Goal: Task Accomplishment & Management: Manage account settings

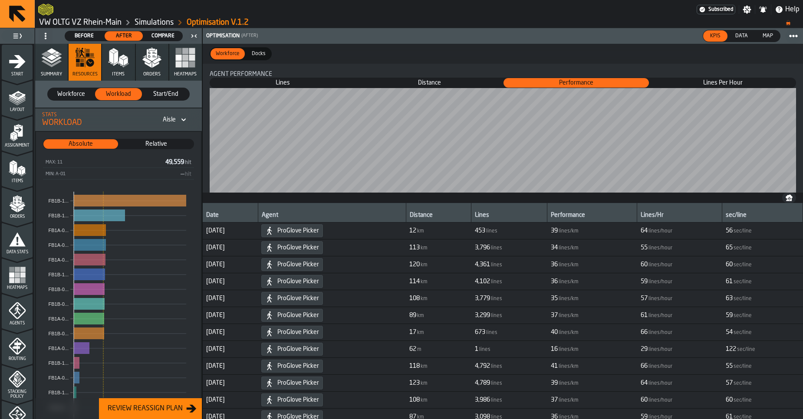
scroll to position [195, 0]
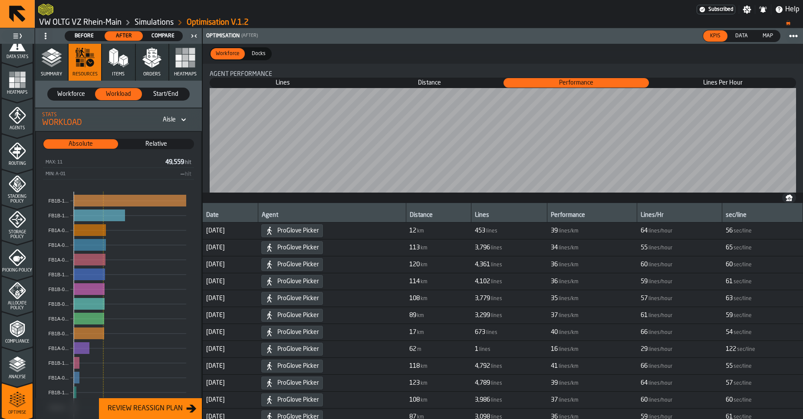
click at [73, 24] on link "VW OLTG VZ Rhein-Main" at bounding box center [80, 23] width 82 height 10
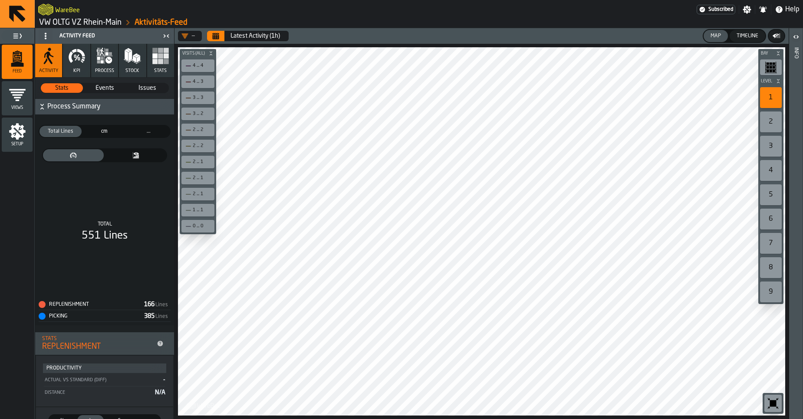
click at [59, 19] on link "VW OLTG VZ Rhein-Main" at bounding box center [80, 23] width 82 height 10
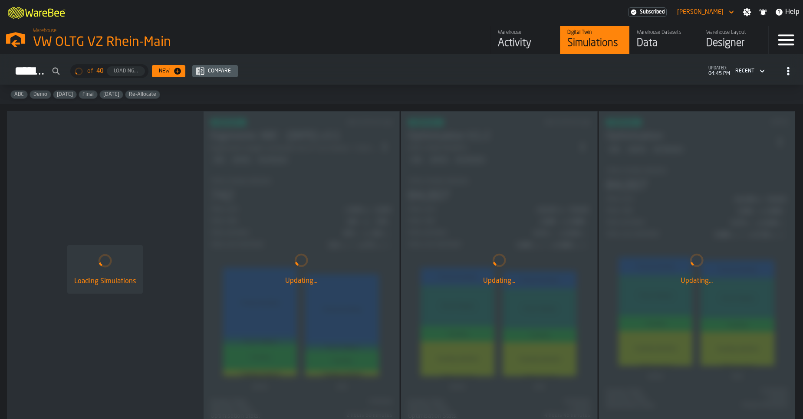
click at [636, 40] on link "Warehouse Datasets Data" at bounding box center [664, 40] width 69 height 28
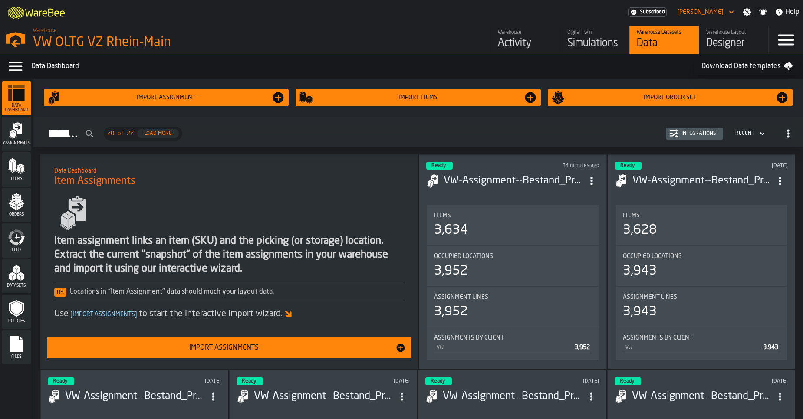
click at [26, 238] on div "Feed" at bounding box center [17, 241] width 30 height 24
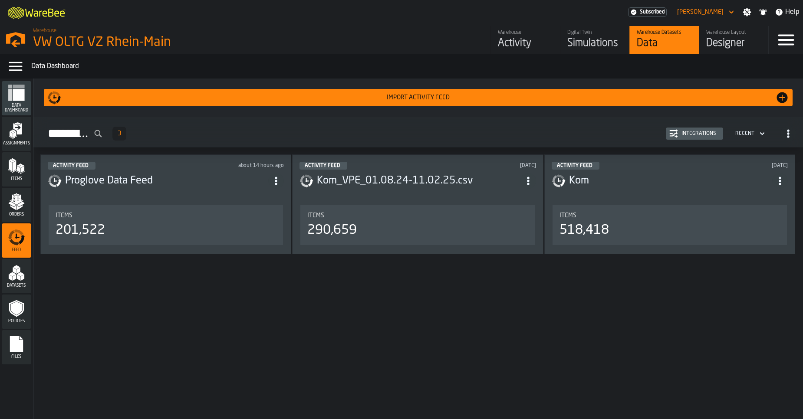
click at [605, 105] on button "Import Activity Feed" at bounding box center [418, 97] width 749 height 17
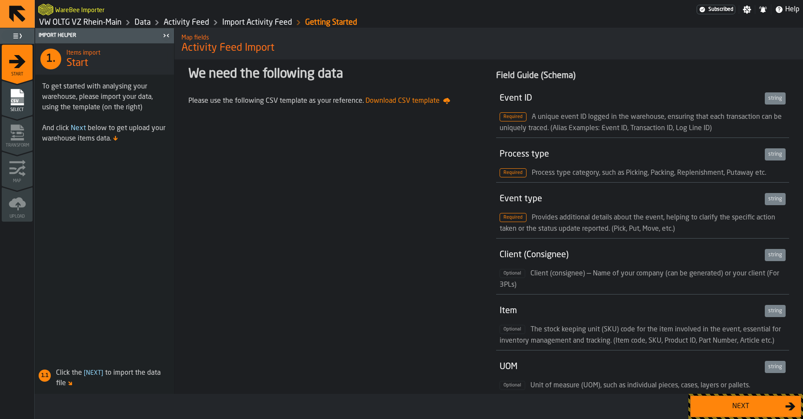
click at [714, 401] on button "Next" at bounding box center [745, 407] width 111 height 22
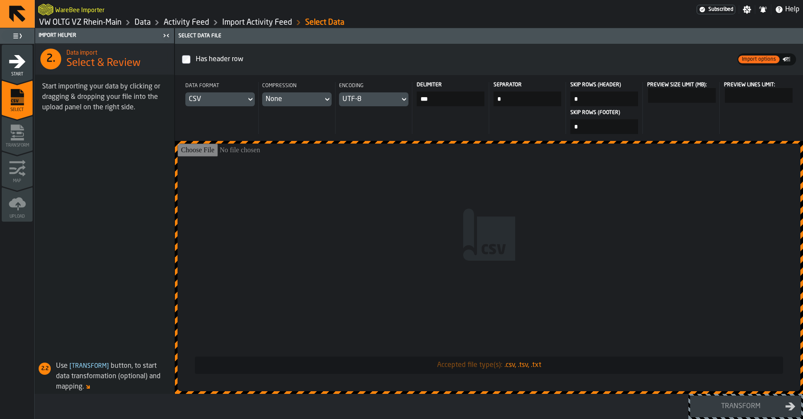
click at [441, 261] on input "Accepted file type(s): .csv, .tsv, .txt" at bounding box center [489, 268] width 623 height 248
type input "**********"
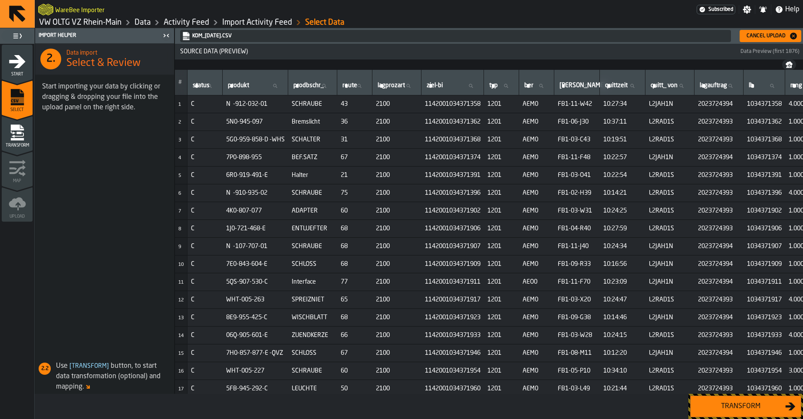
click at [732, 402] on div "Transform" at bounding box center [740, 407] width 89 height 10
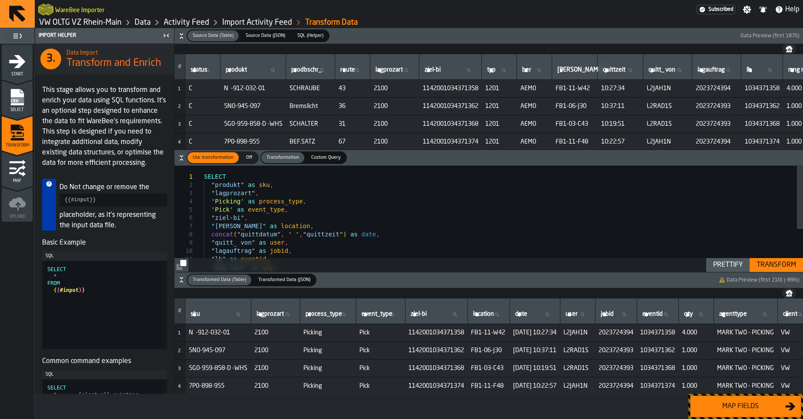
click at [733, 406] on div "Map fields" at bounding box center [740, 407] width 89 height 10
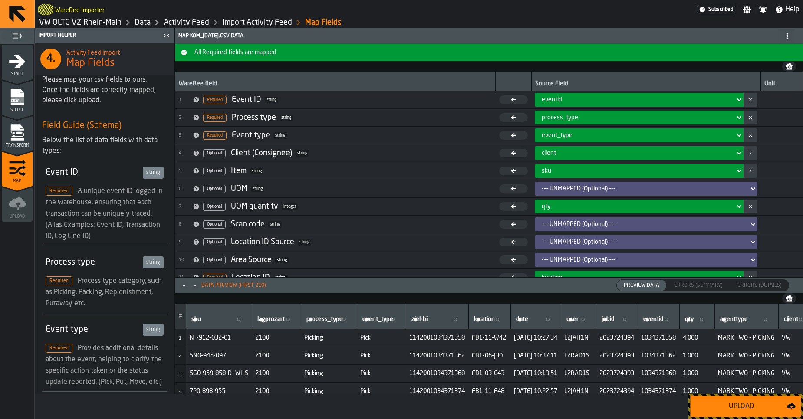
click at [732, 405] on div "Upload" at bounding box center [741, 407] width 91 height 10
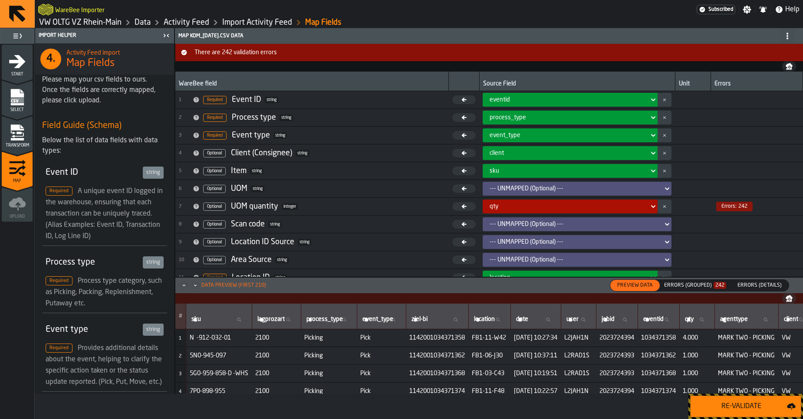
click at [706, 294] on nav at bounding box center [489, 299] width 628 height 10
click at [704, 286] on div "Errors (Grouped) 242" at bounding box center [695, 286] width 62 height 6
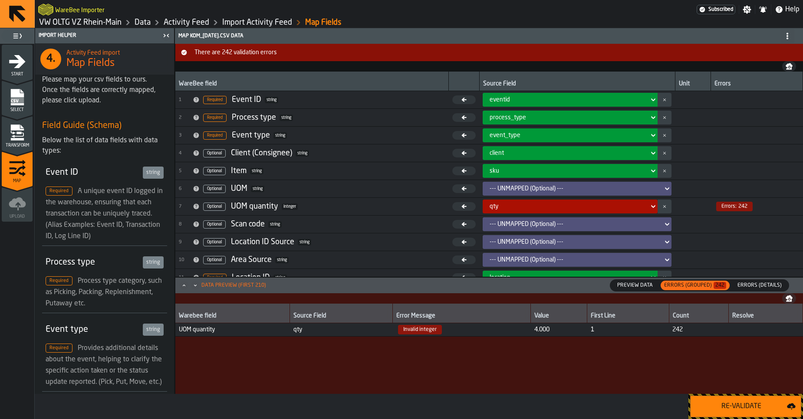
click at [333, 331] on span "qty" at bounding box center [342, 330] width 96 height 7
click at [552, 327] on span "4.000" at bounding box center [558, 330] width 49 height 7
click at [752, 287] on span "Errors (Details)" at bounding box center [759, 286] width 51 height 8
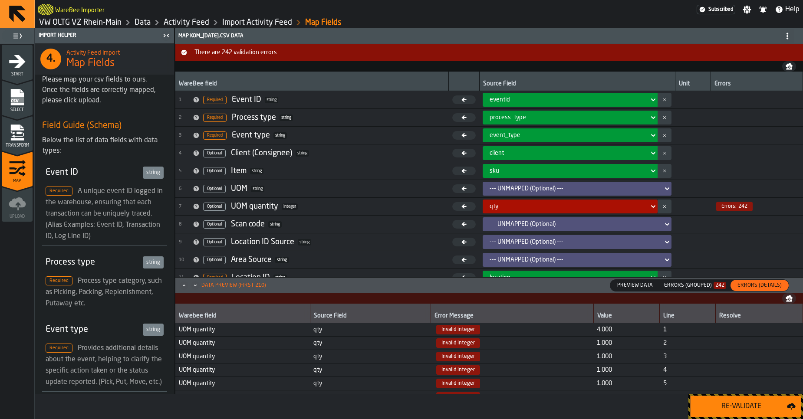
click at [693, 283] on div "Errors (Grouped) 242" at bounding box center [695, 286] width 62 height 6
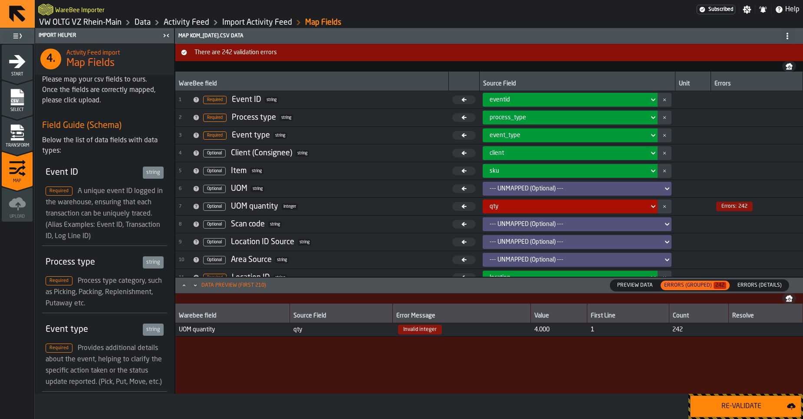
click at [21, 141] on icon "menu Transform" at bounding box center [17, 132] width 17 height 17
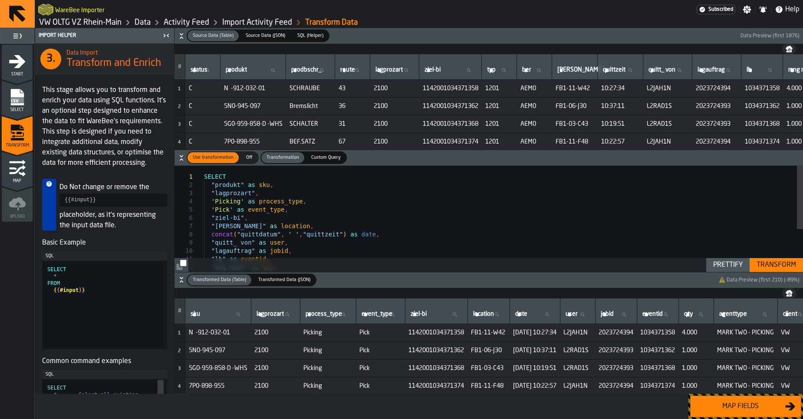
click at [233, 187] on div "SELECT "produkt" as sku , "lagprozart" , 'Picking' as process_type , 'Pick' as …" at bounding box center [503, 254] width 599 height 176
type textarea "**********"
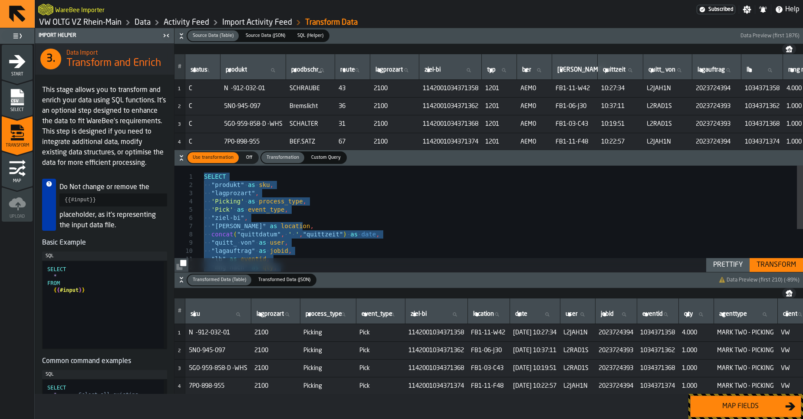
click at [440, 286] on span "button-" at bounding box center [517, 280] width 401 height 13
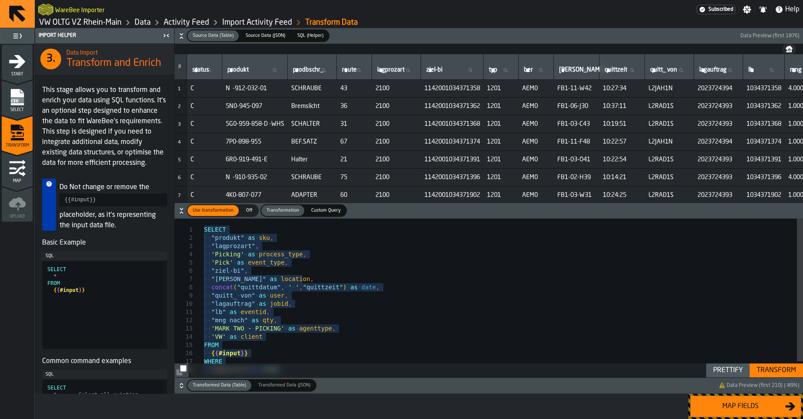
click at [729, 404] on div "Map fields" at bounding box center [740, 407] width 89 height 10
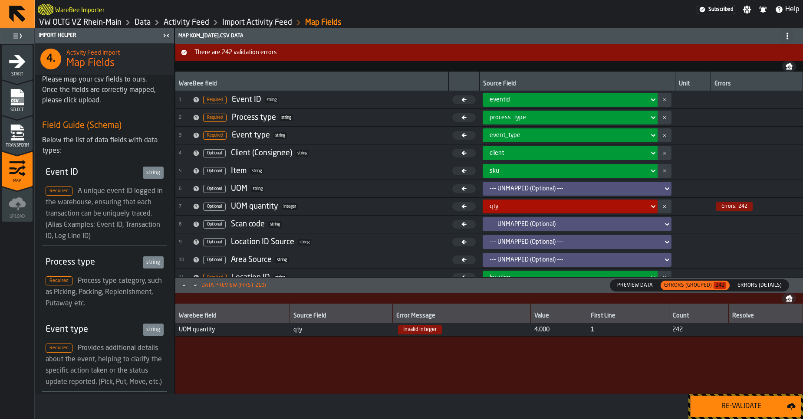
click at [399, 334] on span "Invalid integer" at bounding box center [420, 330] width 44 height 10
drag, startPoint x: 236, startPoint y: 330, endPoint x: 575, endPoint y: 337, distance: 338.7
click at [575, 337] on tr "UOM quantity qty Invalid integer 4.000 1 242" at bounding box center [489, 329] width 628 height 13
copy tr "qty Invalid integer 4.000"
click at [16, 130] on icon "menu Transform" at bounding box center [16, 128] width 13 height 6
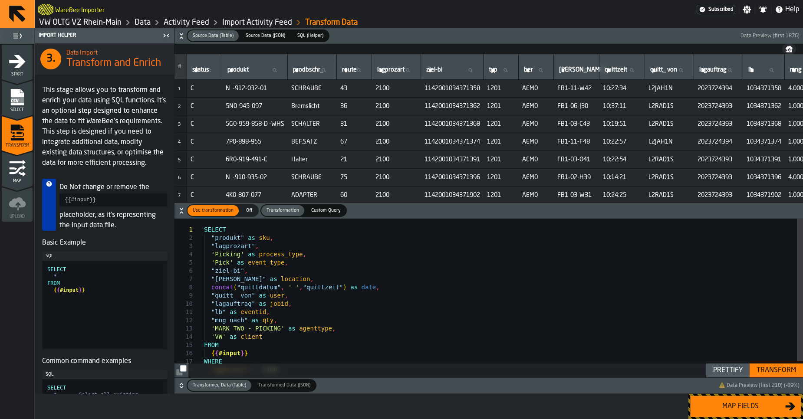
click at [298, 320] on div "SELECT "produkt" as sku , "lagprozart" , 'Picking' as process_type , 'Pick' as …" at bounding box center [503, 307] width 599 height 176
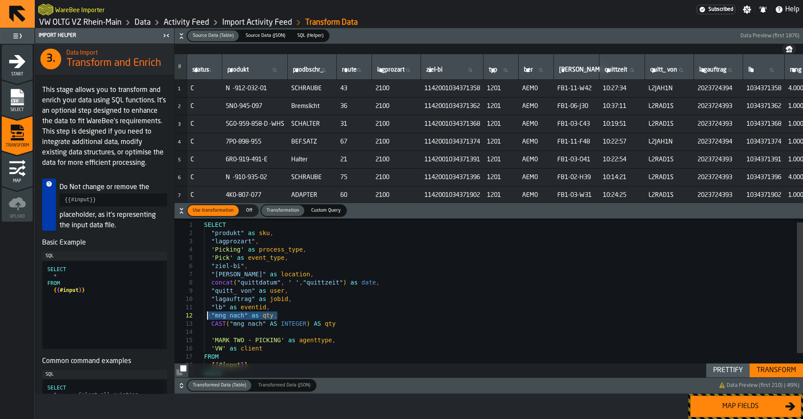
drag, startPoint x: 288, startPoint y: 316, endPoint x: 208, endPoint y: 316, distance: 80.3
click at [208, 316] on div "SELECT "produkt" as sku , "lagprozart" , 'Picking' as process_type , 'Pick' as …" at bounding box center [503, 310] width 599 height 193
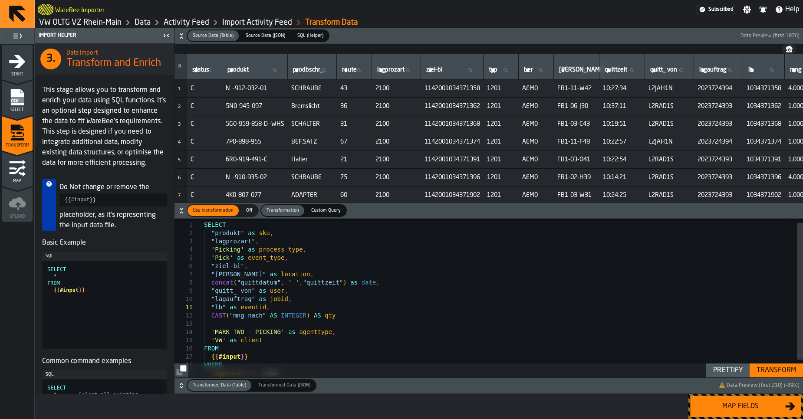
click at [251, 321] on div "SELECT "produkt" as sku , "lagprozart" , 'Picking' as process_type , 'Pick' as …" at bounding box center [503, 306] width 599 height 185
type textarea "**********"
click at [782, 377] on button "Transform" at bounding box center [776, 371] width 53 height 14
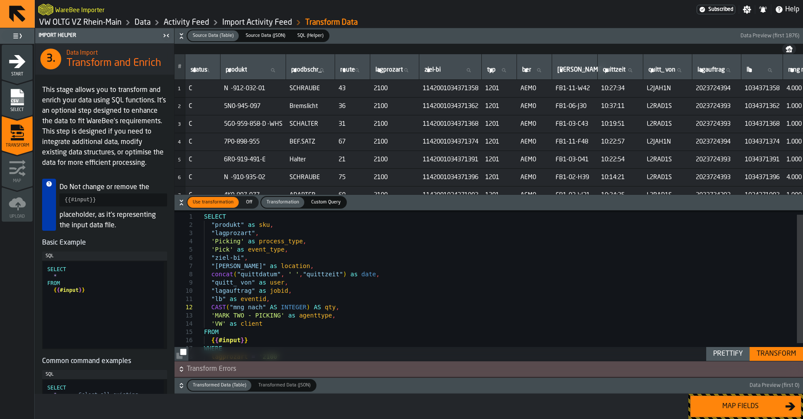
click at [756, 409] on div "Map fields" at bounding box center [740, 407] width 89 height 10
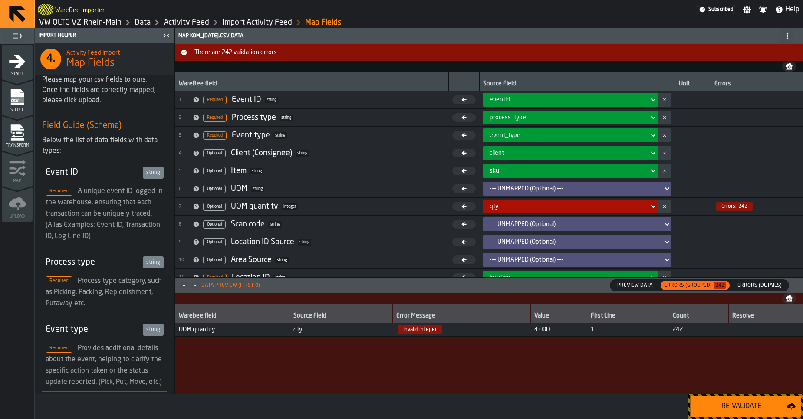
click at [751, 409] on div "Re-Validate" at bounding box center [741, 407] width 91 height 10
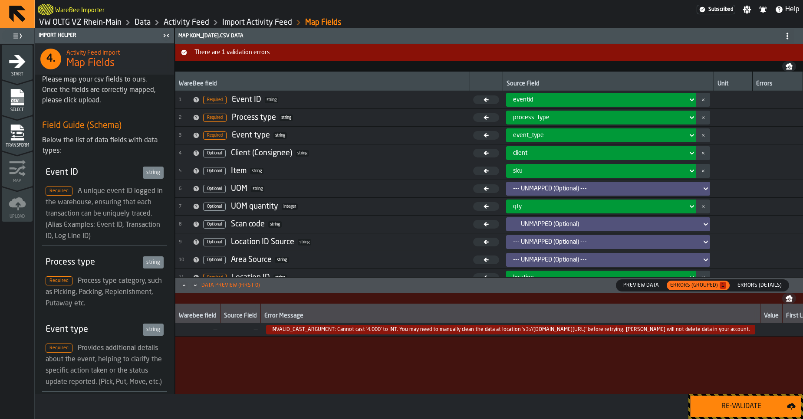
click at [472, 332] on span "INVALID_CAST_ARGUMENT: Cannot cast '4.000' to INT. You may need to manually cle…" at bounding box center [510, 330] width 489 height 10
click at [471, 333] on span "INVALID_CAST_ARGUMENT: Cannot cast '4.000' to INT. You may need to manually cle…" at bounding box center [510, 330] width 489 height 10
click at [470, 335] on td "INVALID_CAST_ARGUMENT: Cannot cast '4.000' to INT. You may need to manually cle…" at bounding box center [511, 329] width 500 height 13
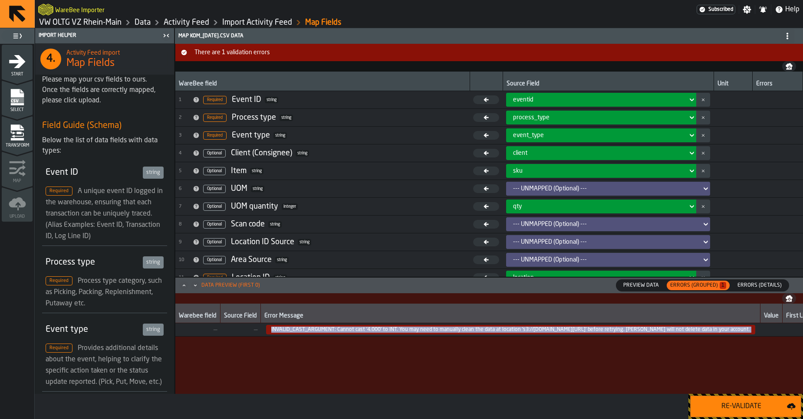
drag, startPoint x: 268, startPoint y: 332, endPoint x: 761, endPoint y: 340, distance: 493.3
click at [761, 340] on div "Warebee field Source Field Error Message Value First Line Count Resolve — — INV…" at bounding box center [489, 349] width 628 height 90
copy tr "INVALID_CAST_ARGUMENT: Cannot cast '4.000' to INT. You may need to manually cle…"
click at [321, 333] on span "INVALID_CAST_ARGUMENT: Cannot cast '4.000' to INT. You may need to manually cle…" at bounding box center [510, 330] width 489 height 10
click at [287, 332] on span "INVALID_CAST_ARGUMENT: Cannot cast '4.000' to INT. You may need to manually cle…" at bounding box center [510, 330] width 489 height 10
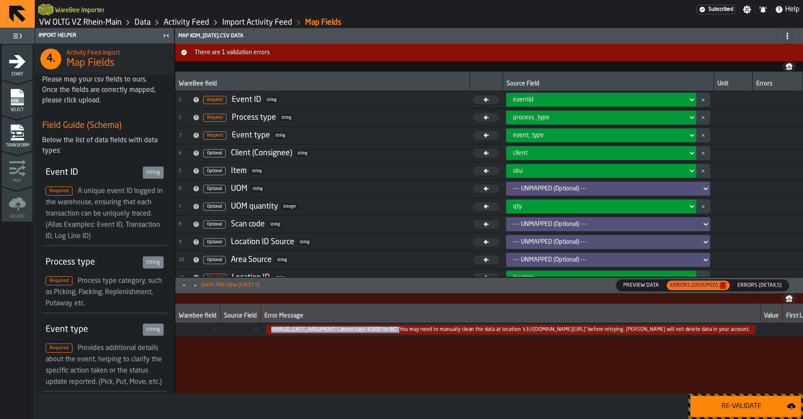
drag, startPoint x: 270, startPoint y: 331, endPoint x: 395, endPoint y: 332, distance: 125.1
click at [395, 332] on span "INVALID_CAST_ARGUMENT: Cannot cast '4.000' to INT. You may need to manually cle…" at bounding box center [510, 330] width 489 height 10
copy span "INVALID_CAST_ARGUMENT: Cannot cast '4.000' to INT."
click at [11, 139] on icon "menu Transform" at bounding box center [16, 139] width 13 height 3
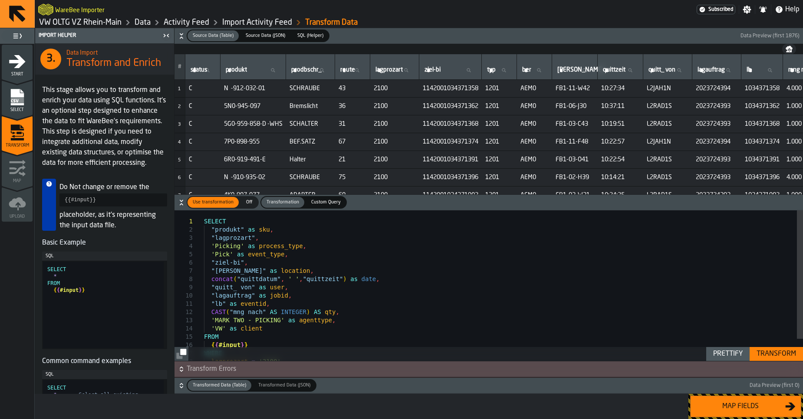
click at [235, 312] on div "SELECT "produkt" as sku , "lagprozart" , 'Picking' as process_type , 'Pick' as …" at bounding box center [503, 299] width 599 height 176
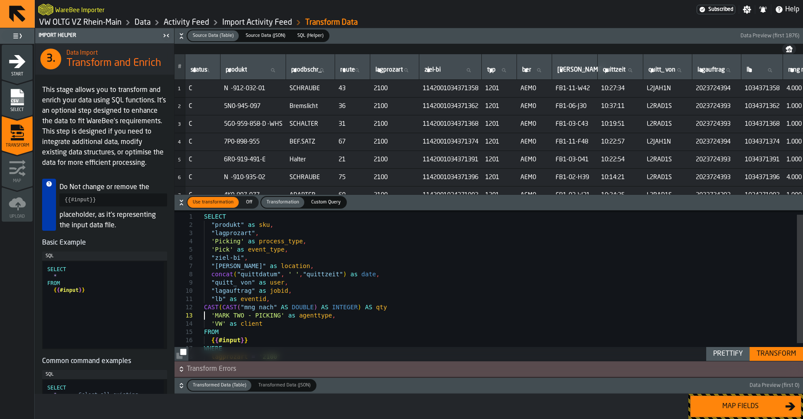
click at [770, 356] on div "Transform" at bounding box center [776, 354] width 46 height 10
click at [718, 356] on div "Prettify" at bounding box center [728, 354] width 36 height 10
type textarea "**********"
click at [739, 404] on div "Map fields" at bounding box center [740, 407] width 89 height 10
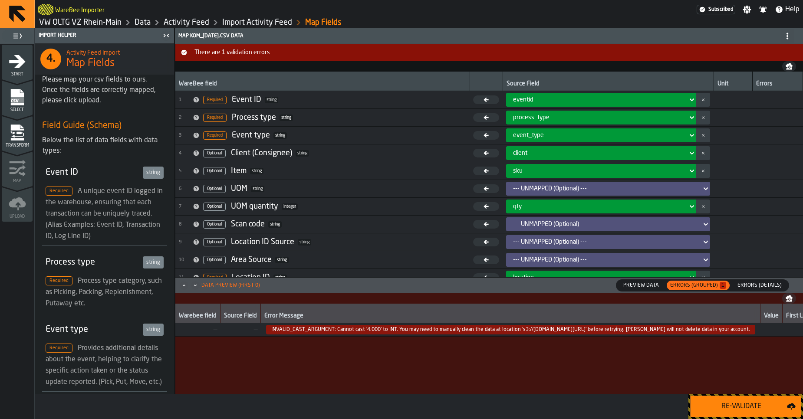
click at [739, 407] on div "Re-Validate" at bounding box center [741, 407] width 91 height 10
click at [719, 412] on div "Re-Validate" at bounding box center [741, 407] width 91 height 10
click at [284, 329] on span "InvalidRequestException: line 22:3: mismatched input ''MARK TWO - PICKING''. Ex…" at bounding box center [521, 330] width 510 height 10
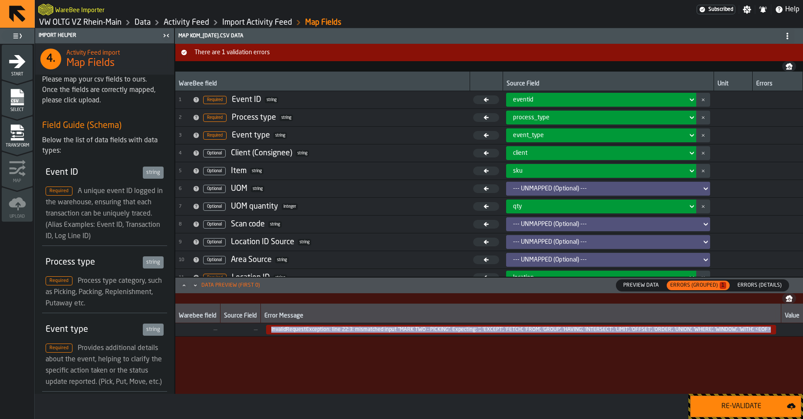
click at [284, 329] on span "InvalidRequestException: line 22:3: mismatched input ''MARK TWO - PICKING''. Ex…" at bounding box center [521, 330] width 510 height 10
copy span "InvalidRequestException: line 22:3: mismatched input ''MARK TWO - PICKING''. Ex…"
click at [745, 284] on span "Errors (Details)" at bounding box center [759, 286] width 51 height 8
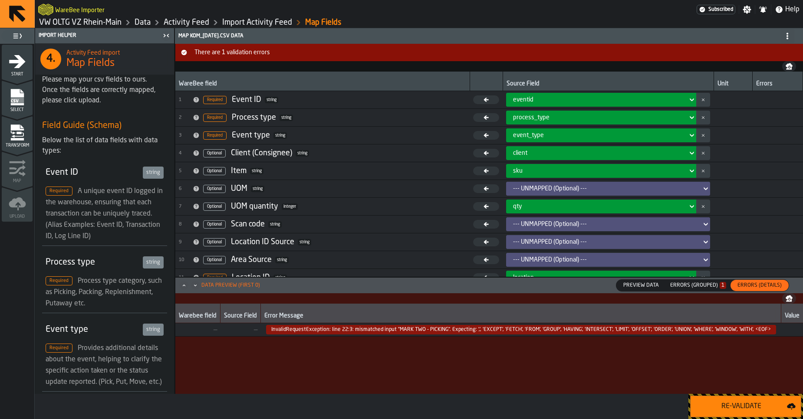
click at [705, 290] on div "Errors (Grouped) 1" at bounding box center [698, 286] width 63 height 10
click at [705, 286] on div "Errors (Grouped) 1" at bounding box center [698, 286] width 56 height 6
click at [467, 331] on span "InvalidRequestException: line 22:3: mismatched input ''MARK TWO - PICKING''. Ex…" at bounding box center [521, 330] width 510 height 10
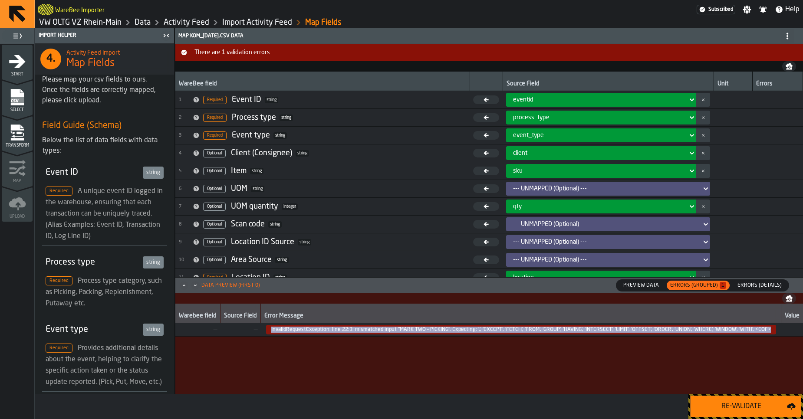
click at [467, 331] on span "InvalidRequestException: line 22:3: mismatched input ''MARK TWO - PICKING''. Ex…" at bounding box center [521, 330] width 510 height 10
copy span "InvalidRequestException: line 22:3: mismatched input ''MARK TWO - PICKING''. Ex…"
click at [21, 130] on icon "menu Transform" at bounding box center [16, 128] width 13 height 6
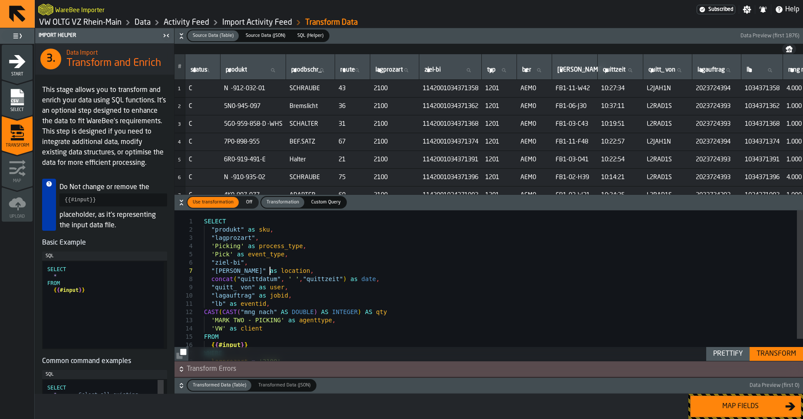
click at [271, 267] on div "SELECT "produkt" as sku , "lagprozart" , 'Picking' as process_type , 'Pick' as …" at bounding box center [503, 299] width 599 height 176
type textarea "**********"
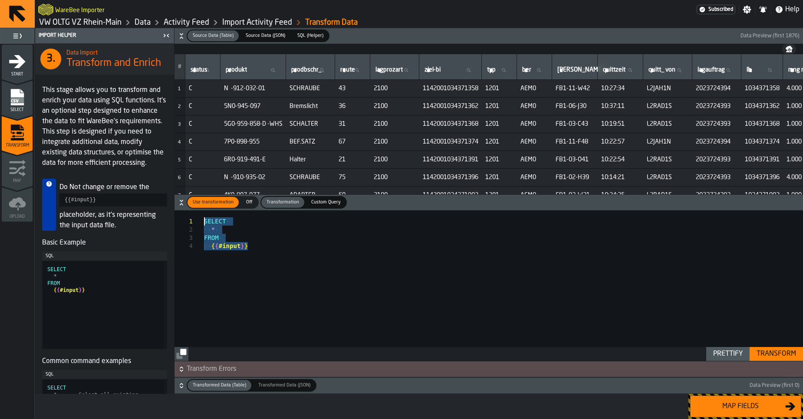
drag, startPoint x: 270, startPoint y: 257, endPoint x: 188, endPoint y: 214, distance: 92.2
click at [204, 214] on div "SELECT * FROM { { #input } }" at bounding box center [503, 286] width 599 height 151
type textarea "**********"
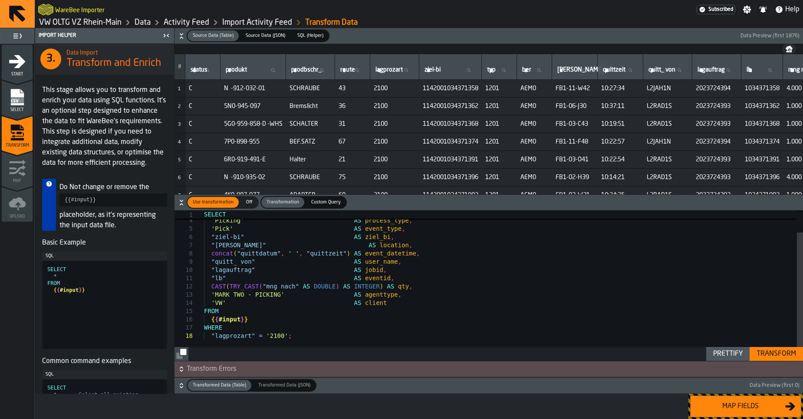
click at [779, 360] on button "Transform" at bounding box center [776, 354] width 53 height 14
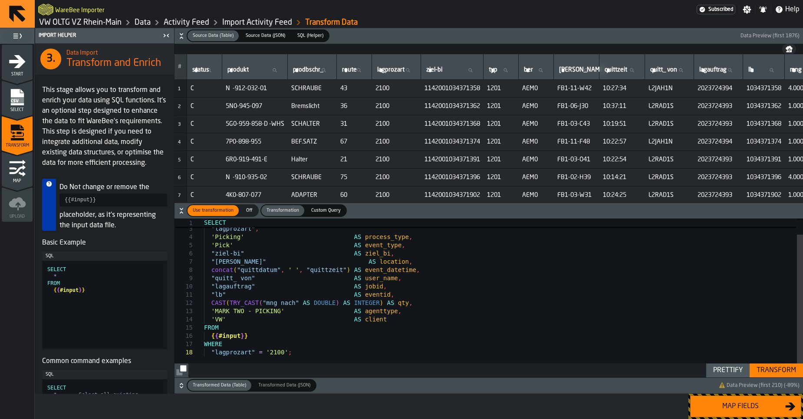
click at [758, 411] on div "Map fields" at bounding box center [740, 407] width 89 height 10
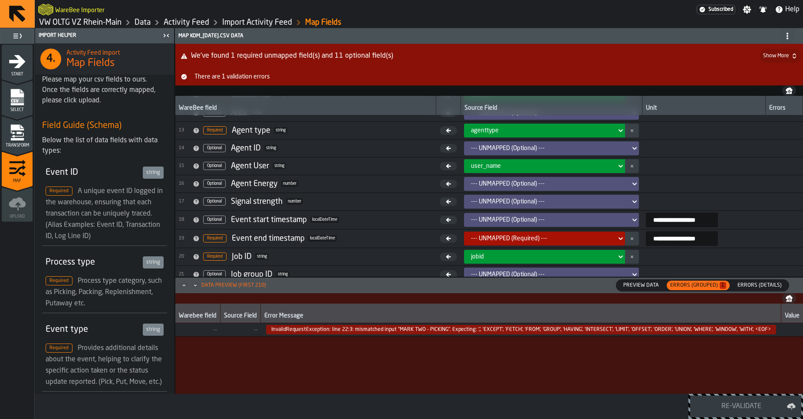
scroll to position [208, 0]
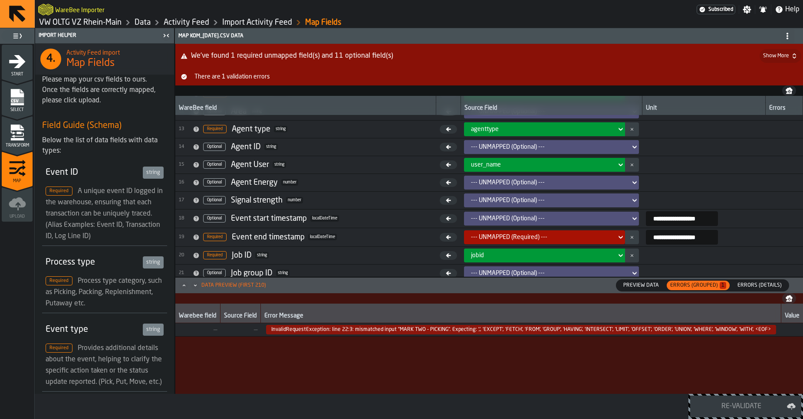
click at [617, 240] on icon at bounding box center [621, 237] width 9 height 10
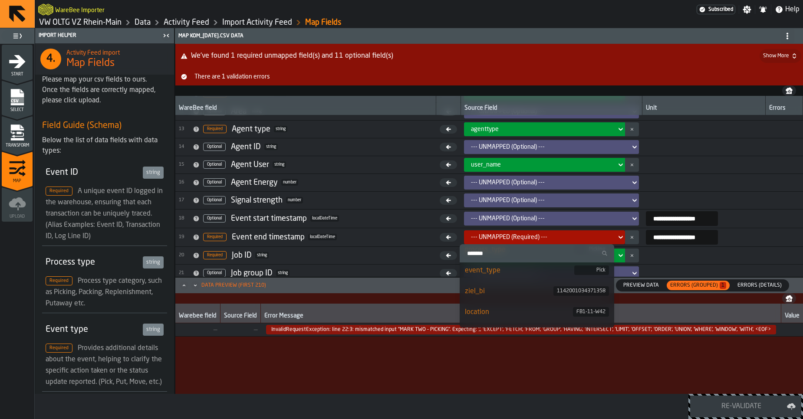
scroll to position [72, 0]
click at [532, 263] on div "event_type" at bounding box center [519, 264] width 109 height 10
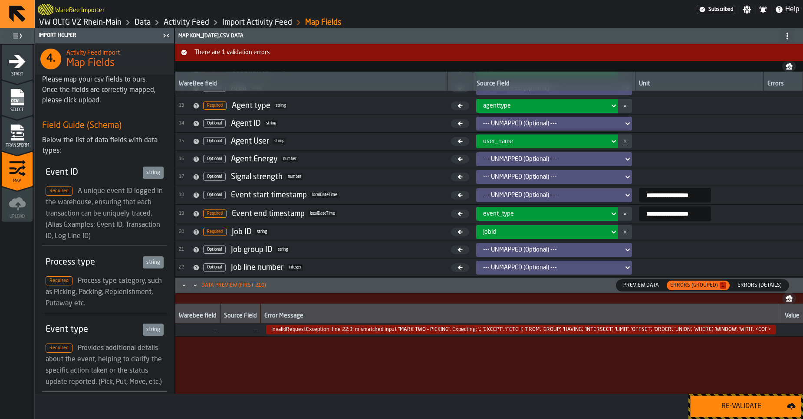
scroll to position [208, 0]
click at [610, 215] on icon at bounding box center [614, 214] width 9 height 10
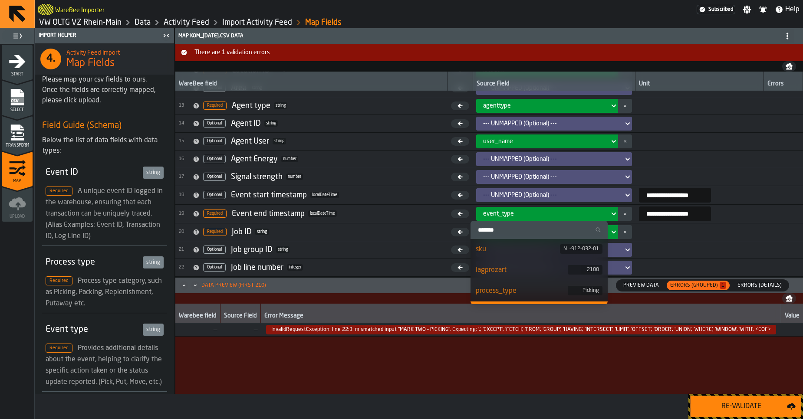
click at [531, 230] on input "Search" at bounding box center [539, 229] width 130 height 11
type input "*"
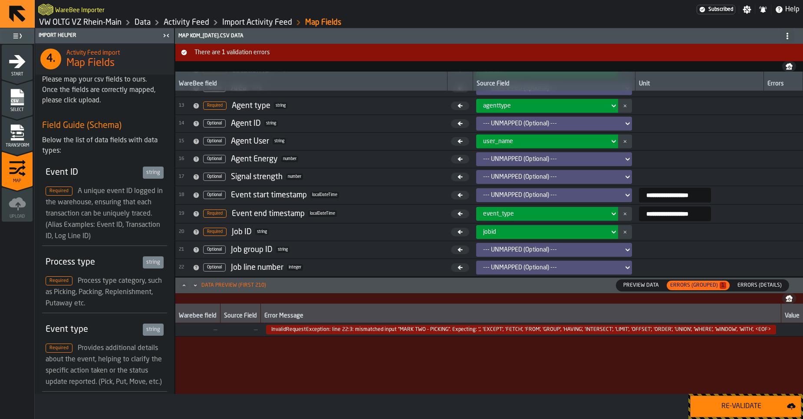
click at [610, 214] on icon at bounding box center [614, 214] width 9 height 10
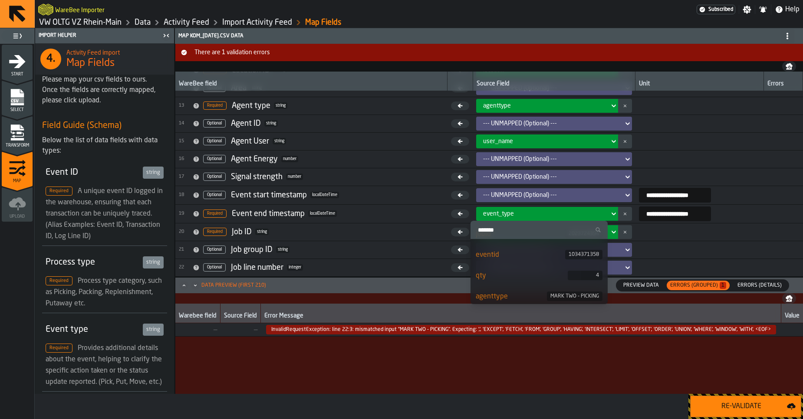
scroll to position [206, 0]
click at [510, 360] on div "Warebee field Source Field Error Message Value First Line Count Resolve — — Inv…" at bounding box center [489, 349] width 628 height 90
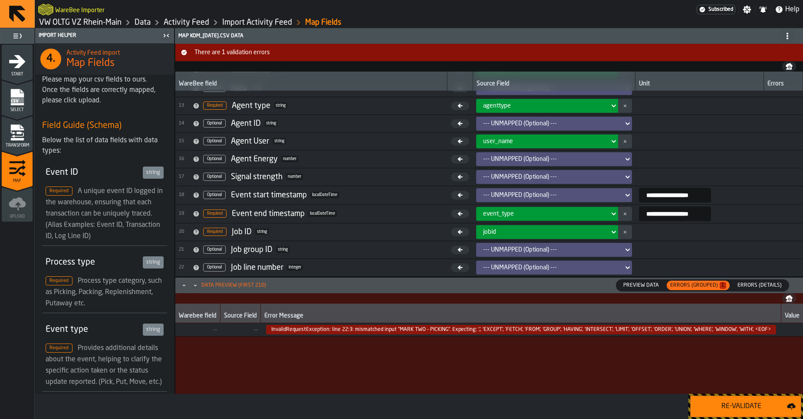
click at [29, 128] on div "Transform" at bounding box center [17, 136] width 31 height 24
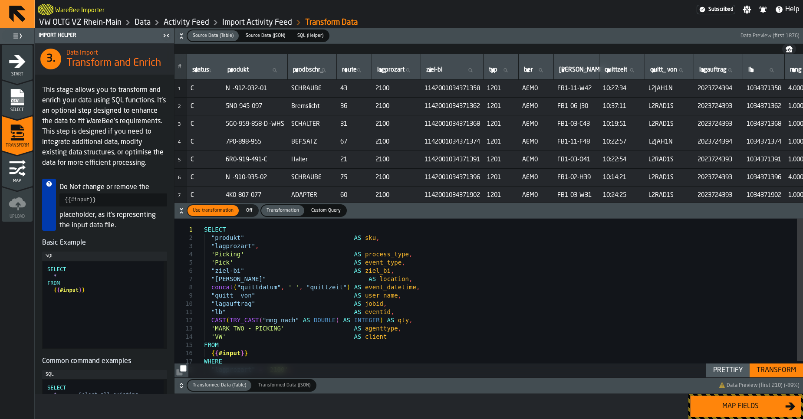
click at [759, 404] on div "Map fields" at bounding box center [740, 407] width 89 height 10
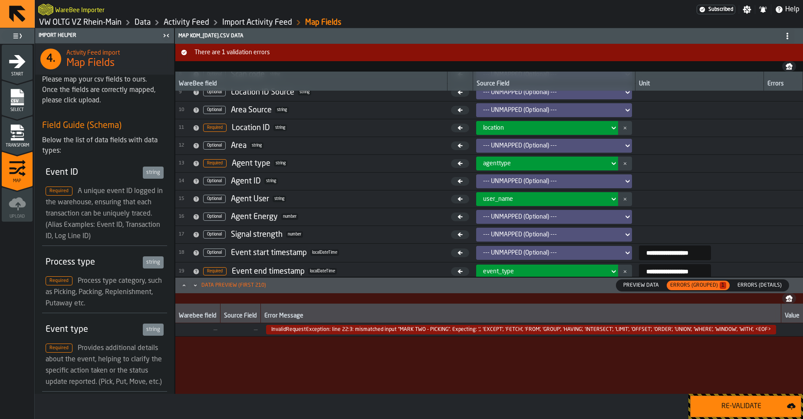
scroll to position [182, 0]
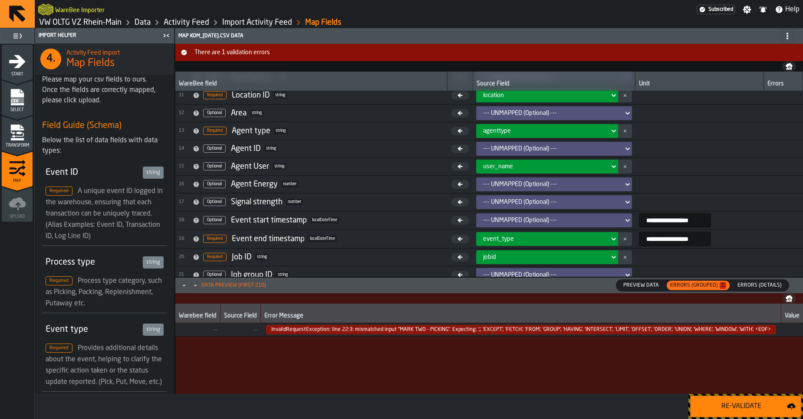
click at [509, 223] on div "--- UNMAPPED (Optional) ---" at bounding box center [551, 220] width 136 height 7
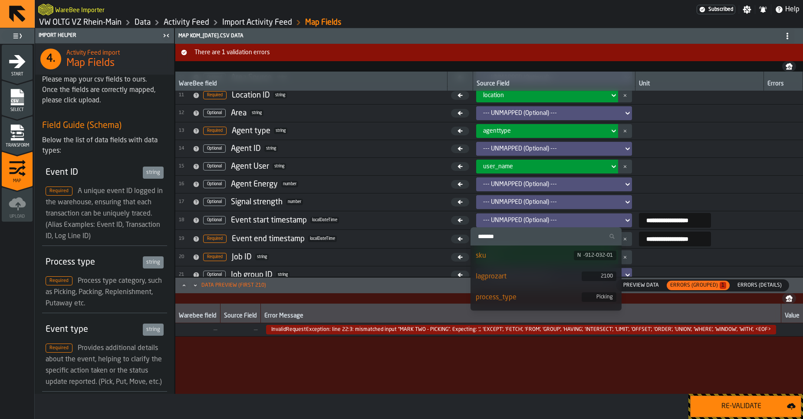
click at [509, 237] on input "Search" at bounding box center [546, 236] width 144 height 11
click at [735, 405] on div "Re-Validate" at bounding box center [741, 407] width 91 height 10
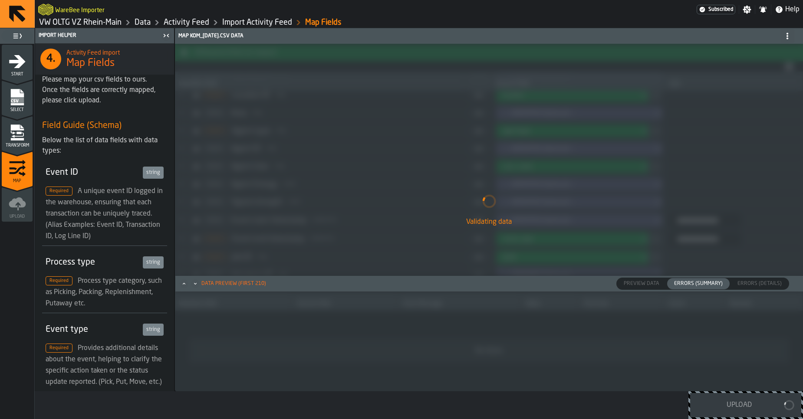
click at [585, 209] on div "Validating data" at bounding box center [489, 209] width 628 height 363
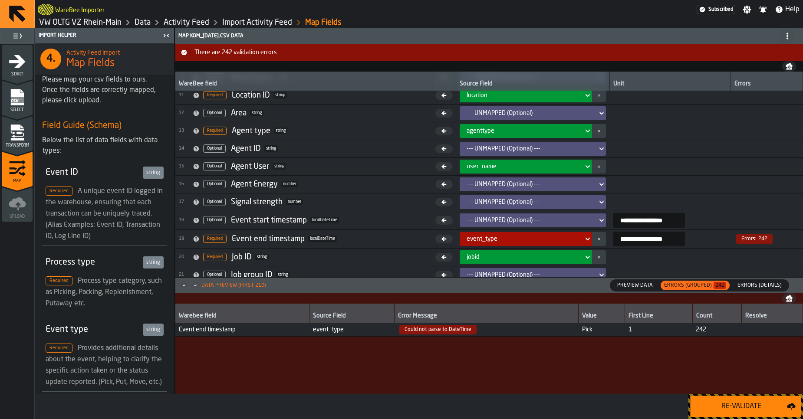
click at [573, 242] on div "event_type" at bounding box center [523, 239] width 120 height 10
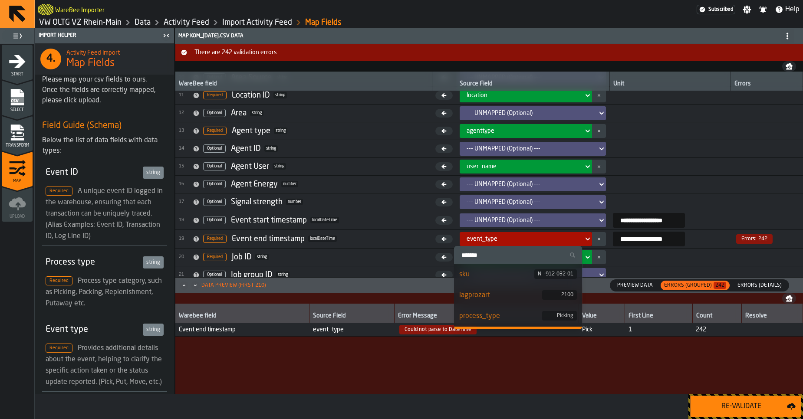
click at [482, 256] on input "Search" at bounding box center [519, 255] width 122 height 11
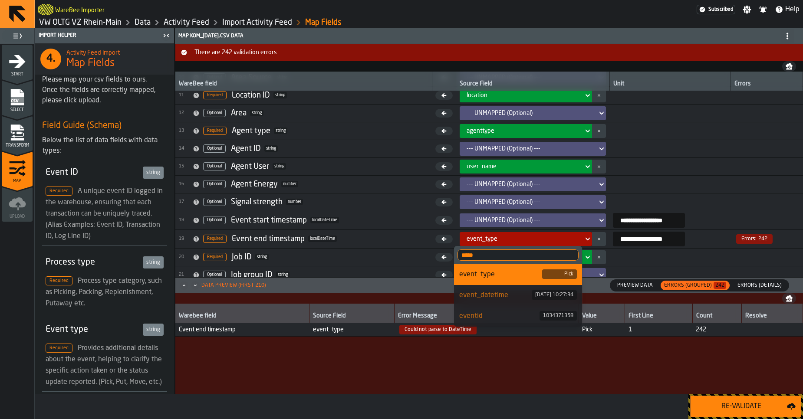
type input "*****"
click at [491, 293] on div "event_datetime" at bounding box center [495, 295] width 73 height 10
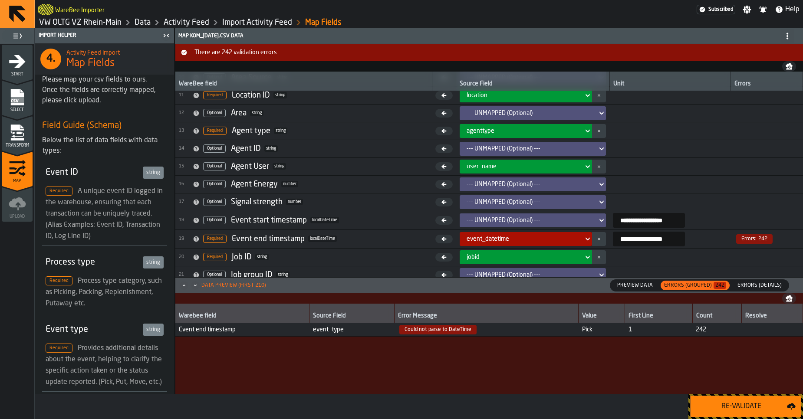
click at [747, 407] on div "Re-Validate" at bounding box center [741, 407] width 91 height 10
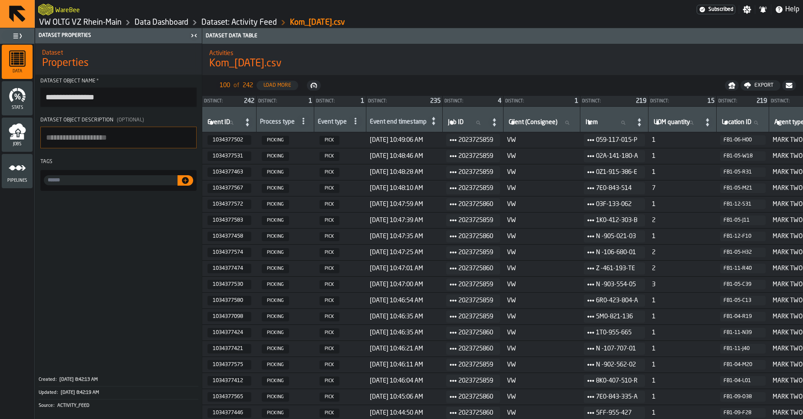
click at [79, 21] on link "VW OLTG VZ Rhein-Main" at bounding box center [80, 23] width 82 height 10
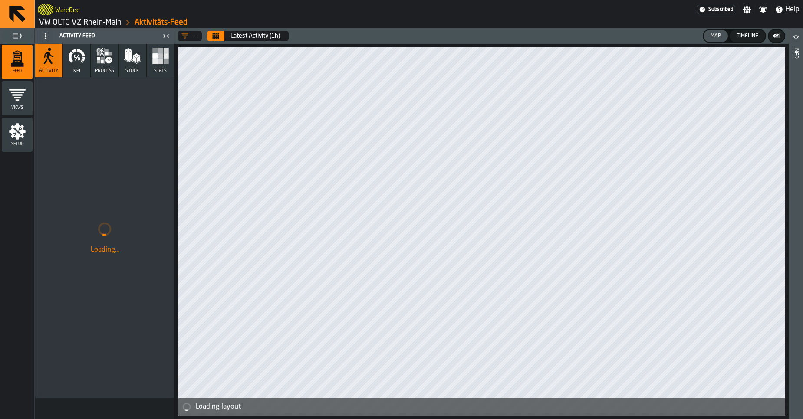
click at [91, 22] on link "VW OLTG VZ Rhein-Main" at bounding box center [80, 23] width 82 height 10
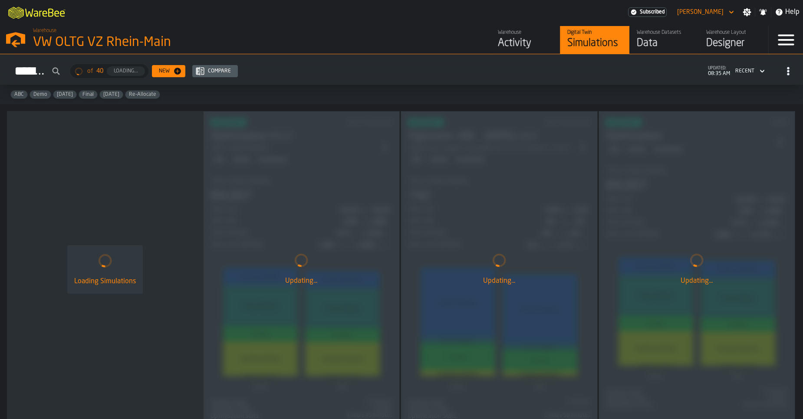
click at [672, 39] on div "Data" at bounding box center [664, 43] width 55 height 14
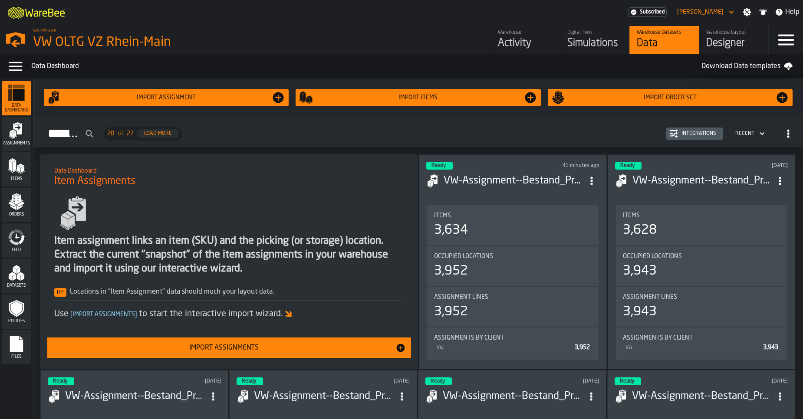
click at [18, 228] on div "Feed" at bounding box center [17, 241] width 30 height 34
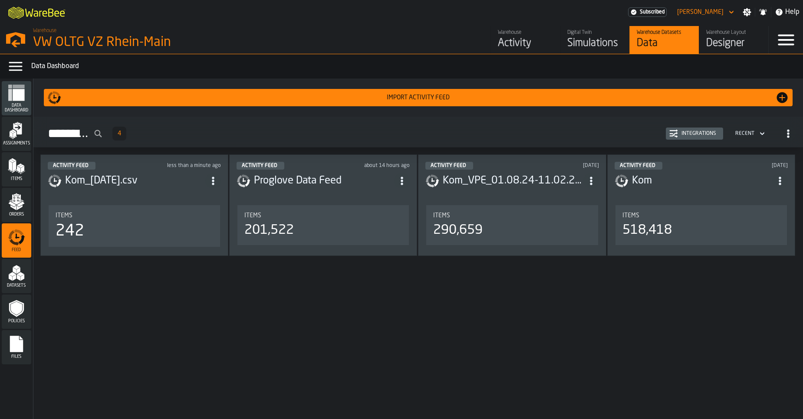
click at [696, 134] on div "Integrations" at bounding box center [699, 134] width 42 height 6
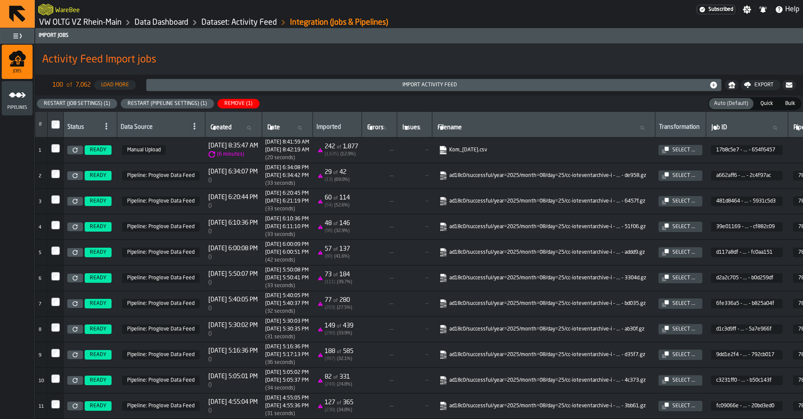
click at [139, 152] on span "Manual Upload" at bounding box center [144, 150] width 44 height 10
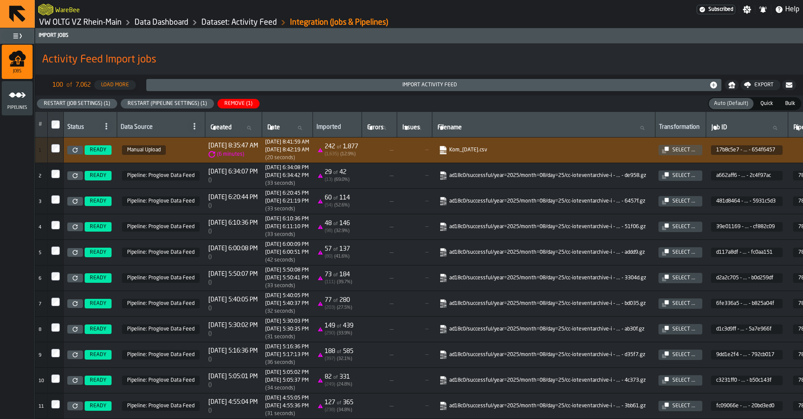
click at [16, 103] on icon "menu Pipelines" at bounding box center [17, 94] width 17 height 17
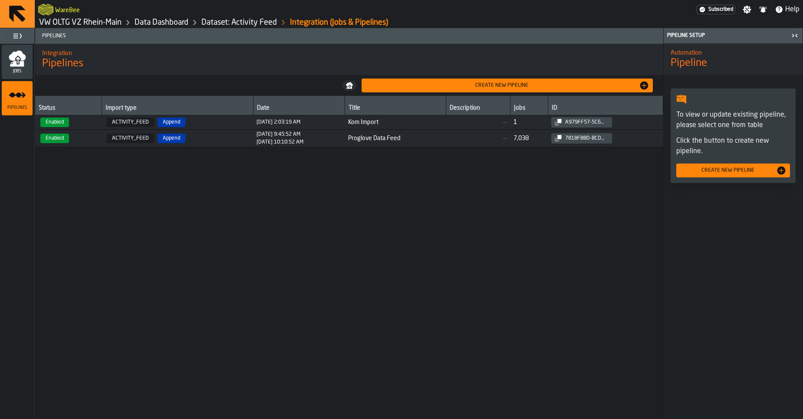
click at [396, 124] on span "Kom Import" at bounding box center [395, 122] width 94 height 7
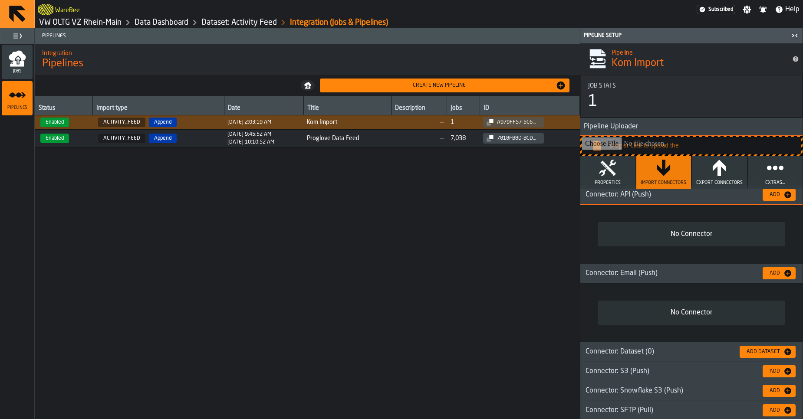
scroll to position [5, 0]
click at [615, 178] on button "Properties" at bounding box center [608, 172] width 55 height 33
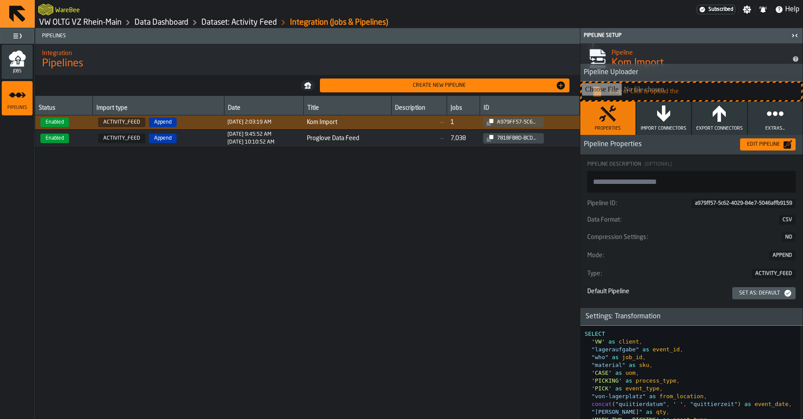
scroll to position [0, 0]
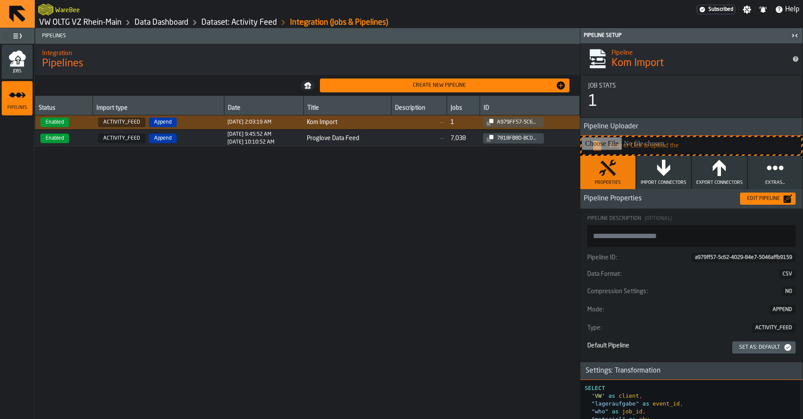
click at [424, 205] on div "Status Import type Date Title Description Jobs ID Enabled ACTIVITY_FEED Append …" at bounding box center [307, 257] width 545 height 323
click at [391, 90] on div "Create new pipeline" at bounding box center [444, 85] width 243 height 10
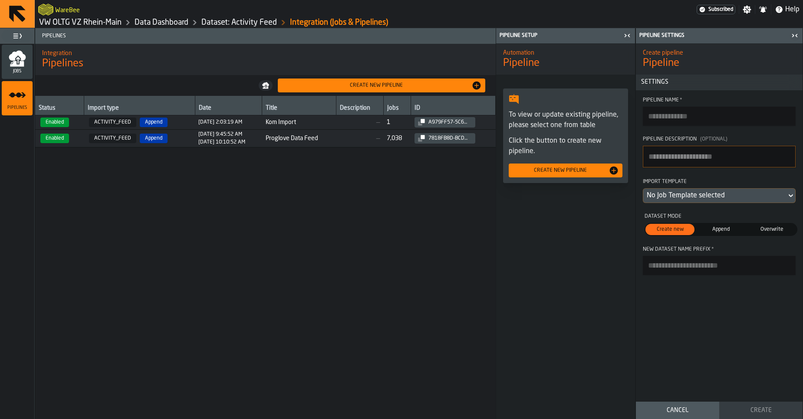
click at [670, 118] on input "Pipeline Name *" at bounding box center [719, 116] width 153 height 19
type input "**********"
click at [682, 153] on textarea "Pipeline Description (Optional)" at bounding box center [719, 157] width 153 height 22
click at [702, 192] on div "No Job Template selected" at bounding box center [715, 196] width 136 height 10
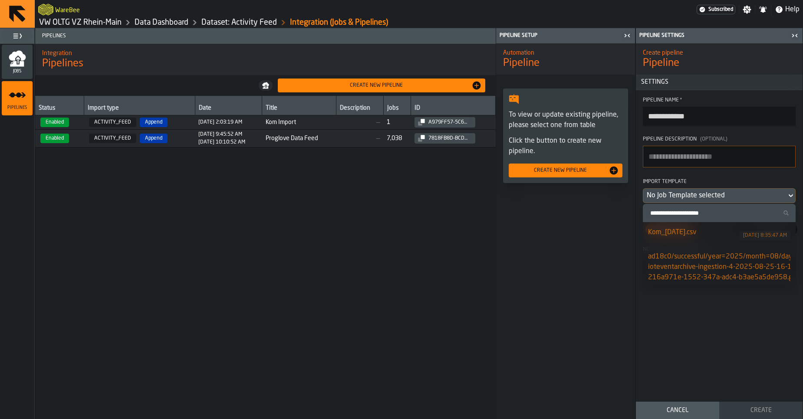
click at [698, 230] on div "Kom_22.08.25.csv" at bounding box center [694, 233] width 92 height 10
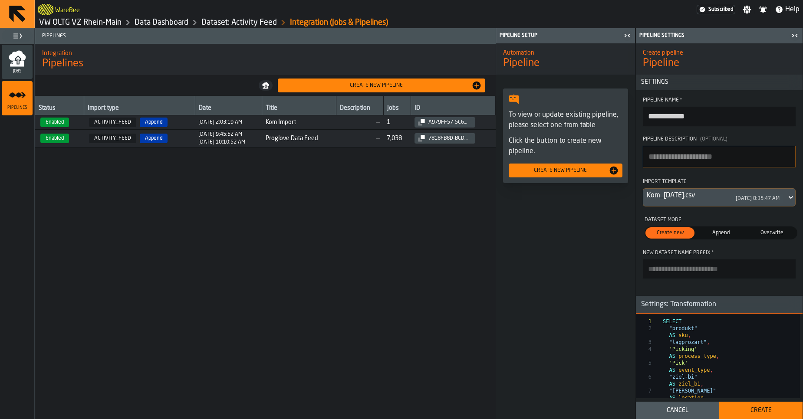
click at [714, 232] on span "Append" at bounding box center [721, 233] width 46 height 8
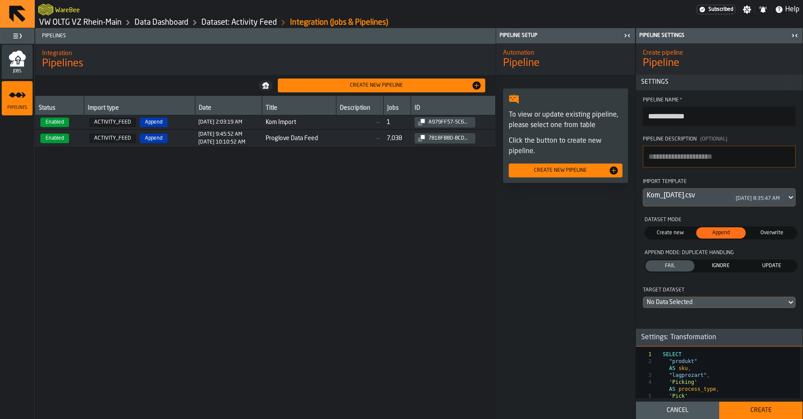
click at [688, 304] on div "No Data Selected" at bounding box center [715, 302] width 136 height 7
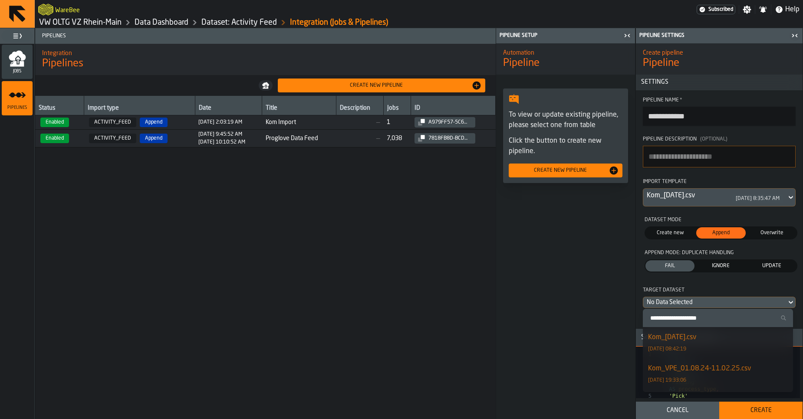
click at [692, 344] on div "Kom_22.08.25.csv 26/08/2025, 08:42:19" at bounding box center [718, 343] width 140 height 21
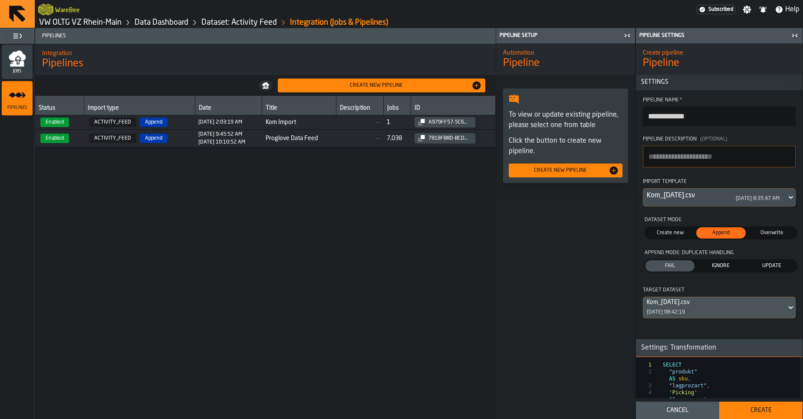
click at [689, 159] on textarea "Pipeline Description (Optional)" at bounding box center [719, 157] width 153 height 22
click at [689, 159] on textarea "**********" at bounding box center [719, 157] width 153 height 22
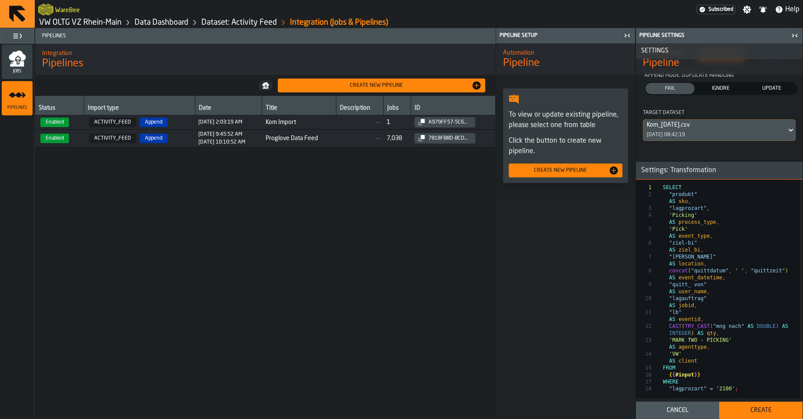
scroll to position [178, 0]
type textarea "**********"
click at [764, 409] on div "Create" at bounding box center [761, 410] width 73 height 7
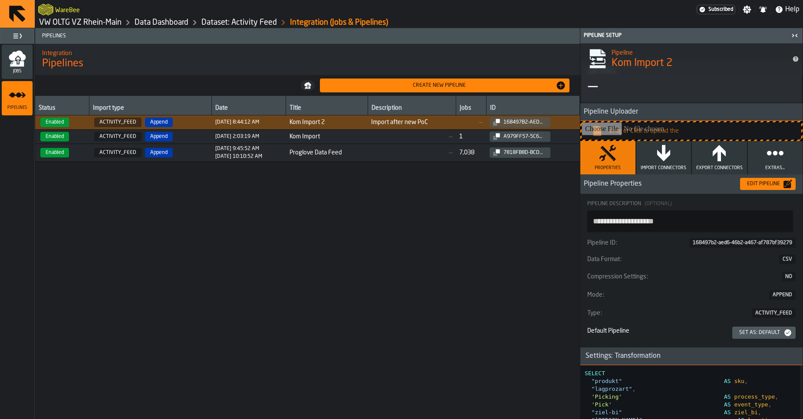
scroll to position [0, 0]
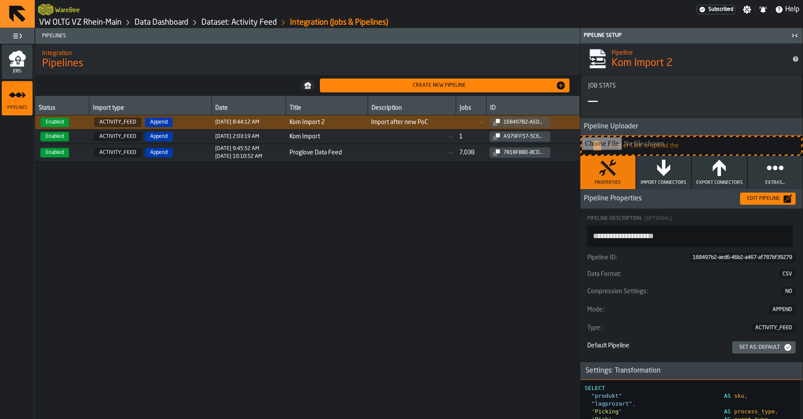
click at [652, 171] on button "Import Connectors" at bounding box center [664, 172] width 55 height 33
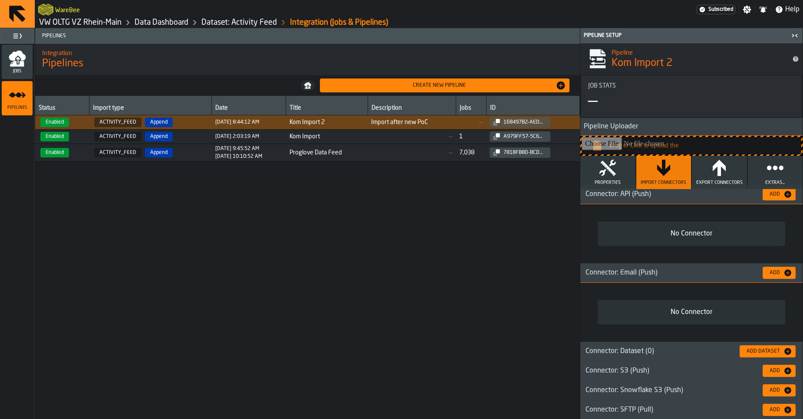
scroll to position [5, 0]
click at [772, 273] on div "Add" at bounding box center [774, 272] width 17 height 6
click at [789, 271] on icon "button-Add" at bounding box center [788, 272] width 7 height 7
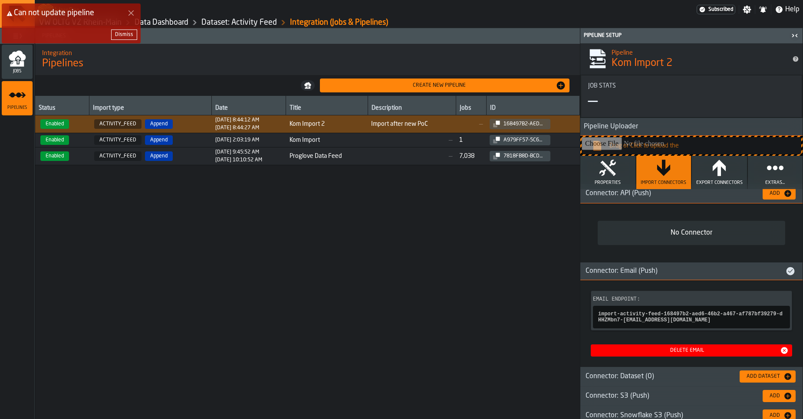
click at [130, 11] on polygon "Close Error" at bounding box center [132, 13] width 6 height 6
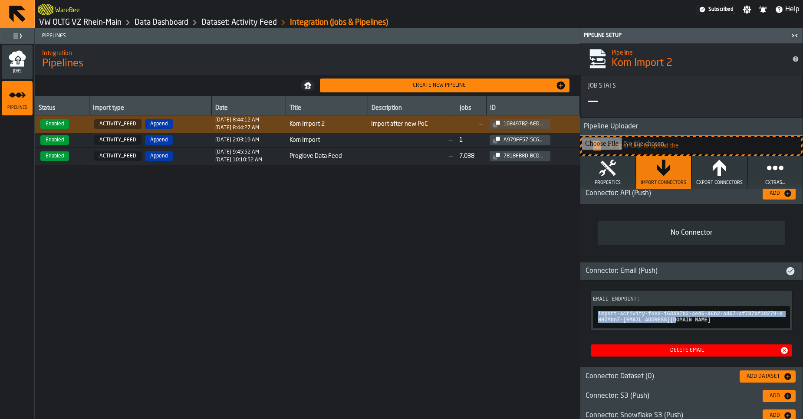
copy span "import-activity-feed-168497b2-aed6-46b2-a467-af787bf39279-dHHZMbn7-2@app.warebe…"
click at [469, 274] on div "Status Import type Date Title Description Jobs ID Enabled ACTIVITY_FEED Append …" at bounding box center [307, 257] width 545 height 323
copy span "import-activity-feed-168497b2-aed6-46b2-a467-af787bf39279-dHHZMbn7-2@app.warebe…"
click at [16, 62] on icon "menu Jobs" at bounding box center [17, 58] width 17 height 17
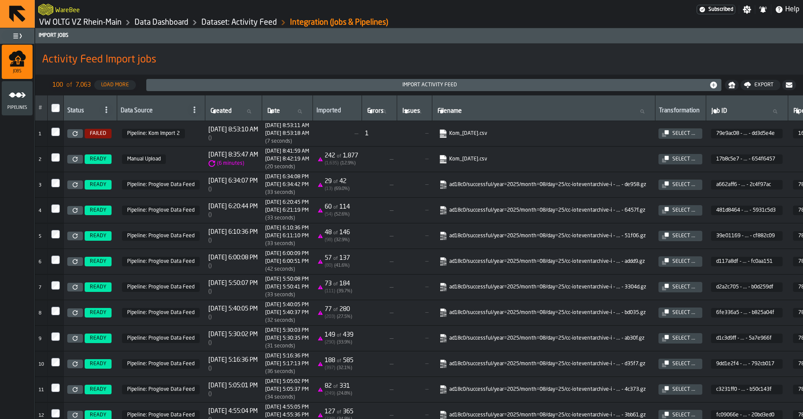
click at [76, 132] on icon at bounding box center [75, 133] width 5 height 5
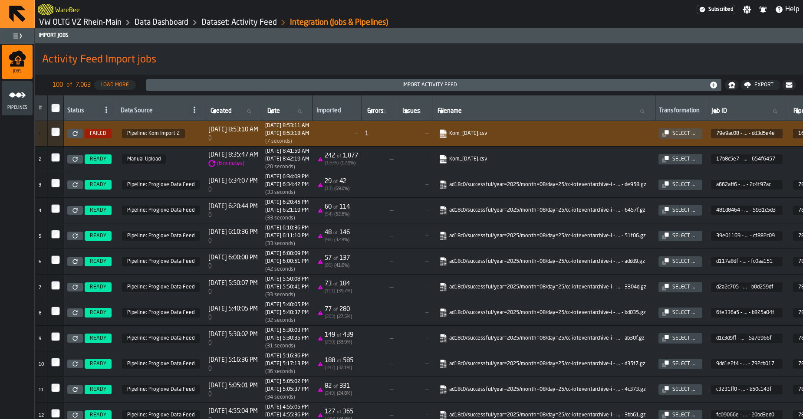
click at [76, 136] on link at bounding box center [75, 133] width 16 height 9
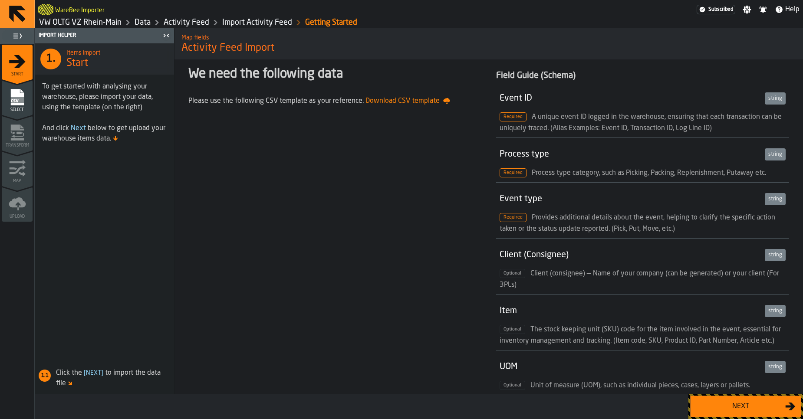
click at [738, 407] on div "Next" at bounding box center [740, 407] width 89 height 10
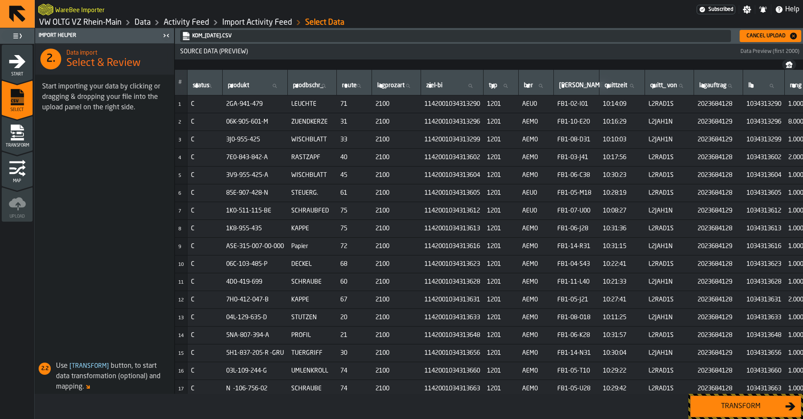
click at [738, 407] on div "Transform" at bounding box center [740, 407] width 89 height 10
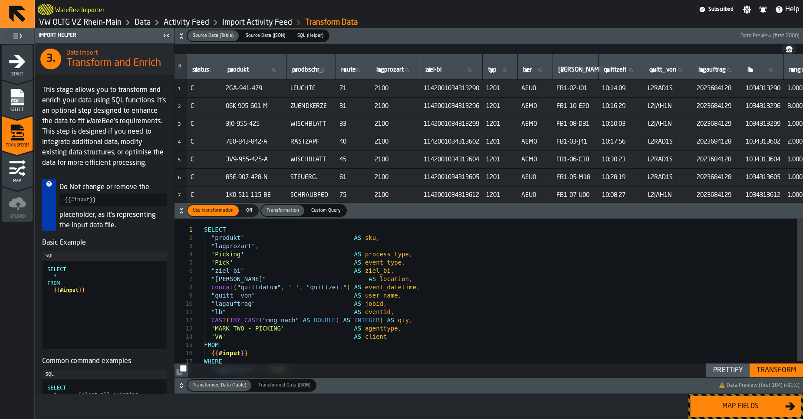
click at [738, 407] on div "Map fields" at bounding box center [740, 407] width 89 height 10
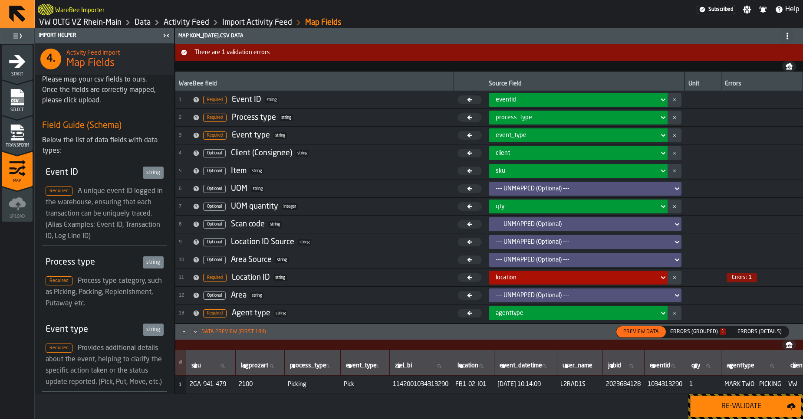
click at [703, 332] on div "Errors (Grouped) 1" at bounding box center [698, 332] width 56 height 6
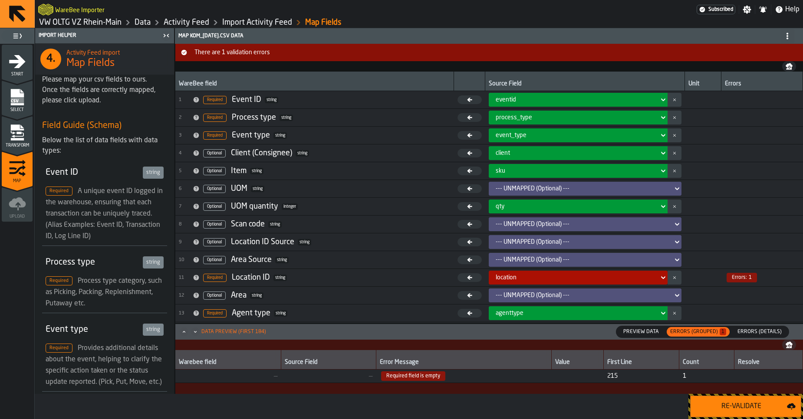
click at [534, 279] on div "location" at bounding box center [576, 277] width 160 height 7
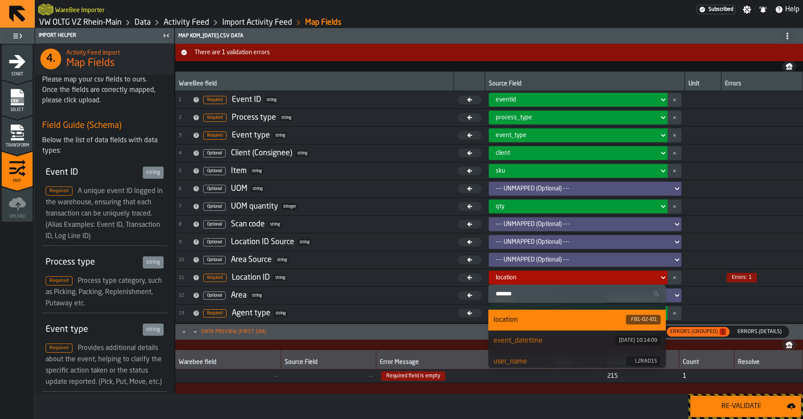
scroll to position [98, 0]
click at [554, 280] on div "location" at bounding box center [576, 277] width 160 height 7
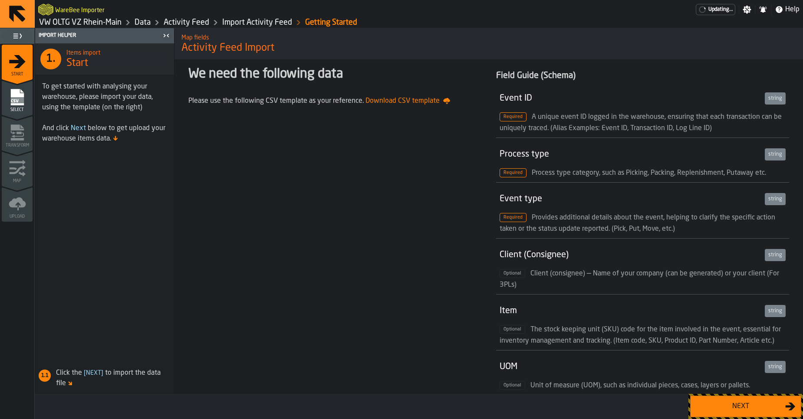
click at [764, 411] on div "Next" at bounding box center [740, 407] width 89 height 10
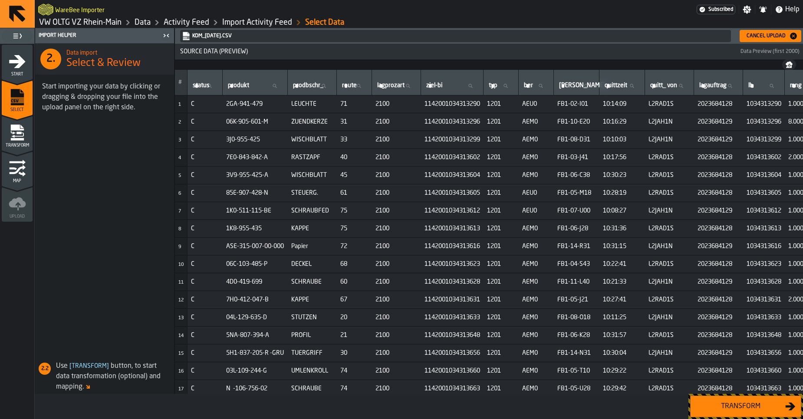
click at [713, 411] on div "Transform" at bounding box center [740, 407] width 89 height 10
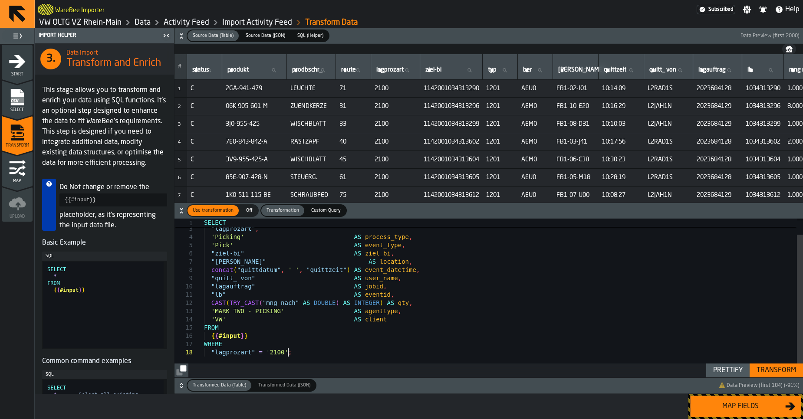
click at [288, 352] on div ""produkt" AS sku , "lagprozart" , 'Picking' AS process_type , 'Pick' AS event_t…" at bounding box center [503, 289] width 599 height 176
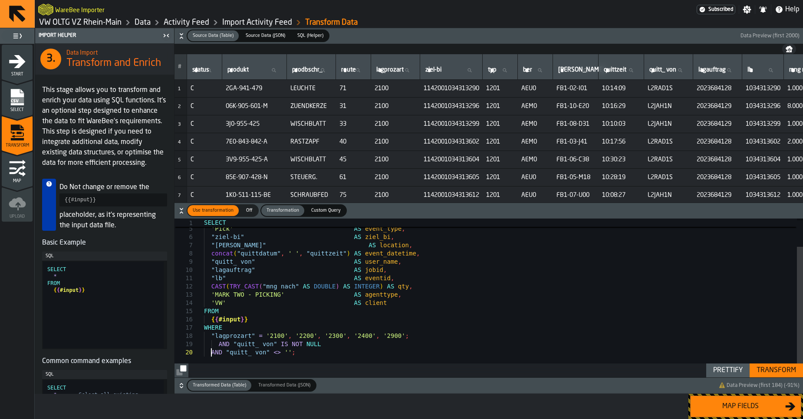
click at [211, 353] on div "'Picking' AS process_type , 'Pick' AS event_type , "ziel-bi" AS ziel_bi , "von-…" at bounding box center [503, 281] width 599 height 193
click at [726, 372] on div "Prettify" at bounding box center [728, 371] width 36 height 10
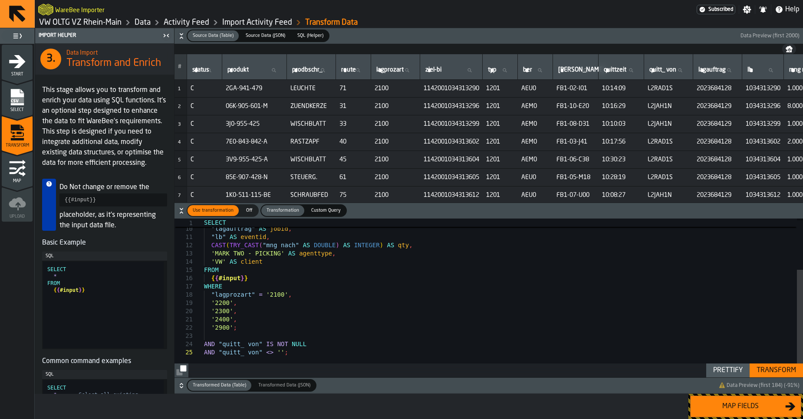
click at [241, 327] on div ""quitt_ von" AS user_name , "lagauftrag" AS jobid , "lb" AS eventid , CAST ( TR…" at bounding box center [503, 261] width 599 height 234
click at [226, 335] on div ""quitt_ von" AS user_name , "lagauftrag" AS jobid , "lb" AS eventid , CAST ( TR…" at bounding box center [503, 261] width 599 height 234
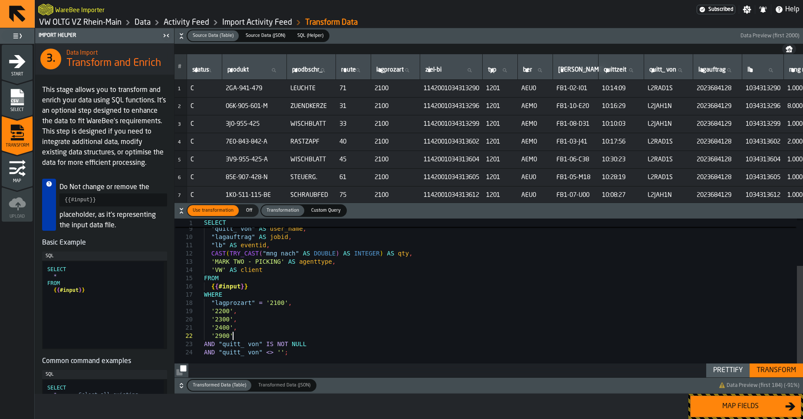
scroll to position [33, 0]
click at [244, 331] on div ""quitt_ von" AS user_name , "lagauftrag" AS jobid , "lb" AS eventid , CAST ( TR…" at bounding box center [503, 265] width 599 height 226
click at [248, 310] on div ""quitt_ von" AS user_name , "lagauftrag" AS jobid , "lb" AS eventid , CAST ( TR…" at bounding box center [503, 265] width 599 height 226
click at [766, 369] on div "Transform" at bounding box center [776, 371] width 46 height 10
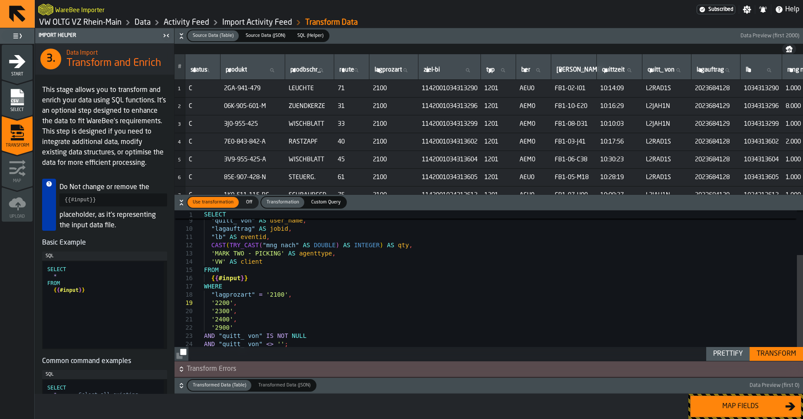
click at [436, 368] on span "Transform Errors" at bounding box center [494, 369] width 615 height 10
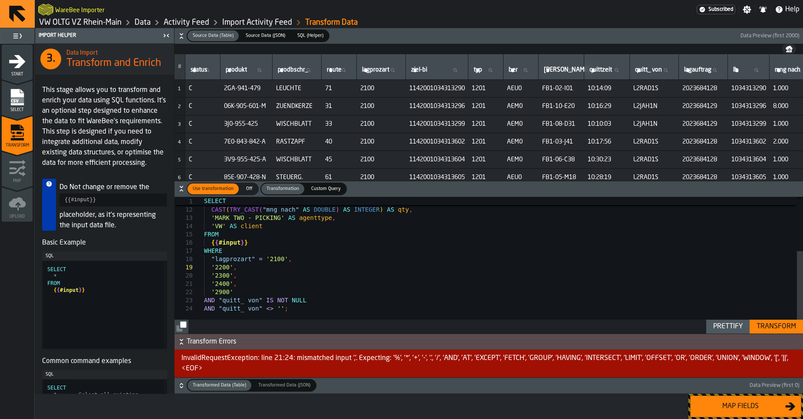
scroll to position [33, 0]
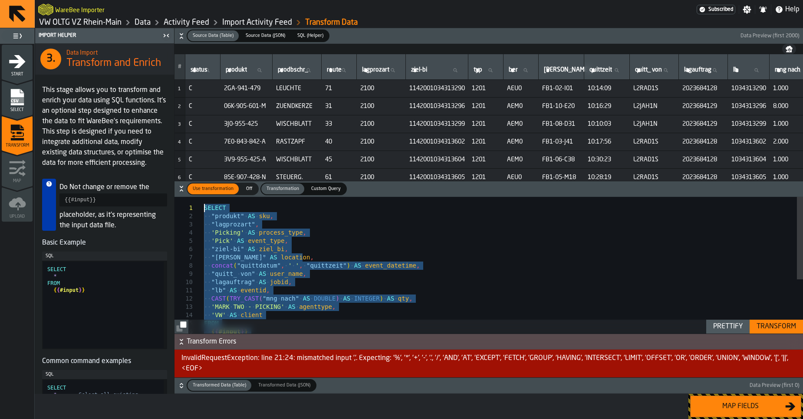
drag, startPoint x: 299, startPoint y: 310, endPoint x: 139, endPoint y: 145, distance: 230.0
type textarea "**********"
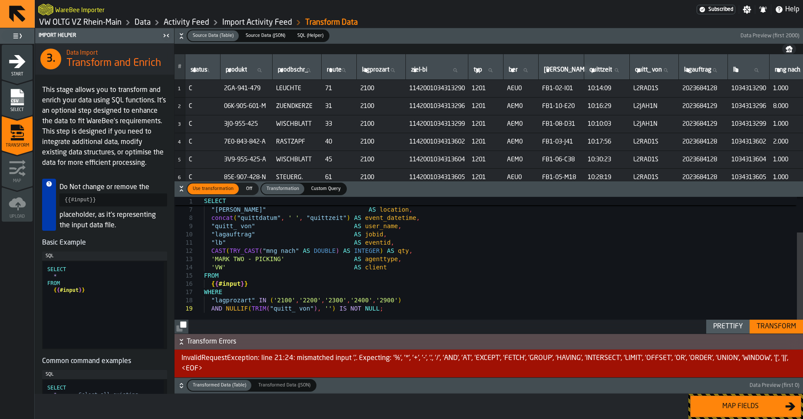
click at [726, 328] on div "Prettify" at bounding box center [728, 327] width 36 height 10
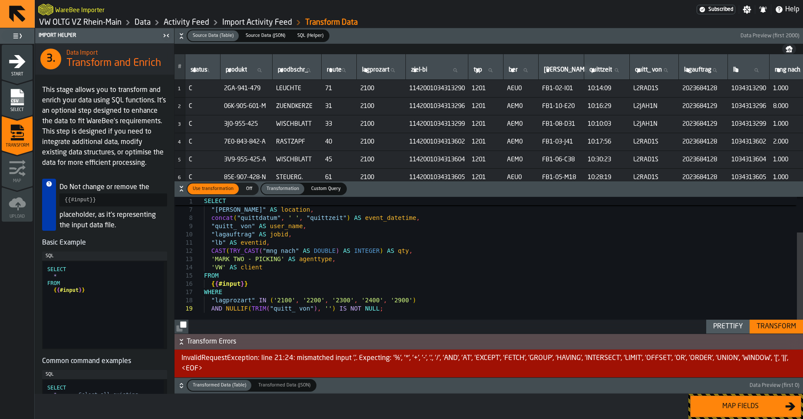
click at [776, 328] on div "Transform" at bounding box center [776, 327] width 46 height 10
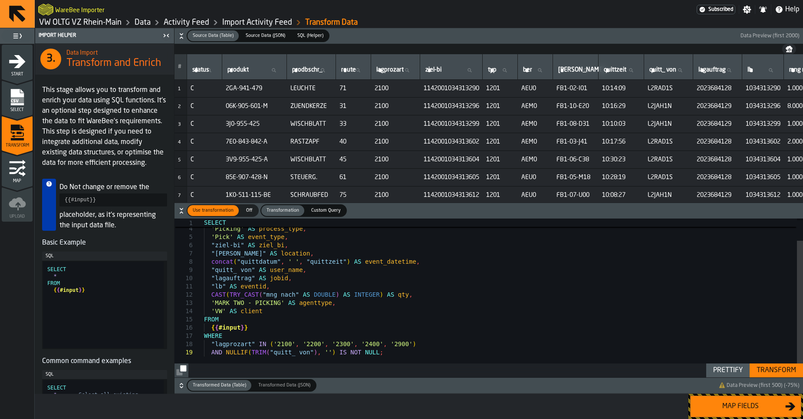
click at [747, 408] on div "Map fields" at bounding box center [740, 407] width 89 height 10
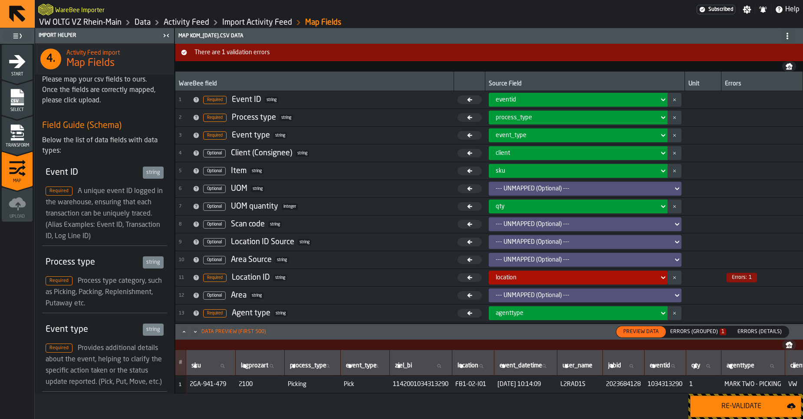
click at [660, 280] on icon at bounding box center [663, 278] width 9 height 10
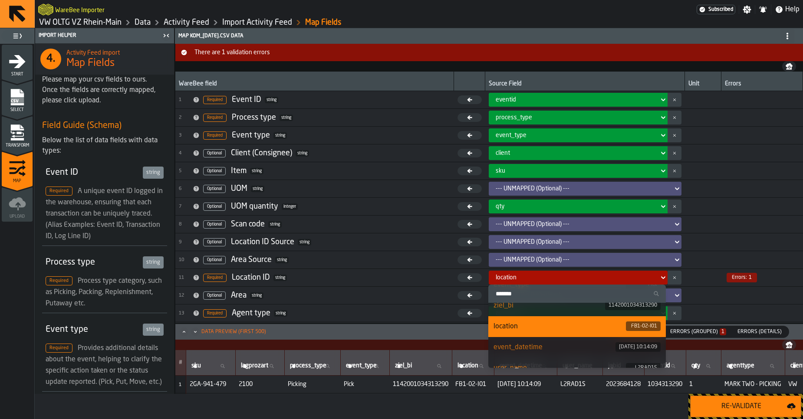
scroll to position [130, 0]
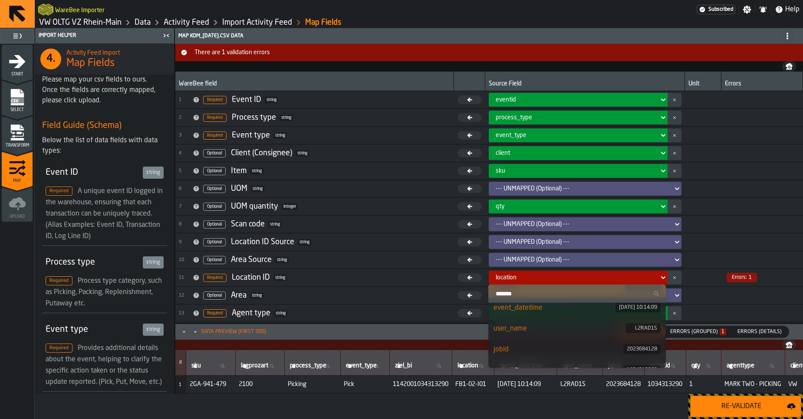
click at [727, 254] on td at bounding box center [763, 260] width 82 height 18
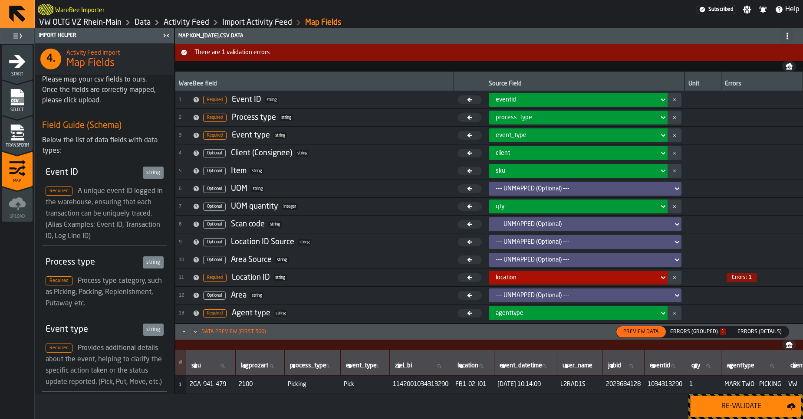
click at [695, 332] on div "Errors (Grouped) 1" at bounding box center [698, 332] width 56 height 6
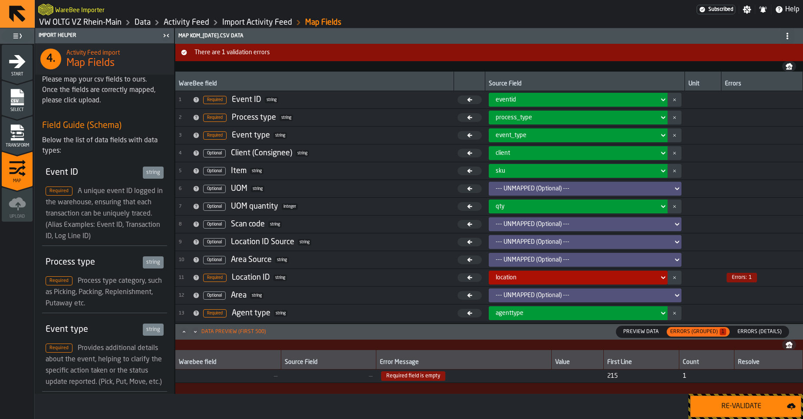
click at [482, 379] on span "Required field is empty" at bounding box center [463, 377] width 169 height 10
click at [479, 376] on span "Required field is empty" at bounding box center [463, 377] width 169 height 10
drag, startPoint x: 339, startPoint y: 373, endPoint x: 456, endPoint y: 377, distance: 117.3
click at [456, 377] on tr "— — Required field is empty 215 1" at bounding box center [489, 376] width 628 height 13
click at [455, 376] on span "Required field is empty" at bounding box center [463, 377] width 169 height 10
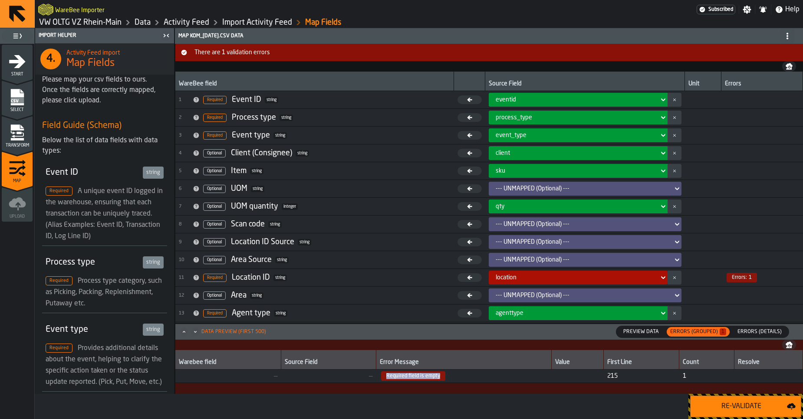
drag, startPoint x: 379, startPoint y: 376, endPoint x: 479, endPoint y: 374, distance: 100.8
click at [479, 374] on span "Required field is empty" at bounding box center [463, 377] width 169 height 10
copy span "Required field is empty"
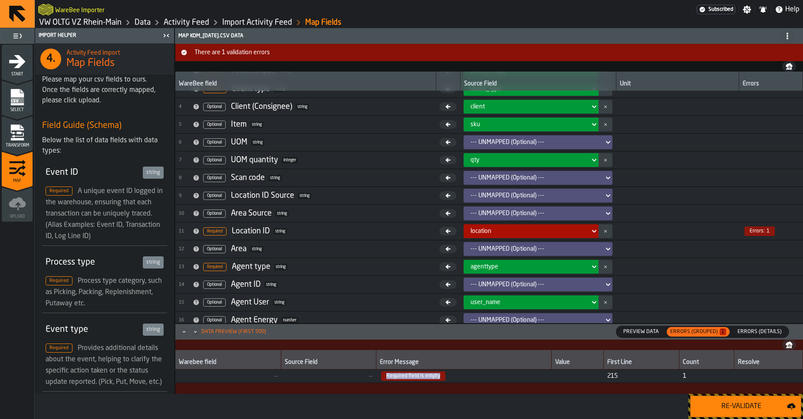
scroll to position [52, 0]
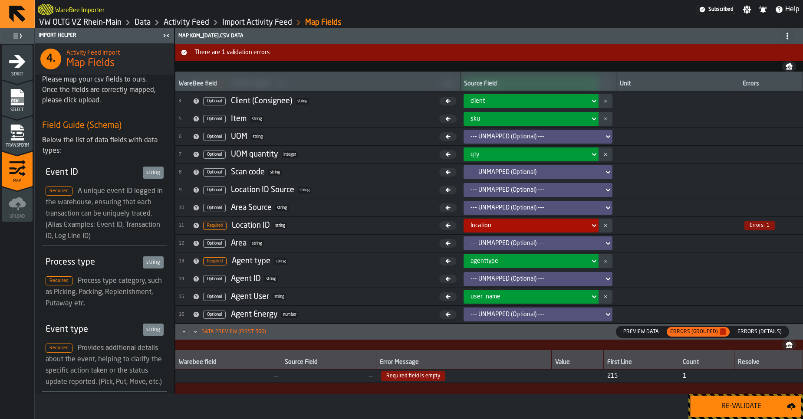
click at [497, 224] on div "location" at bounding box center [529, 225] width 116 height 7
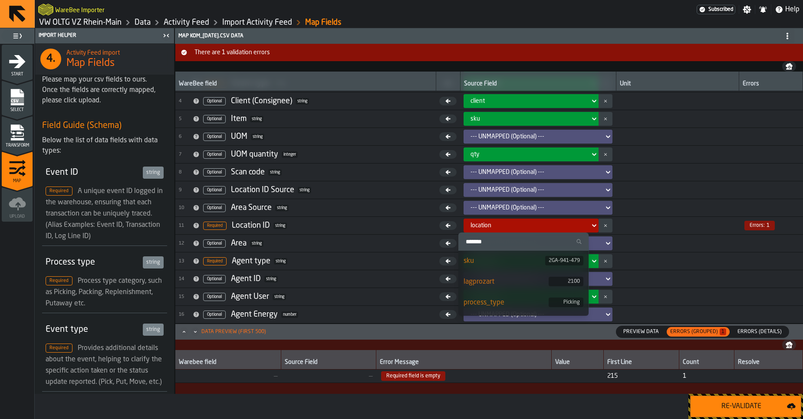
click at [497, 224] on div "location" at bounding box center [529, 225] width 116 height 7
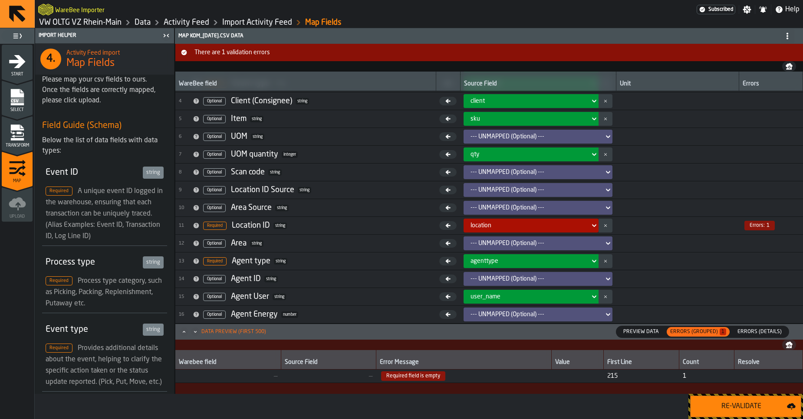
click at [20, 136] on icon "menu Transform" at bounding box center [17, 134] width 13 height 5
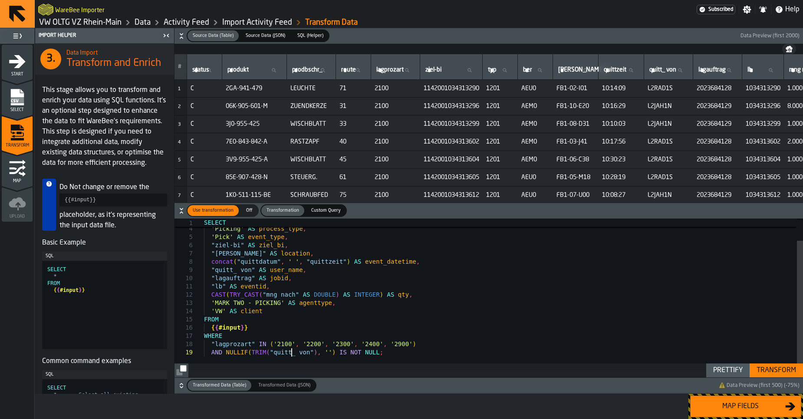
scroll to position [0, 0]
click at [292, 351] on div ""lagprozart" , 'Picking' AS process_type , 'Pick' AS event_type , "ziel-bi" AS …" at bounding box center [503, 285] width 599 height 185
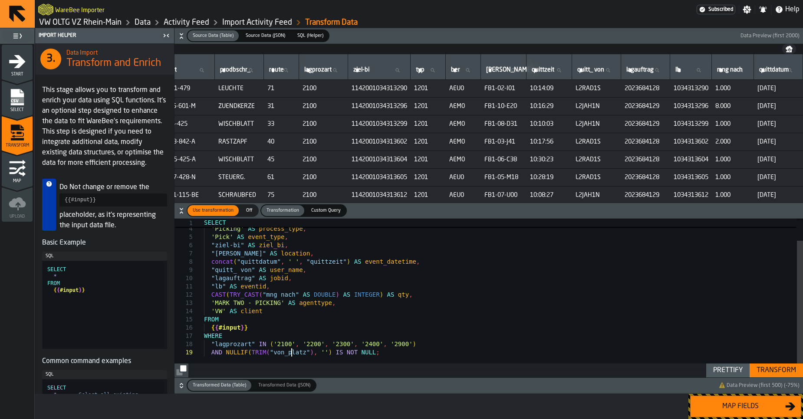
click at [292, 349] on div ""lagprozart" , 'Picking' AS process_type , 'Pick' AS event_type , "ziel-bi" AS …" at bounding box center [503, 285] width 599 height 185
click at [288, 355] on div ""lagprozart" , 'Picking' AS process_type , 'Pick' AS event_type , "ziel-bi" AS …" at bounding box center [503, 285] width 599 height 185
type textarea "**********"
click at [782, 376] on button "Transform" at bounding box center [776, 371] width 53 height 14
click at [749, 408] on div "Map fields" at bounding box center [740, 407] width 89 height 10
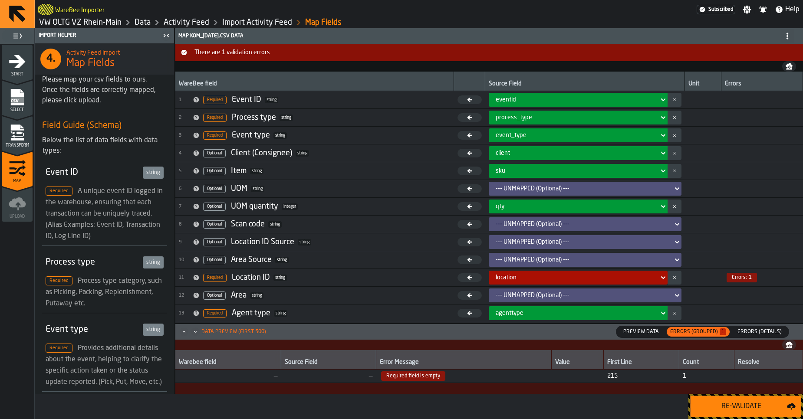
click at [749, 408] on div "Re-Validate" at bounding box center [741, 407] width 91 height 10
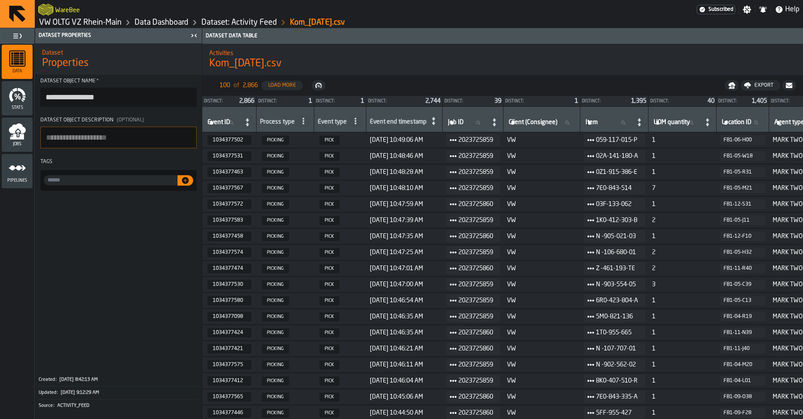
click at [69, 25] on link "VW OLTG VZ Rhein-Main" at bounding box center [80, 23] width 82 height 10
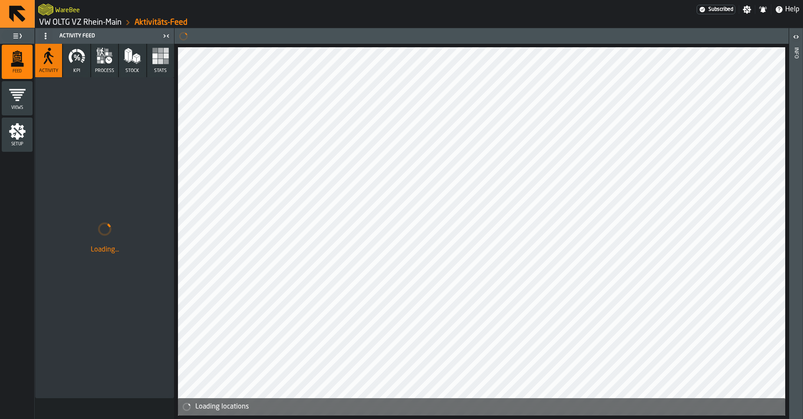
click at [83, 22] on link "VW OLTG VZ Rhein-Main" at bounding box center [80, 23] width 82 height 10
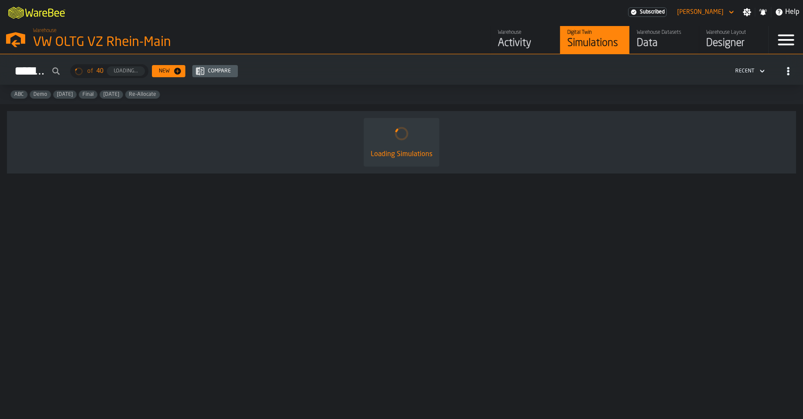
click at [643, 44] on div "Data" at bounding box center [664, 43] width 55 height 14
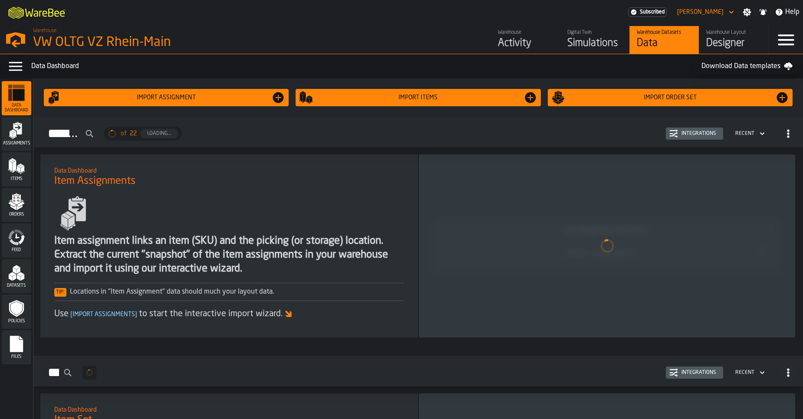
click at [19, 241] on icon "menu Feed" at bounding box center [16, 237] width 17 height 17
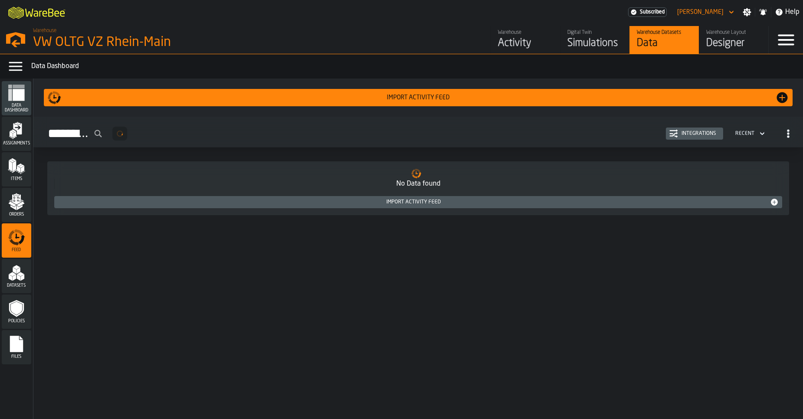
click at [699, 135] on div "Integrations" at bounding box center [699, 134] width 42 height 6
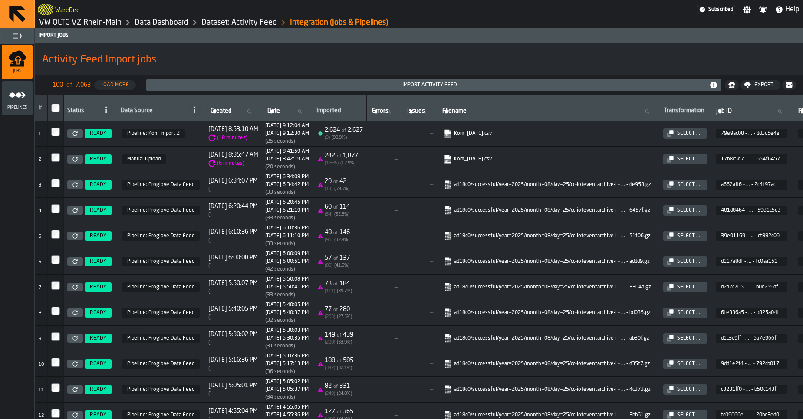
click at [23, 106] on span "Pipelines" at bounding box center [17, 108] width 31 height 5
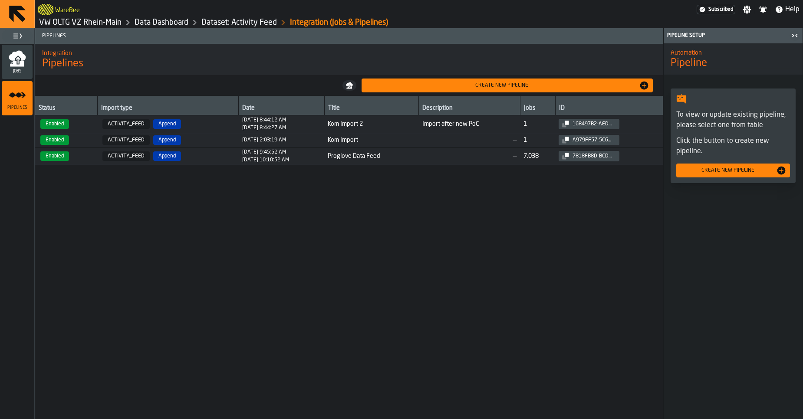
click at [339, 129] on td "Kom Import 2" at bounding box center [371, 124] width 95 height 18
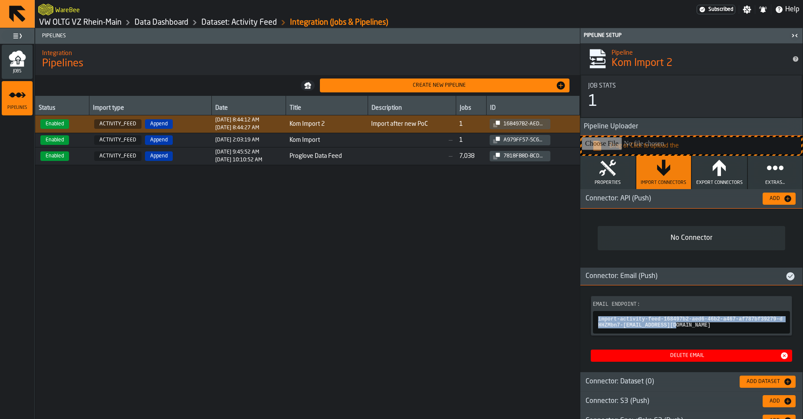
copy span "import-activity-feed-168497b2-aed6-46b2-a467-af787bf39279-dHHZMbn7-2@app.warebe…"
click at [27, 68] on div "Jobs" at bounding box center [17, 62] width 31 height 24
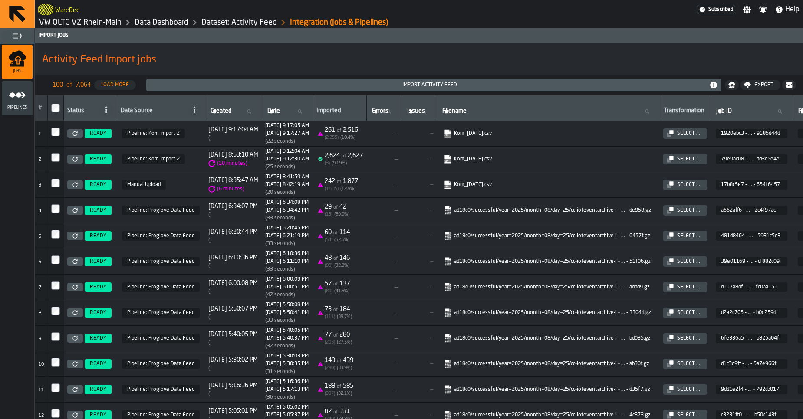
click at [80, 26] on link "VW OLTG VZ Rhein-Main" at bounding box center [80, 23] width 82 height 10
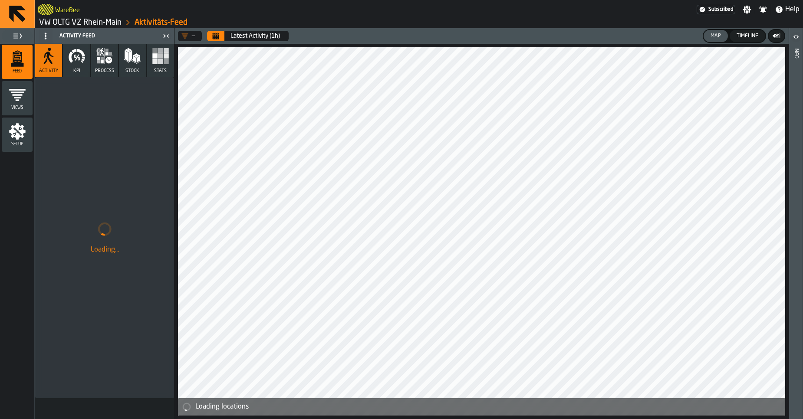
click at [13, 134] on icon "menu Setup" at bounding box center [17, 131] width 17 height 17
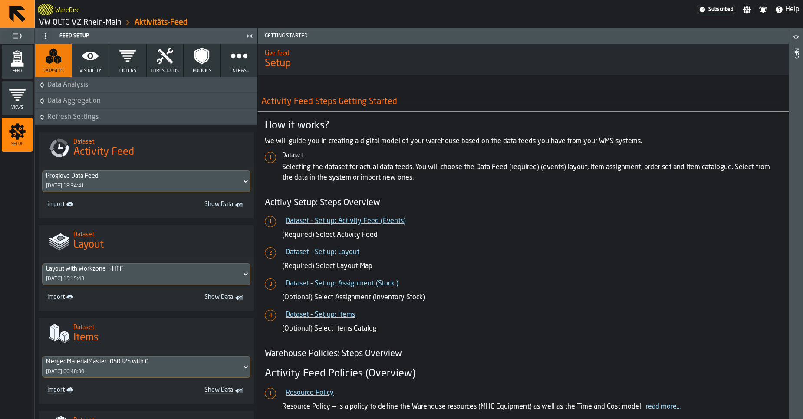
click at [122, 179] on div "Proglove Data Feed" at bounding box center [142, 176] width 192 height 7
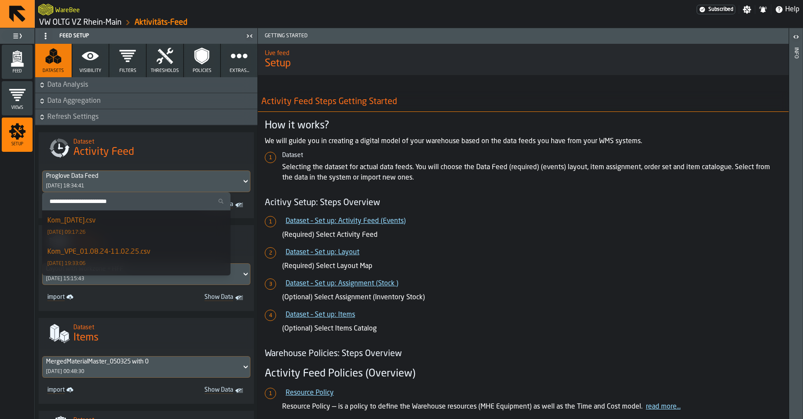
click at [142, 157] on h1 "Activity Feed" at bounding box center [160, 152] width 174 height 14
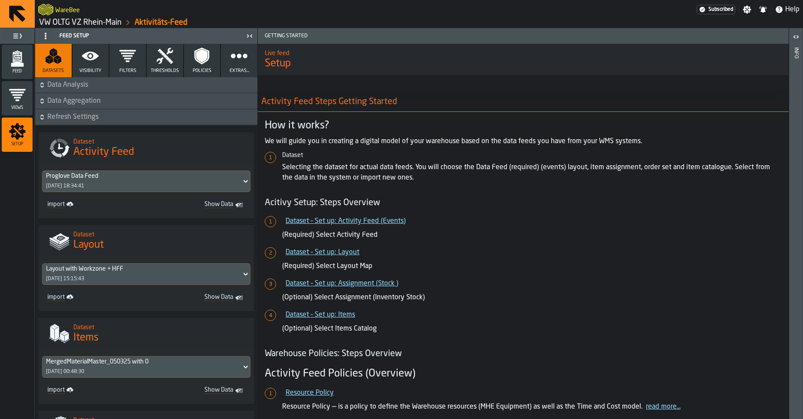
click at [117, 185] on div "Proglove Data Feed 25/08/2025, 18:34:41" at bounding box center [142, 181] width 199 height 21
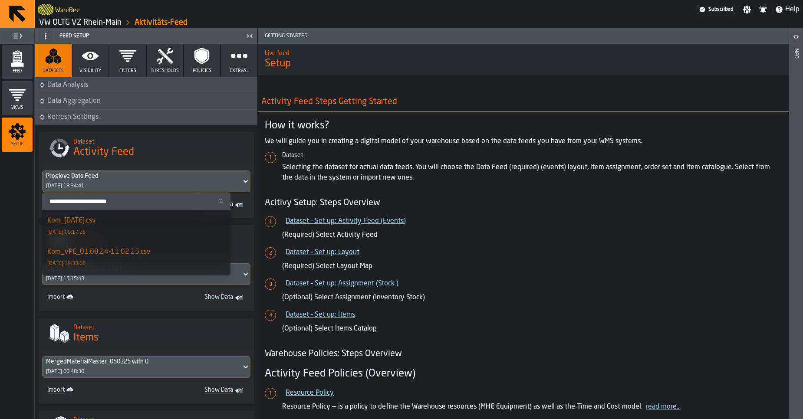
click at [123, 228] on div "Kom_22.08.25.csv 26/08/2025, 09:17:26" at bounding box center [136, 226] width 178 height 21
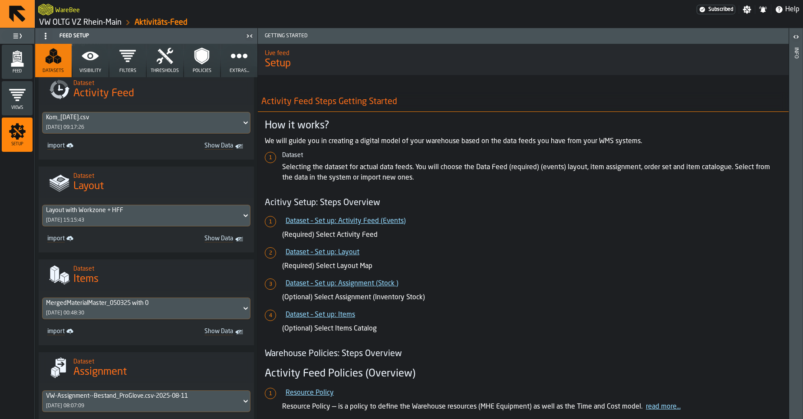
scroll to position [104, 0]
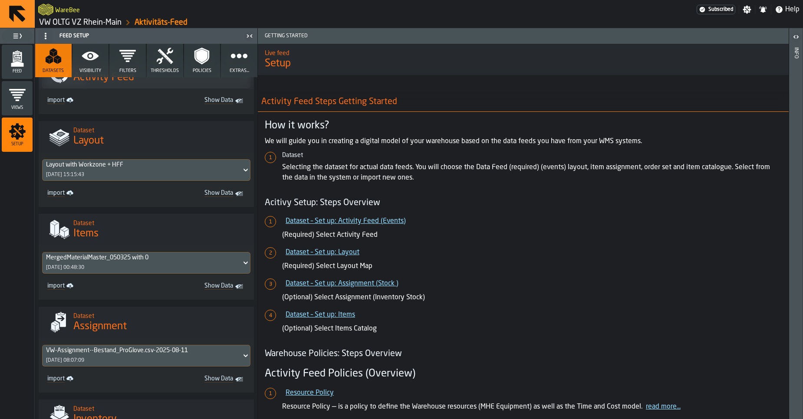
click at [156, 356] on div "VW-Assignment--Bestand_ProGlove.csv-2025-08-11 11/08/2025, 08:07:09" at bounding box center [142, 356] width 199 height 21
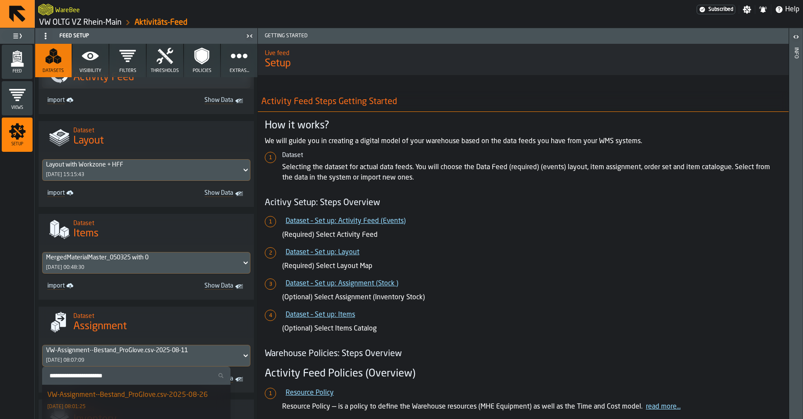
click at [161, 320] on h2 "Dataset" at bounding box center [160, 315] width 174 height 9
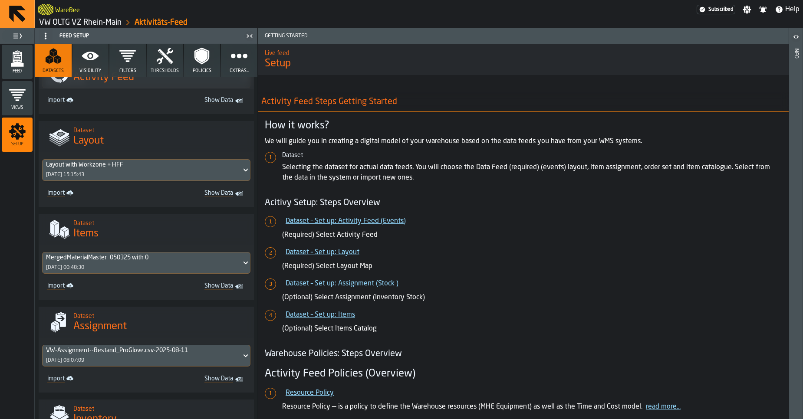
click at [135, 360] on div "VW-Assignment--Bestand_ProGlove.csv-2025-08-11 11/08/2025, 08:07:09" at bounding box center [142, 356] width 199 height 21
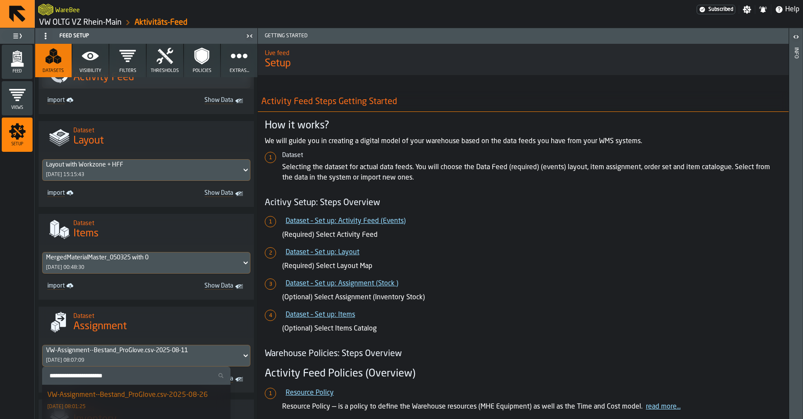
click at [132, 395] on div "VW-Assignment--Bestand_ProGlove.csv-2025-08-26" at bounding box center [127, 395] width 161 height 10
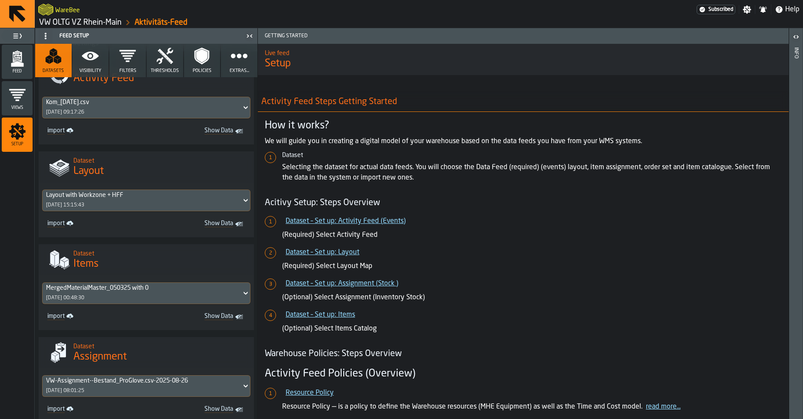
scroll to position [0, 0]
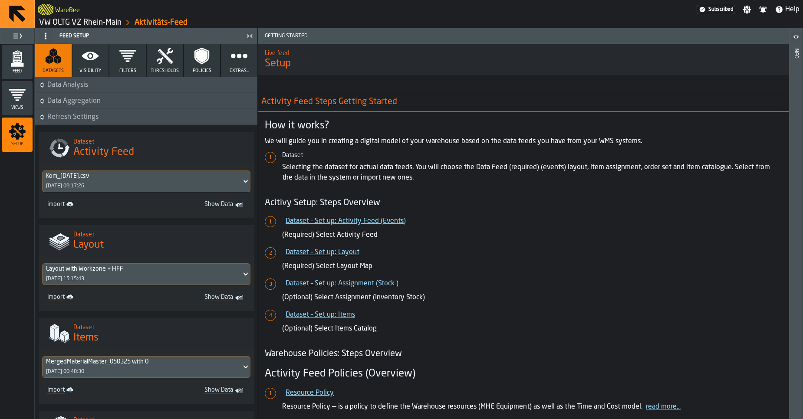
click at [76, 100] on span "Data Aggregation" at bounding box center [151, 101] width 208 height 10
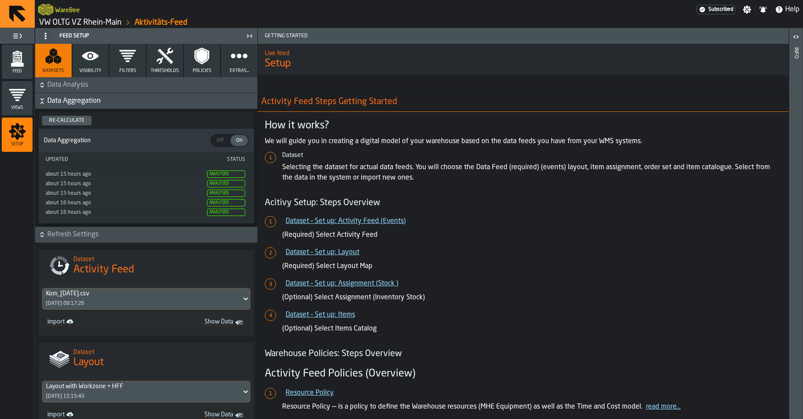
click at [81, 85] on span "Data Analysis" at bounding box center [151, 85] width 208 height 10
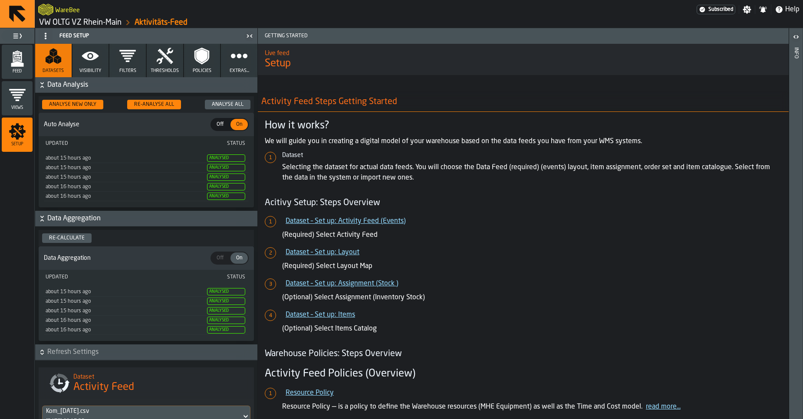
click at [152, 107] on div "Re-Analyse All" at bounding box center [154, 105] width 47 height 6
click at [7, 60] on div "Feed" at bounding box center [17, 62] width 31 height 24
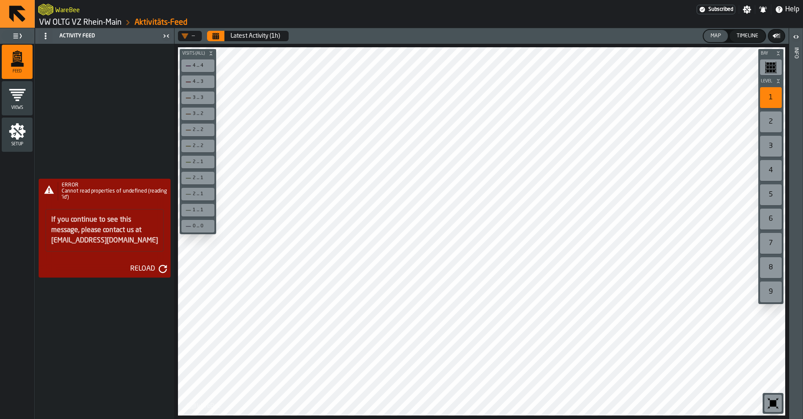
click at [60, 24] on link "VW OLTG VZ Rhein-Main" at bounding box center [80, 23] width 82 height 10
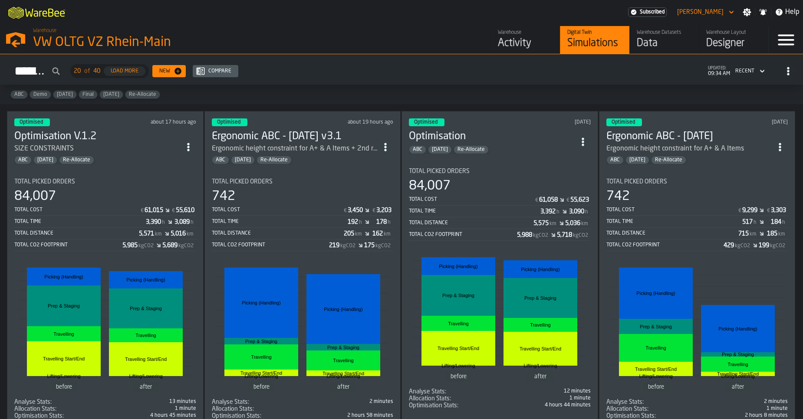
click at [544, 41] on div "Activity" at bounding box center [525, 43] width 55 height 14
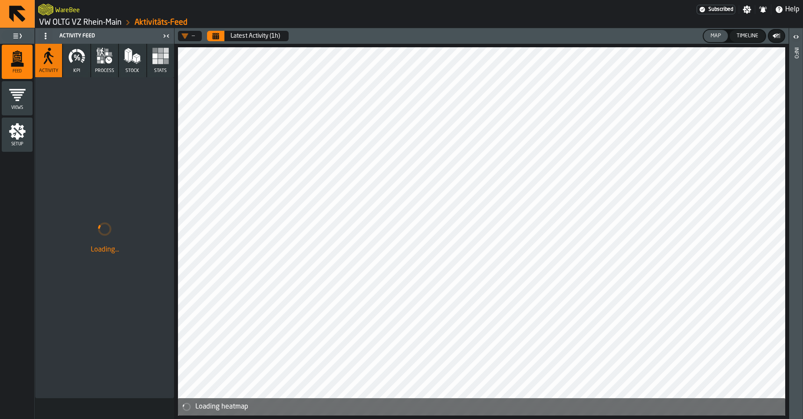
click at [211, 35] on button "Calendar" at bounding box center [215, 36] width 17 height 10
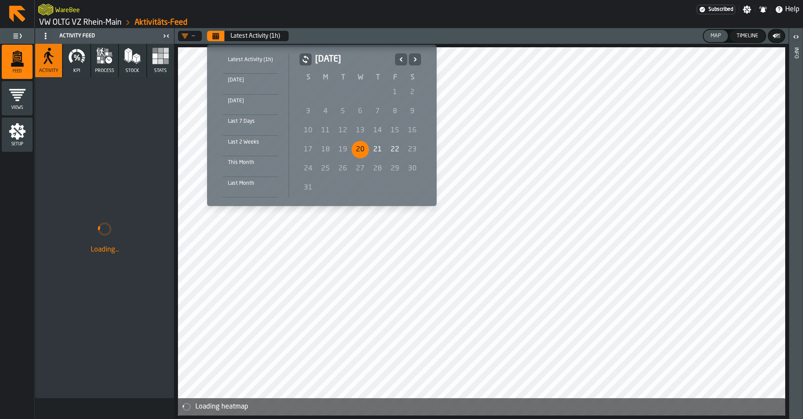
click at [360, 147] on div "20" at bounding box center [360, 149] width 17 height 17
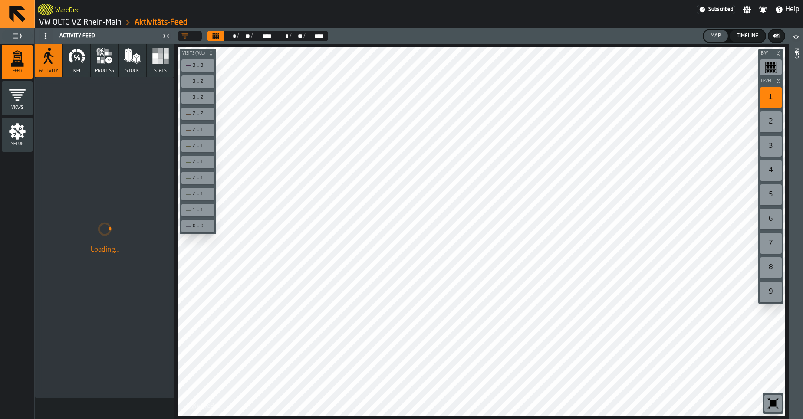
click at [105, 67] on button "process" at bounding box center [104, 60] width 27 height 33
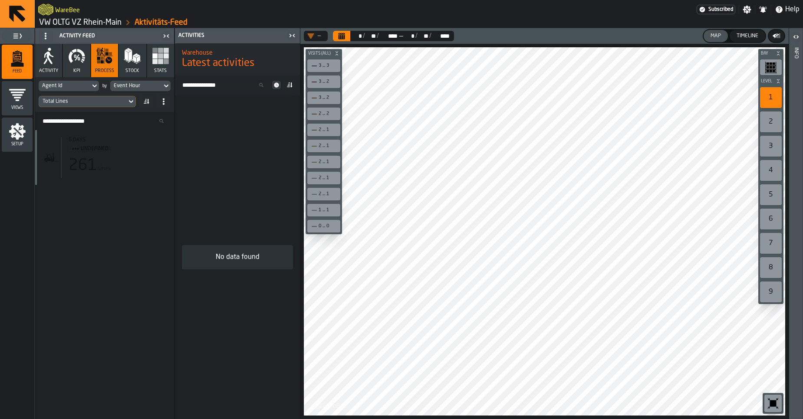
click at [70, 166] on div "261" at bounding box center [83, 165] width 29 height 17
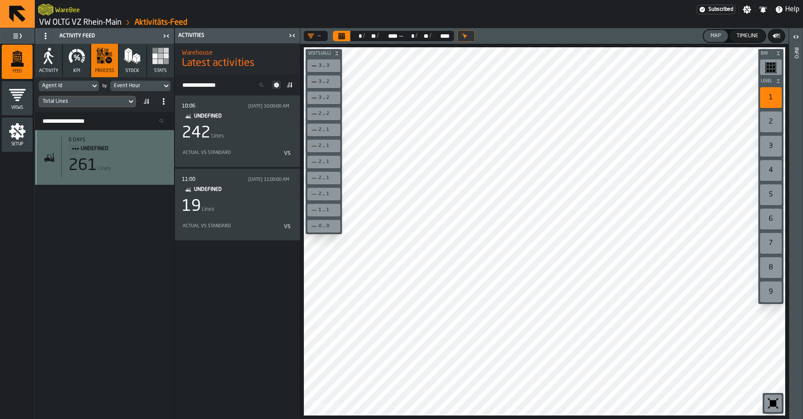
click at [127, 88] on div "Event Hour" at bounding box center [136, 86] width 45 height 6
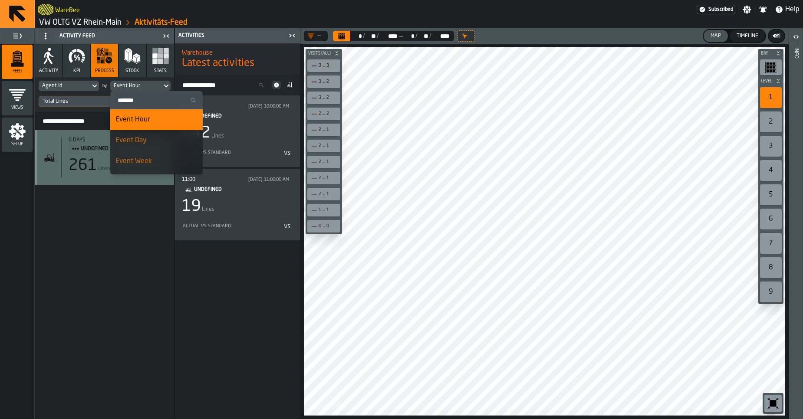
click at [44, 88] on div "Agent Id" at bounding box center [64, 86] width 45 height 6
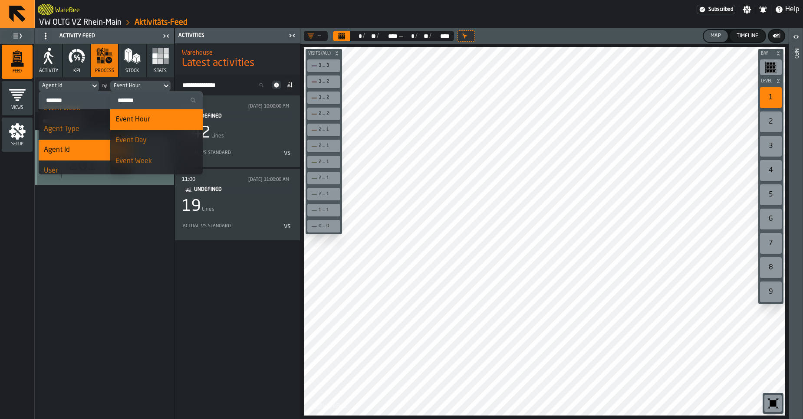
scroll to position [72, 0]
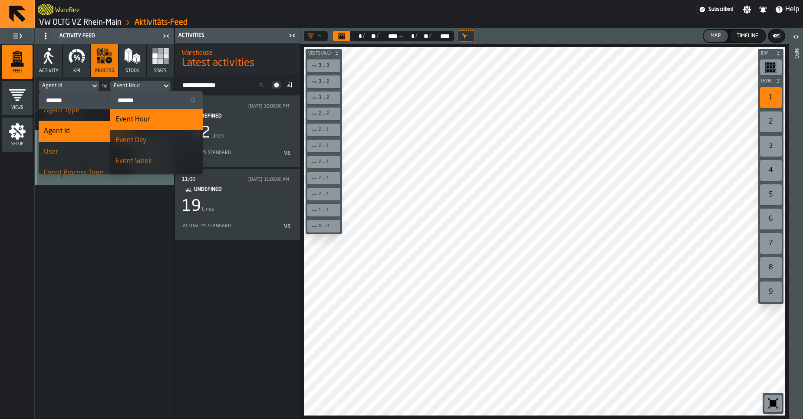
click at [57, 110] on span "Agent Type" at bounding box center [62, 110] width 36 height 7
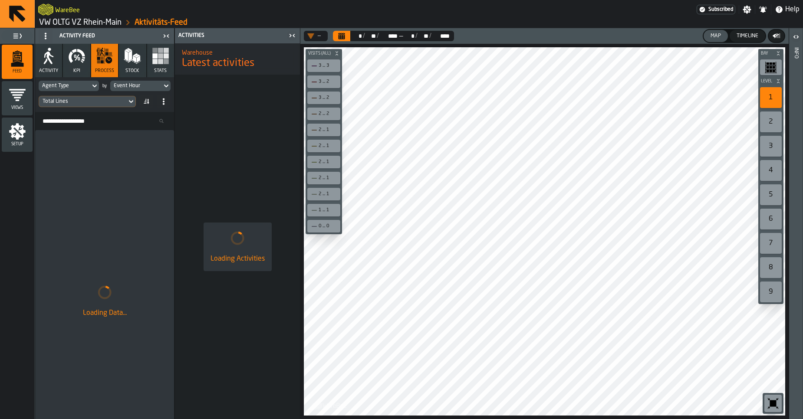
click at [130, 89] on div "Event Hour" at bounding box center [136, 86] width 52 height 10
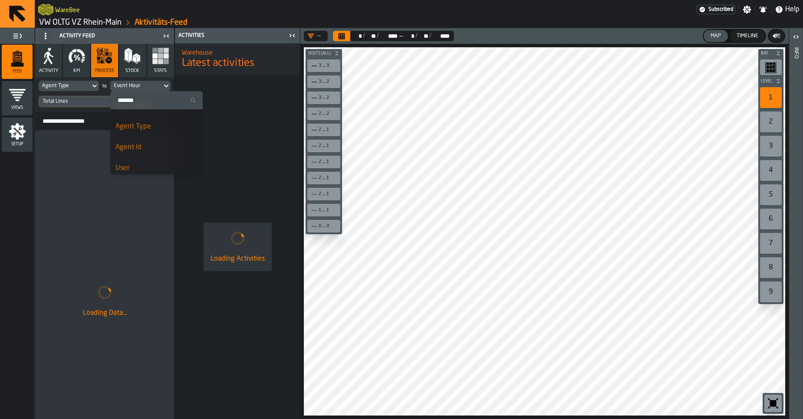
scroll to position [59, 0]
click at [152, 140] on div "Agent Id" at bounding box center [156, 144] width 82 height 10
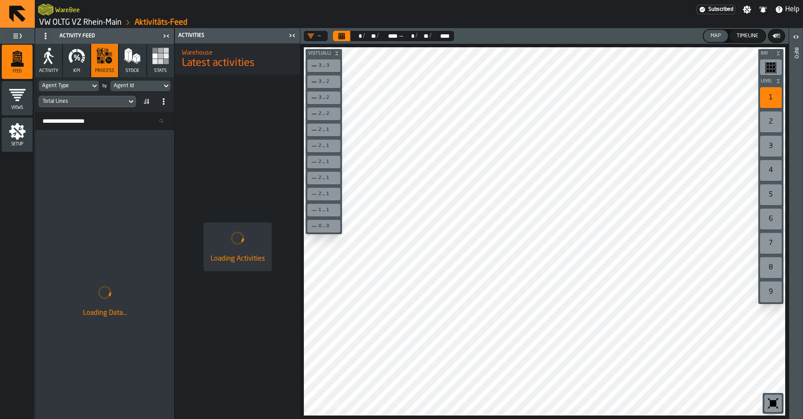
click at [108, 106] on div "Total Lines" at bounding box center [83, 102] width 88 height 10
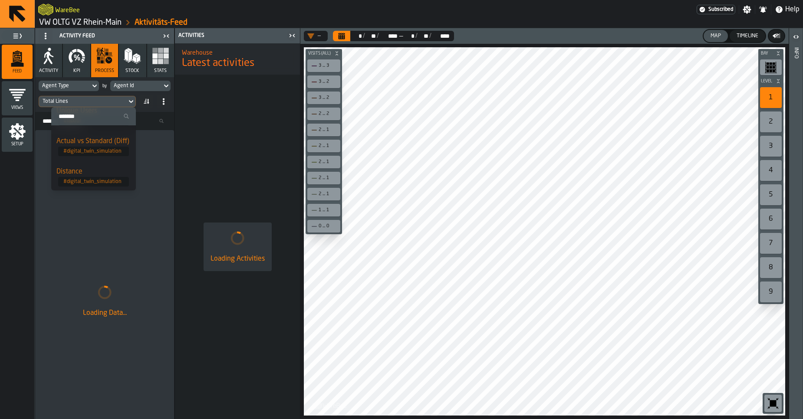
scroll to position [148, 0]
click at [98, 143] on div "Actual vs Standard (Diff)" at bounding box center [93, 140] width 74 height 10
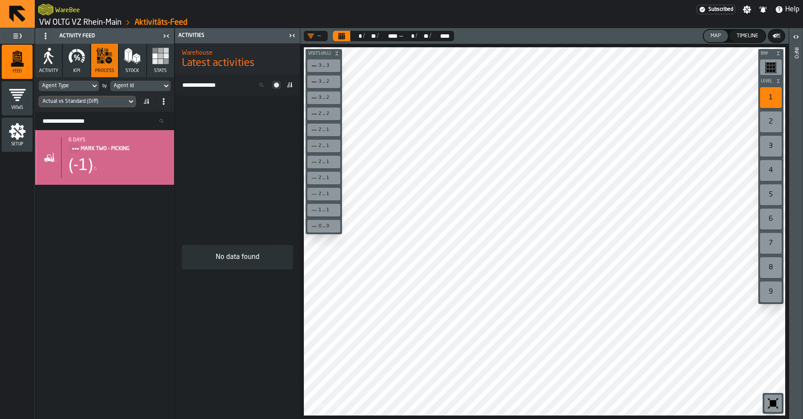
click at [117, 158] on div "(-1) h" at bounding box center [118, 165] width 99 height 17
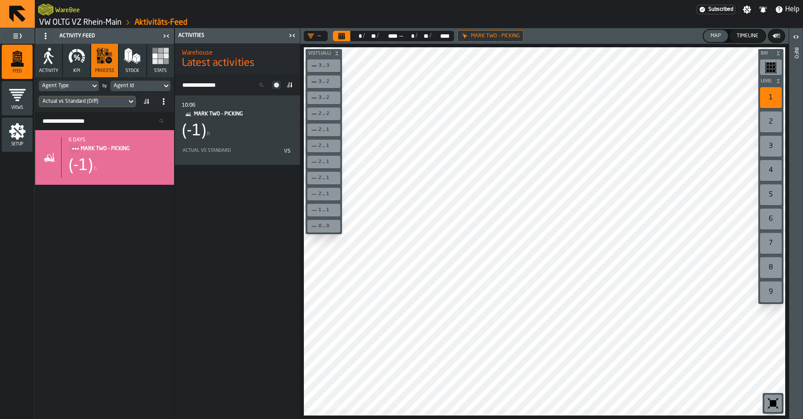
click at [106, 104] on div "Actual vs Standard (Diff)" at bounding box center [83, 102] width 81 height 6
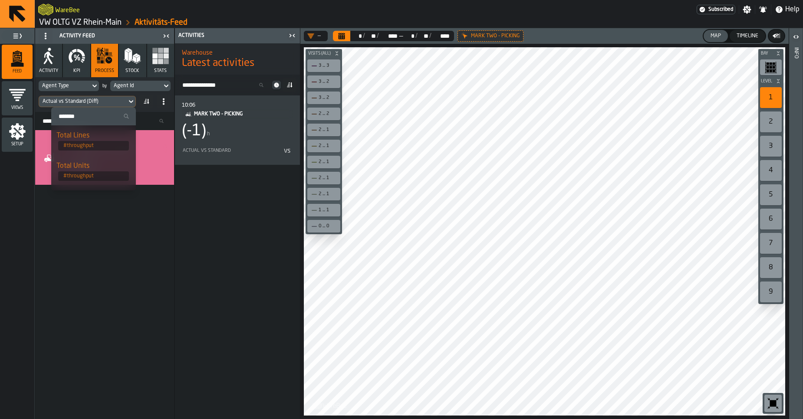
click at [83, 146] on span "# throughput" at bounding box center [93, 146] width 71 height 10
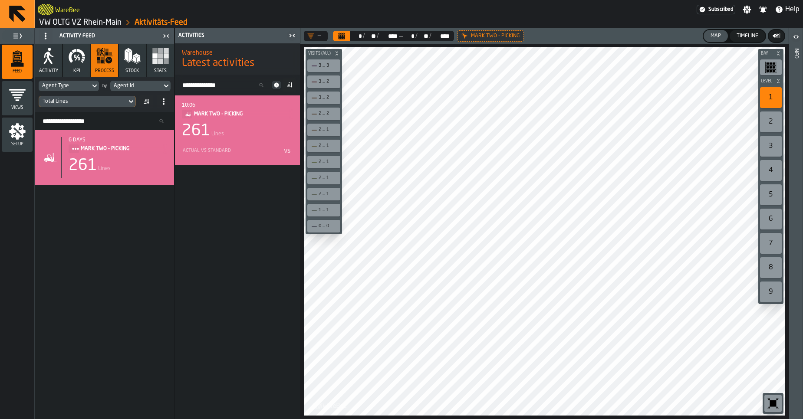
click at [232, 132] on div "261 Lines" at bounding box center [237, 130] width 111 height 17
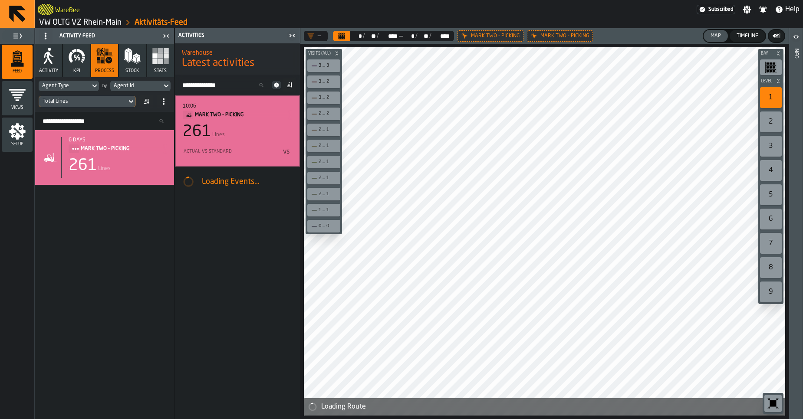
click at [84, 90] on div "Agent Type" at bounding box center [65, 86] width 52 height 10
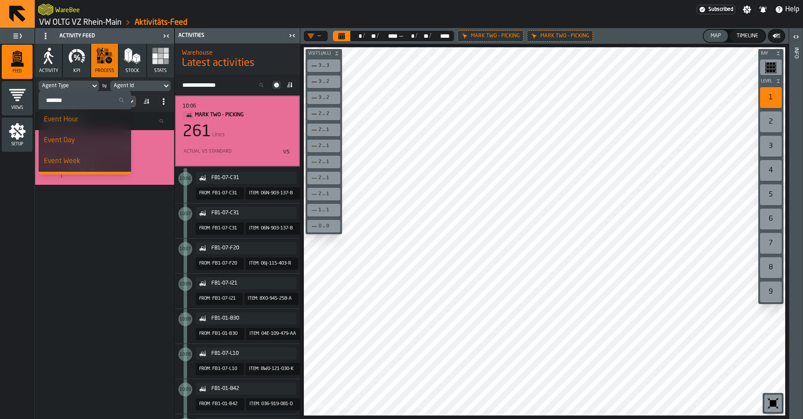
click at [93, 255] on div "6 days MARK TWO - PICKING 261 Lines" at bounding box center [104, 273] width 139 height 287
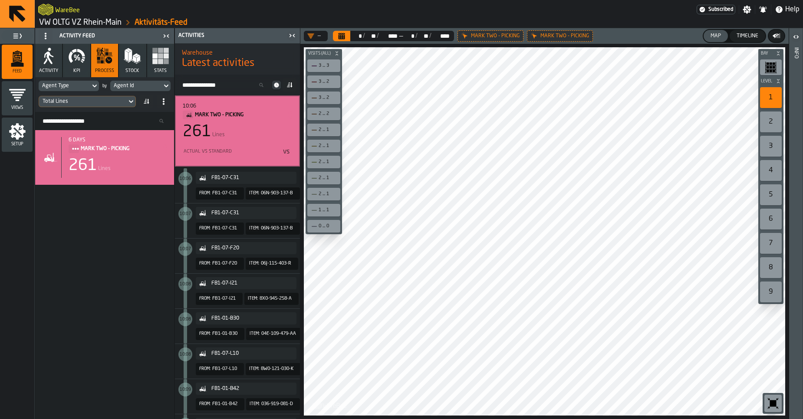
click at [73, 85] on div "Agent Type" at bounding box center [64, 86] width 45 height 6
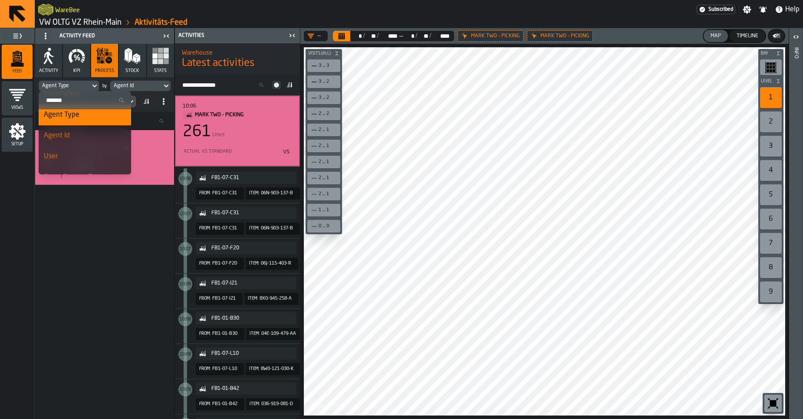
scroll to position [72, 0]
click at [64, 130] on span "Agent Id" at bounding box center [57, 131] width 26 height 7
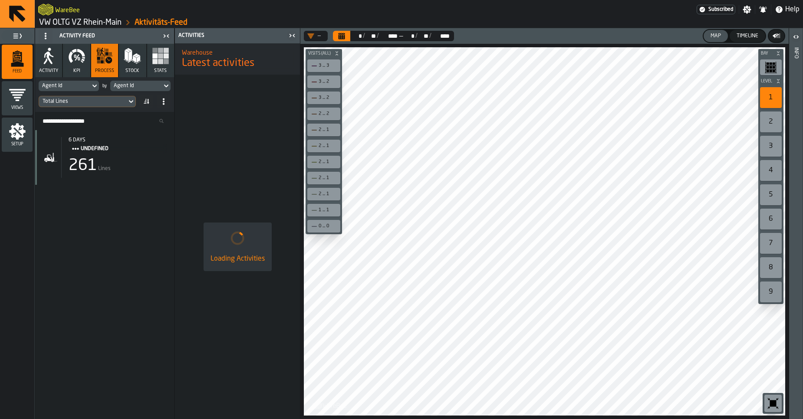
click at [141, 86] on div "Agent Id" at bounding box center [136, 86] width 45 height 6
click at [120, 271] on div "6 days undefined 261 Lines" at bounding box center [104, 273] width 139 height 287
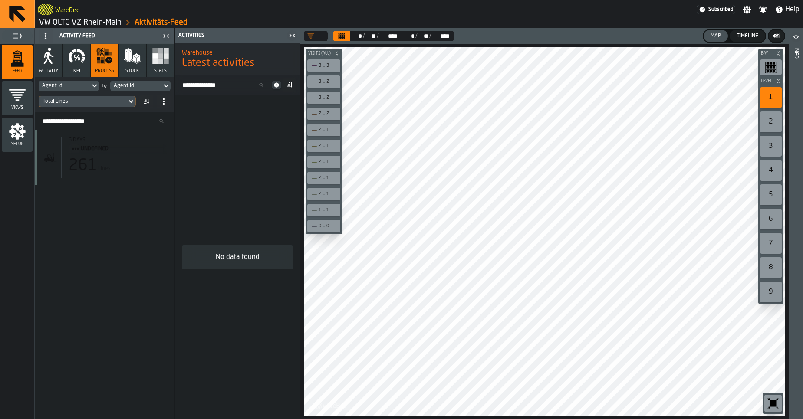
click at [73, 150] on icon "Title" at bounding box center [75, 148] width 7 height 7
click at [133, 159] on div "261 Lines" at bounding box center [118, 165] width 99 height 17
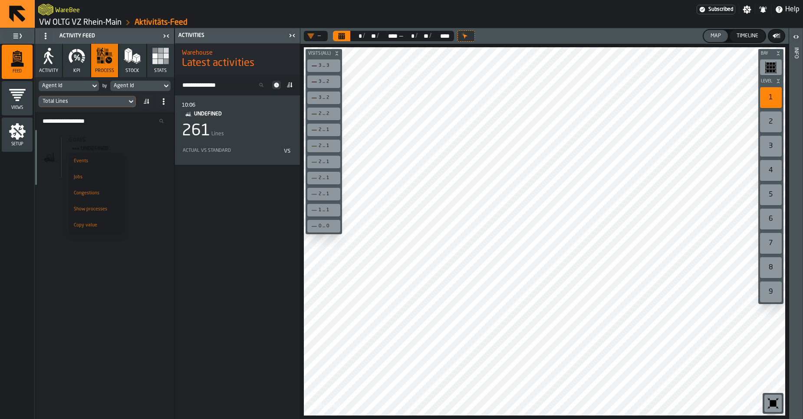
click at [137, 170] on div "261 Lines" at bounding box center [118, 165] width 99 height 17
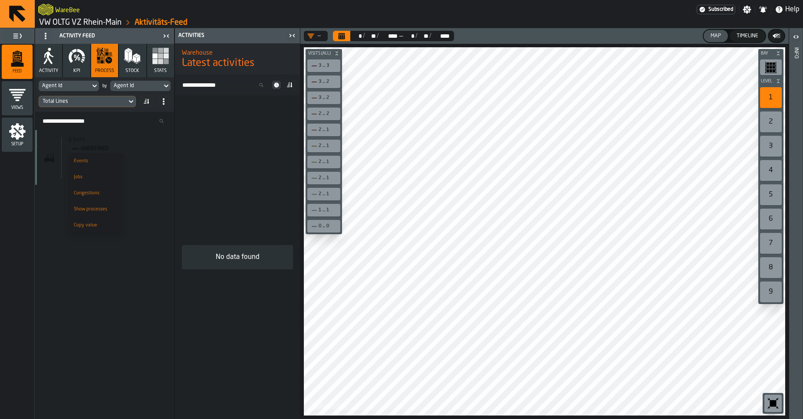
click at [150, 147] on span "undefined" at bounding box center [120, 149] width 79 height 10
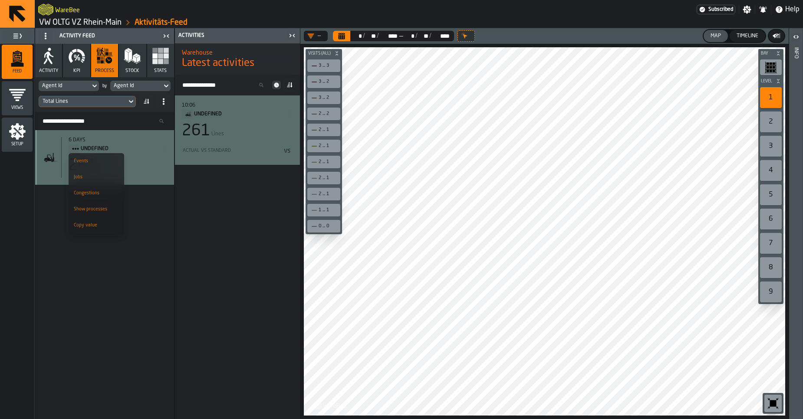
click at [238, 141] on div "10:06 undefined 261 Lines Actual vs Standard vs" at bounding box center [237, 130] width 111 height 56
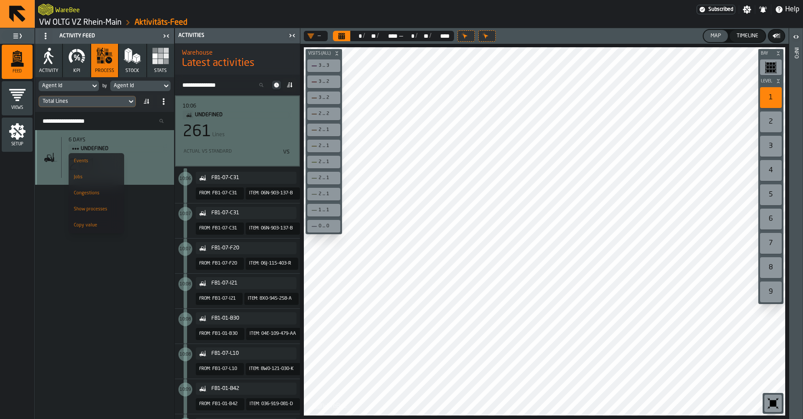
click at [89, 22] on link "VW OLTG VZ Rhein-Main" at bounding box center [80, 23] width 82 height 10
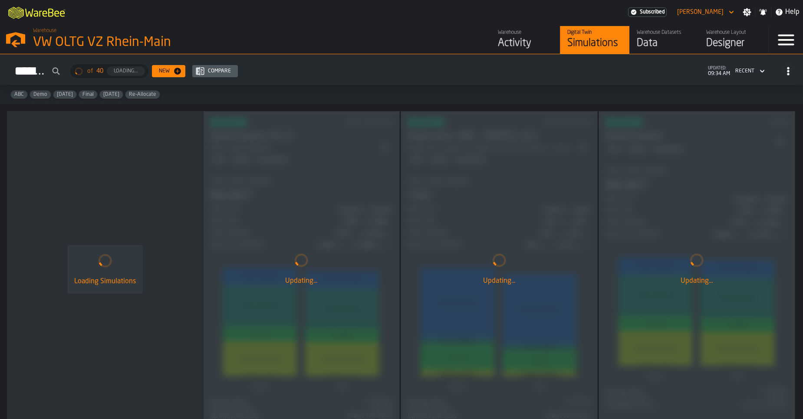
click at [649, 43] on div "Data" at bounding box center [664, 43] width 55 height 14
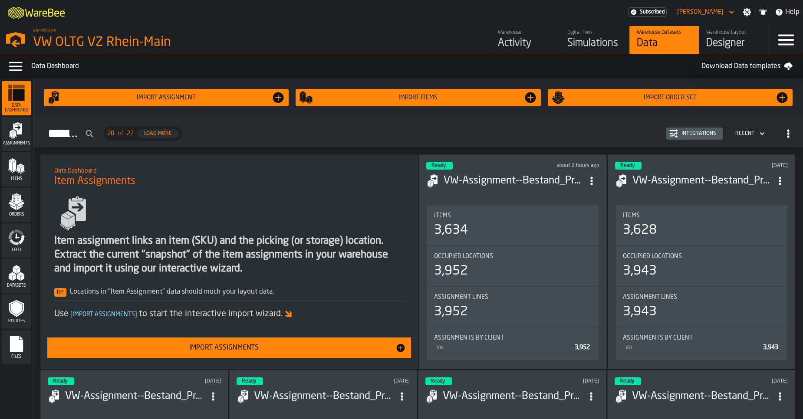
click at [27, 238] on div "Feed" at bounding box center [17, 241] width 30 height 24
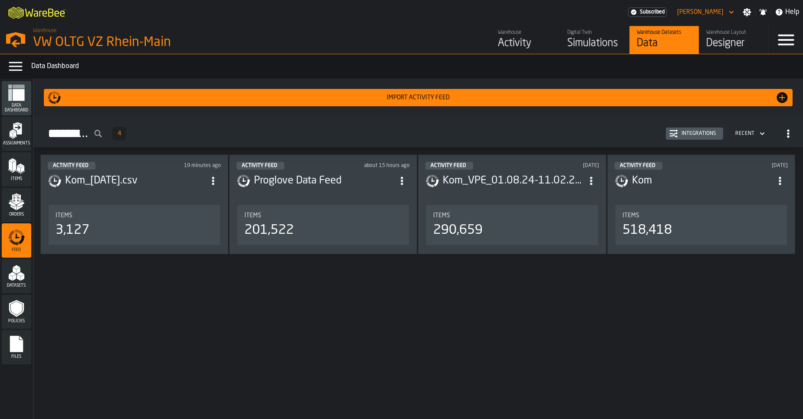
click at [158, 177] on h3 "Kom_22.08.25.csv" at bounding box center [135, 181] width 140 height 14
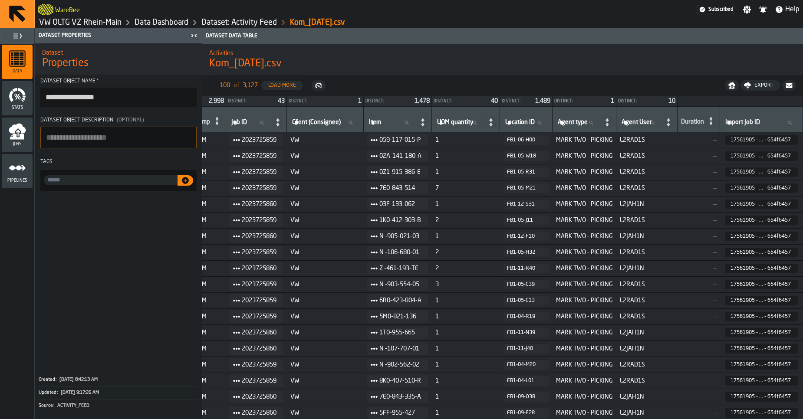
scroll to position [0, 237]
click at [81, 28] on header "Dataset Properties" at bounding box center [118, 35] width 167 height 15
click at [81, 23] on link "VW OLTG VZ Rhein-Main" at bounding box center [80, 23] width 82 height 10
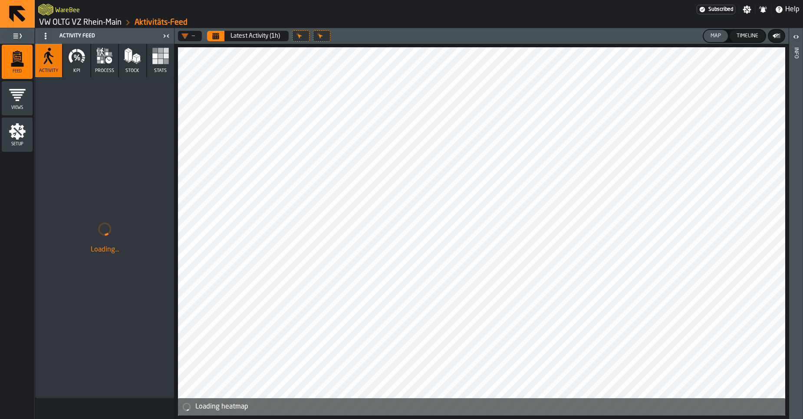
click at [102, 65] on button "process" at bounding box center [104, 60] width 27 height 33
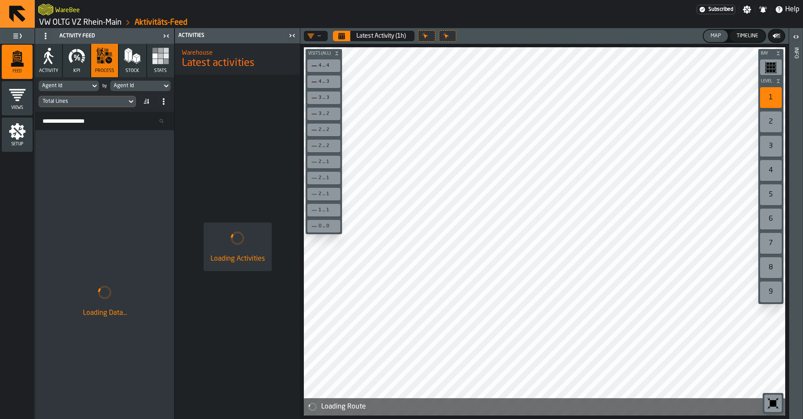
click at [84, 82] on div "Agent Id" at bounding box center [65, 86] width 52 height 10
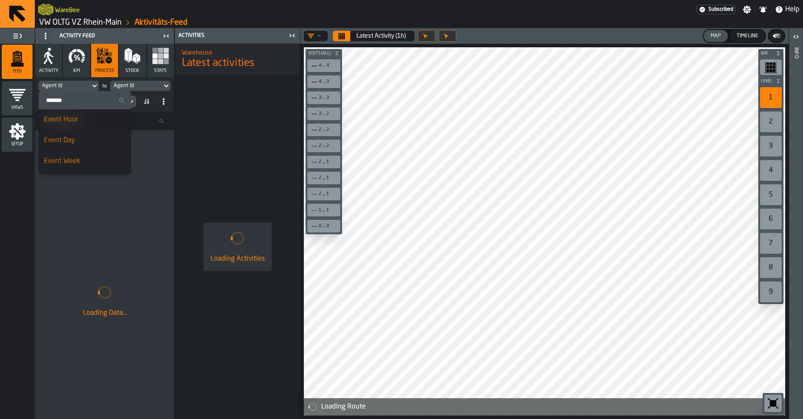
click at [74, 104] on input "Search" at bounding box center [85, 100] width 86 height 11
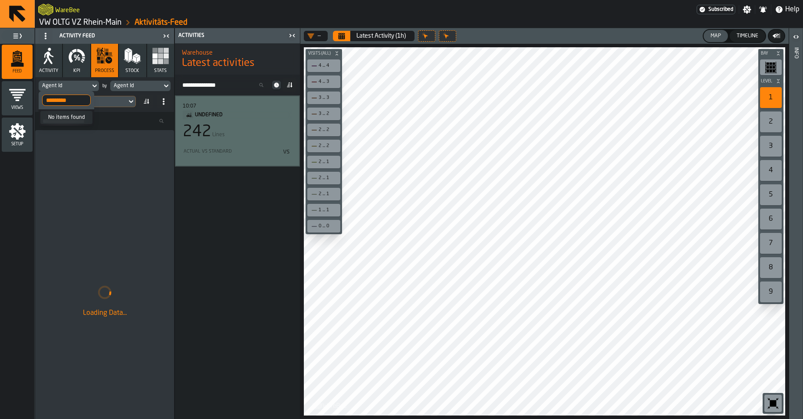
click at [70, 102] on input "*********" at bounding box center [66, 100] width 49 height 11
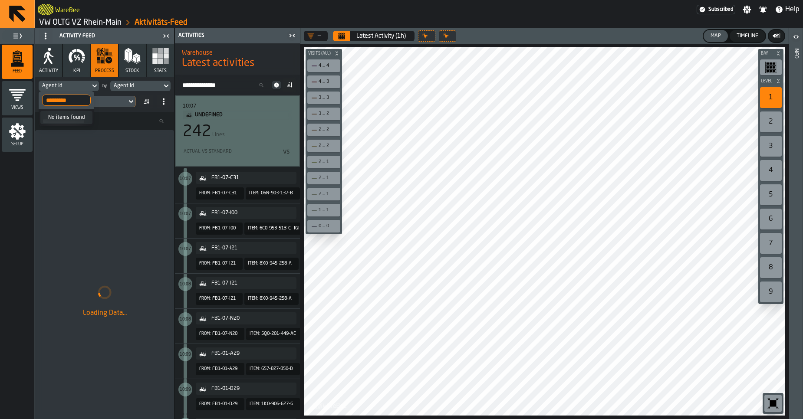
click at [70, 102] on input "*********" at bounding box center [66, 100] width 49 height 11
type input "*********"
click at [68, 87] on div "Agent Id" at bounding box center [64, 86] width 45 height 6
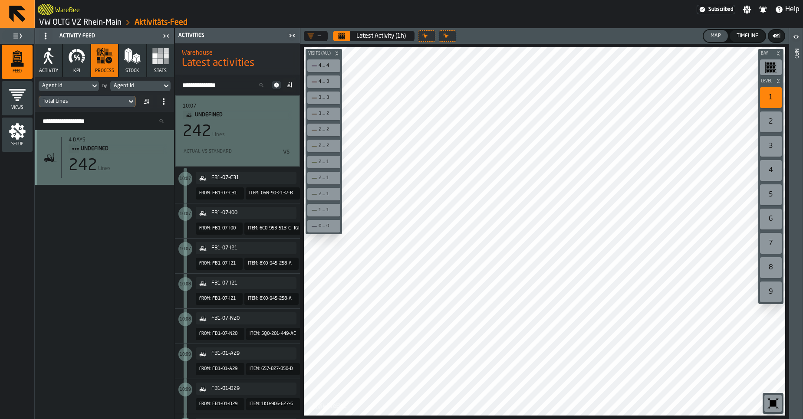
click at [71, 87] on div "Agent Id" at bounding box center [64, 86] width 45 height 6
click at [67, 98] on input "*********" at bounding box center [66, 100] width 49 height 11
type input "**********"
click at [72, 99] on input "**********" at bounding box center [66, 100] width 49 height 11
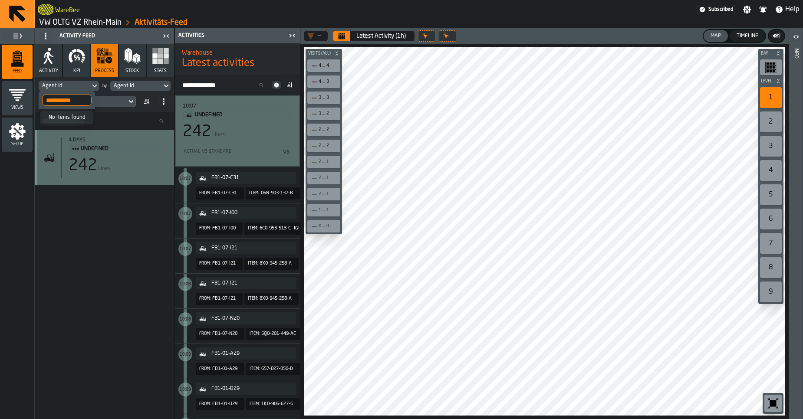
click at [72, 99] on input "**********" at bounding box center [66, 100] width 49 height 11
click at [83, 101] on input "**********" at bounding box center [66, 100] width 49 height 11
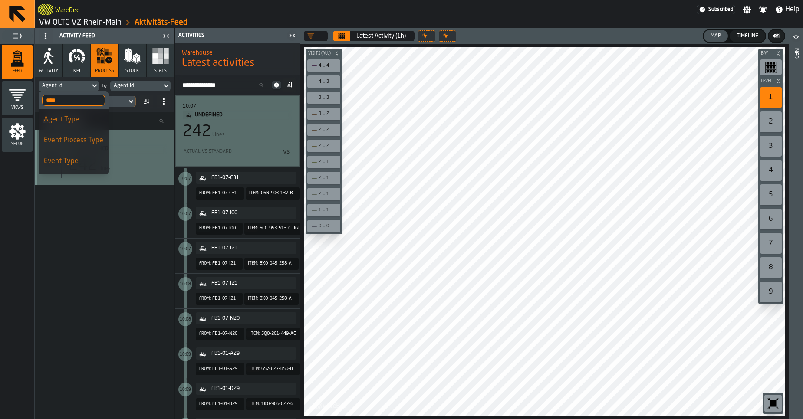
type input "****"
click at [80, 116] on div "Agent Type" at bounding box center [73, 120] width 59 height 10
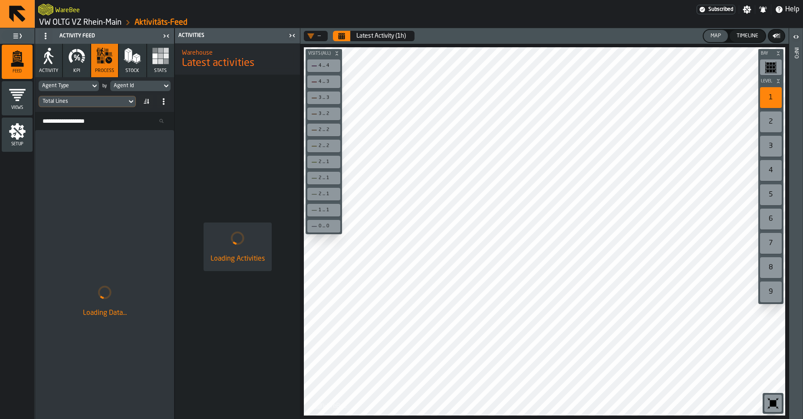
click at [144, 89] on div "Agent Id" at bounding box center [136, 86] width 52 height 10
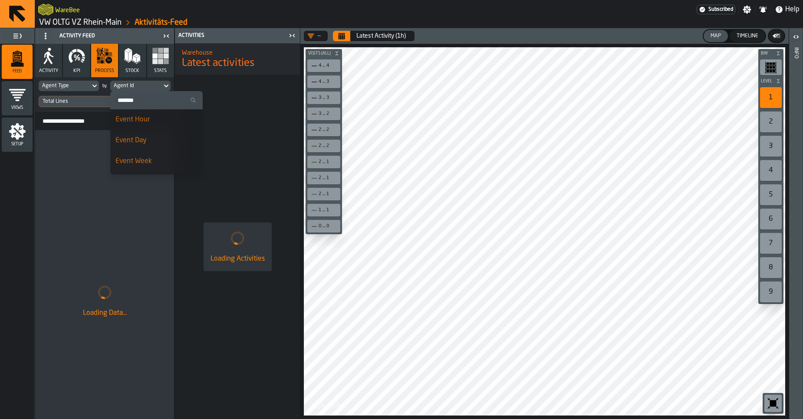
click at [135, 102] on input "Search" at bounding box center [157, 100] width 86 height 11
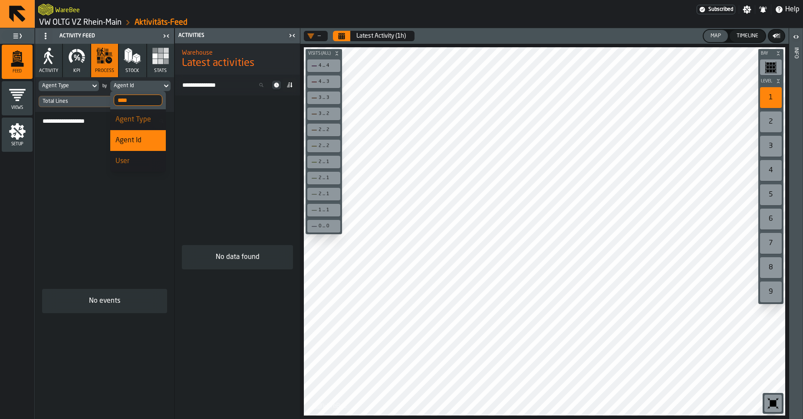
type input "****"
click at [125, 165] on span "User" at bounding box center [122, 161] width 14 height 7
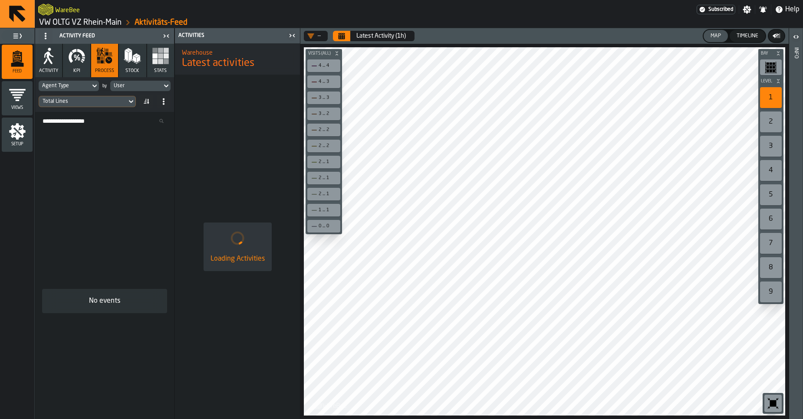
click at [344, 32] on button "Calendar" at bounding box center [341, 36] width 17 height 10
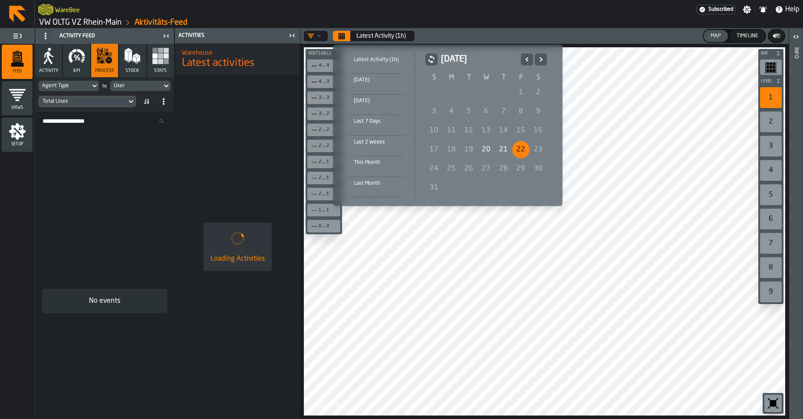
click at [489, 153] on div "20" at bounding box center [486, 149] width 17 height 17
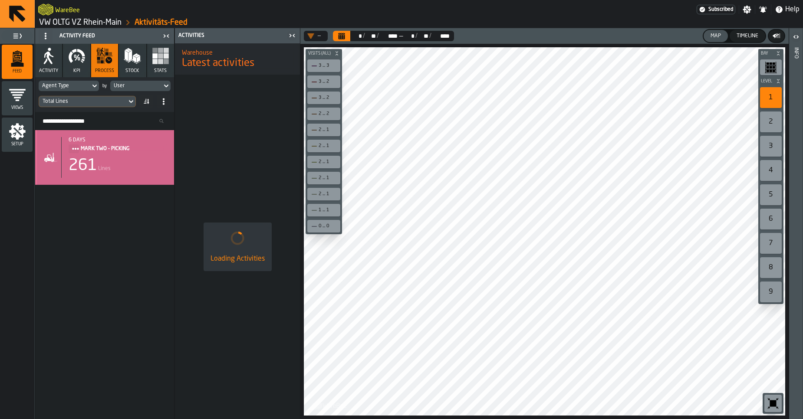
click at [127, 171] on div "261 Lines" at bounding box center [118, 165] width 99 height 17
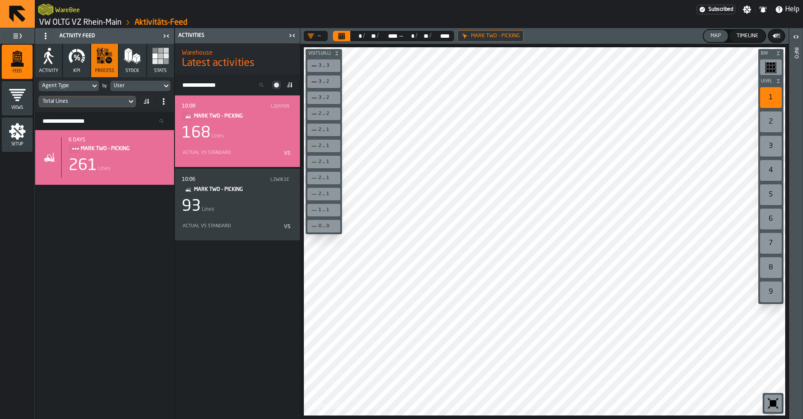
click at [221, 152] on div "Actual vs Standard" at bounding box center [209, 153] width 54 height 6
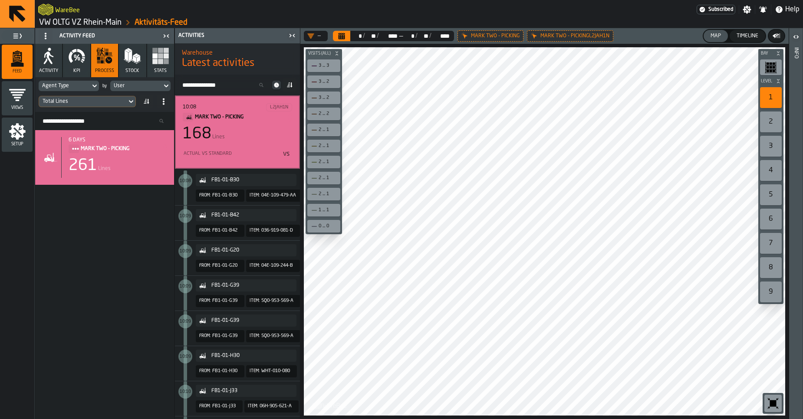
click at [222, 153] on div "Actual vs Standard" at bounding box center [209, 154] width 53 height 6
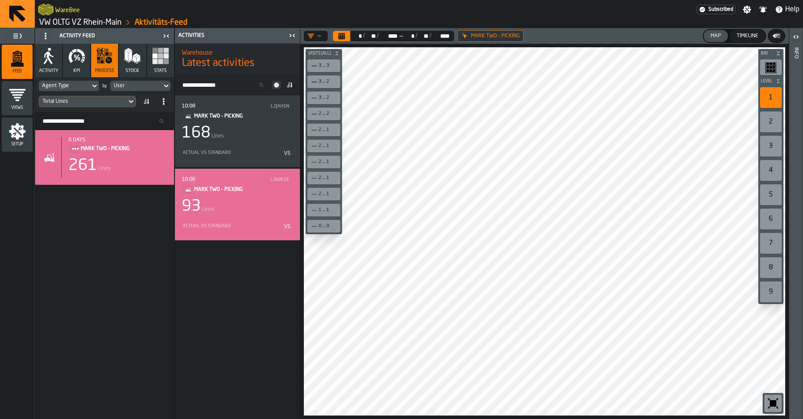
click at [218, 220] on div "Actual vs Standard vs" at bounding box center [237, 227] width 111 height 14
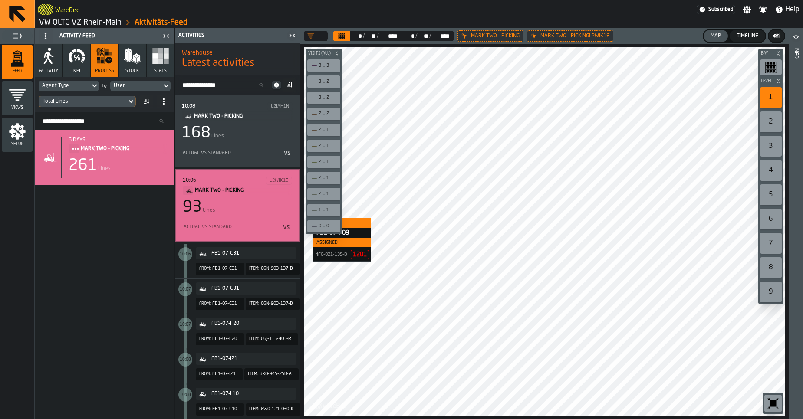
click at [235, 227] on div "Actual vs Standard vs" at bounding box center [237, 228] width 109 height 14
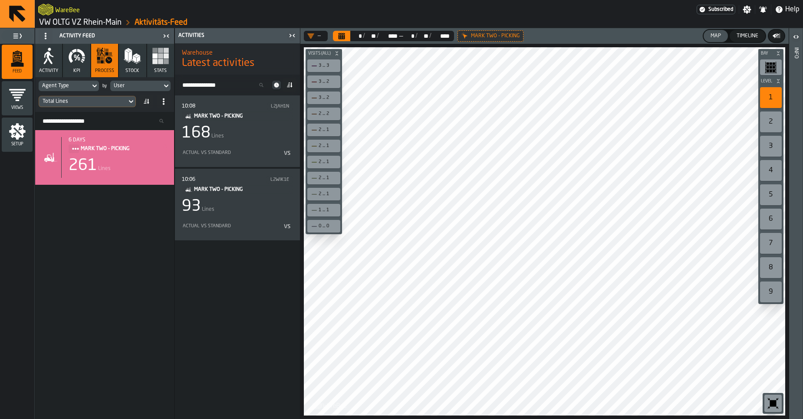
click at [337, 36] on button "Calendar" at bounding box center [341, 36] width 17 height 10
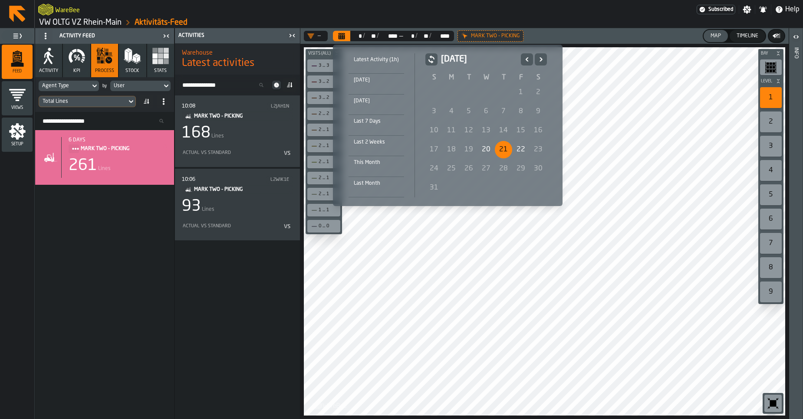
click at [505, 148] on div "21" at bounding box center [503, 149] width 17 height 17
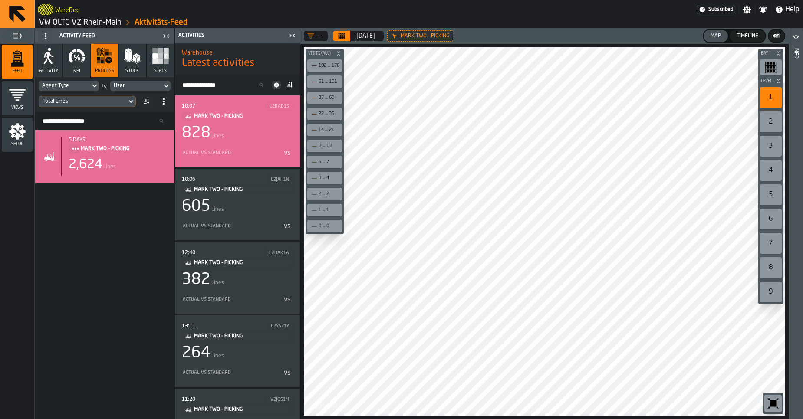
click at [211, 132] on div "828 Lines" at bounding box center [237, 133] width 111 height 17
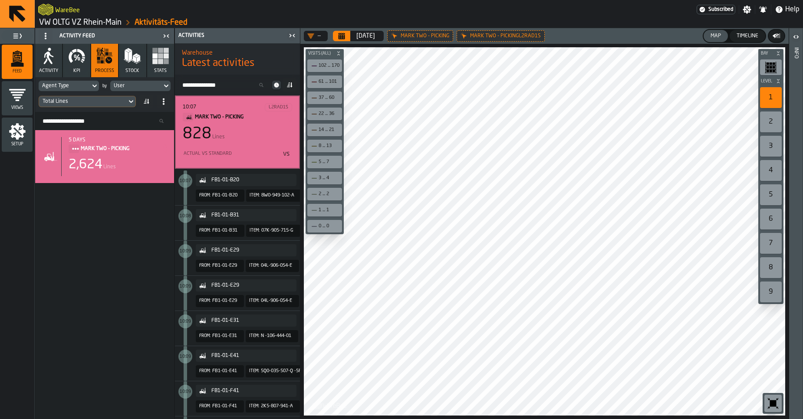
click at [224, 155] on div "Actual vs Standard" at bounding box center [209, 154] width 53 height 6
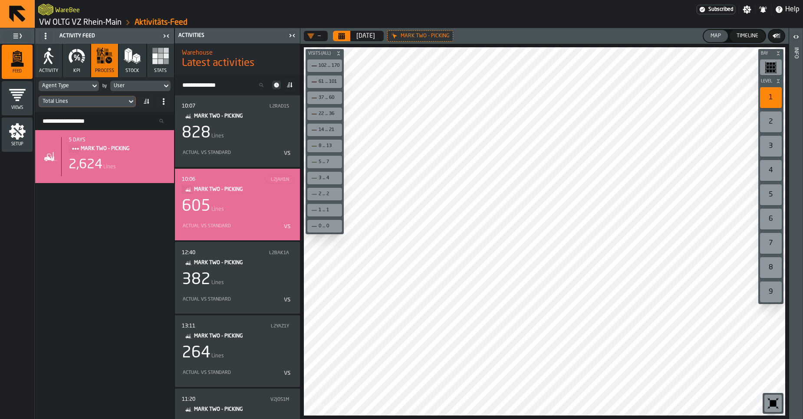
click at [246, 223] on div "vs" at bounding box center [266, 226] width 53 height 10
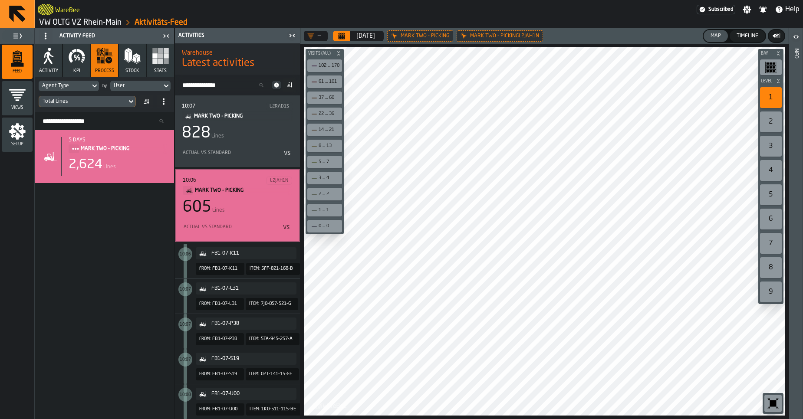
click at [224, 217] on div "10:06 L2JAH1N MARK TWO - PICKING 605 Lines Actual vs Standard vs" at bounding box center [237, 206] width 109 height 58
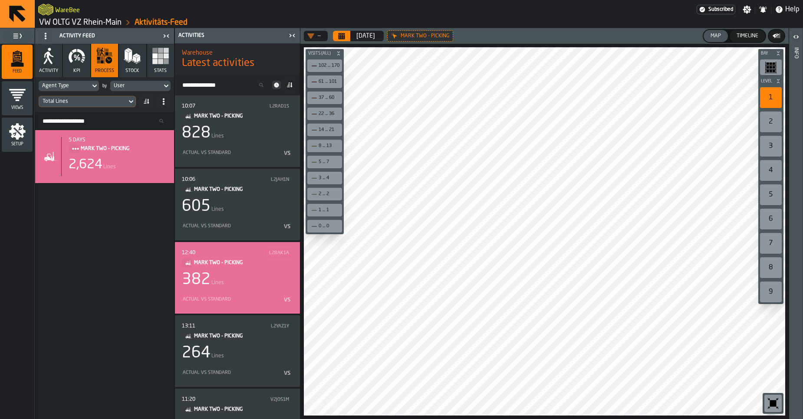
click at [225, 291] on div "12:40 L2BAK1A MARK TWO - PICKING 382 Lines Actual vs Standard vs" at bounding box center [237, 278] width 111 height 58
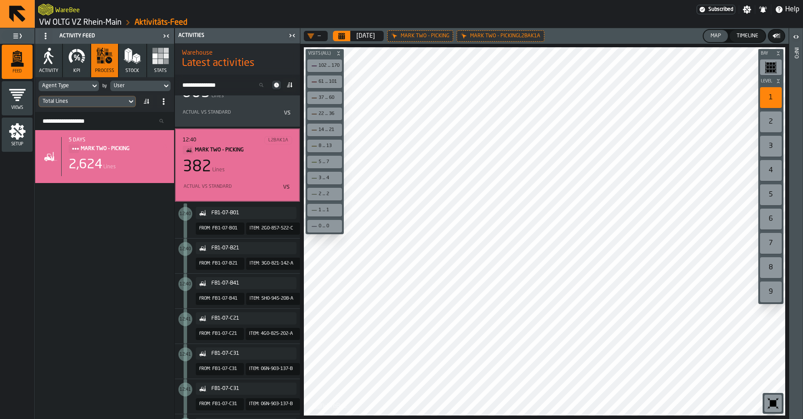
scroll to position [39, 0]
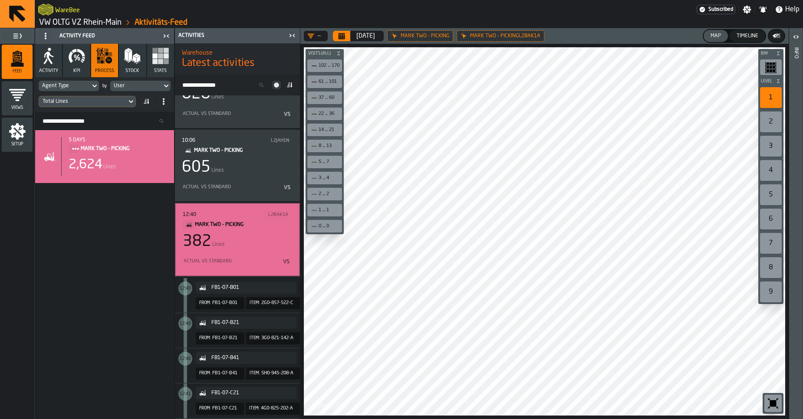
click at [237, 246] on div "382 Lines" at bounding box center [237, 241] width 109 height 17
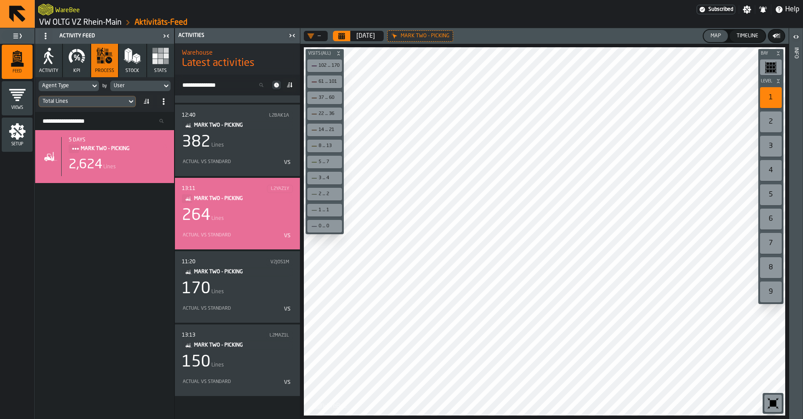
scroll to position [328, 0]
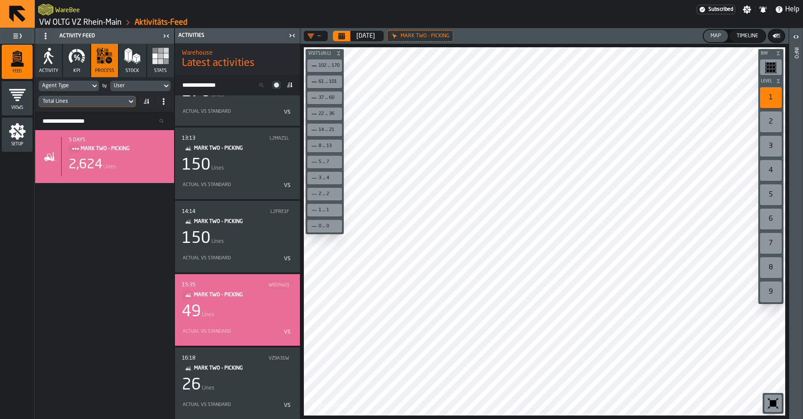
click at [255, 320] on div "49 Lines" at bounding box center [237, 312] width 111 height 17
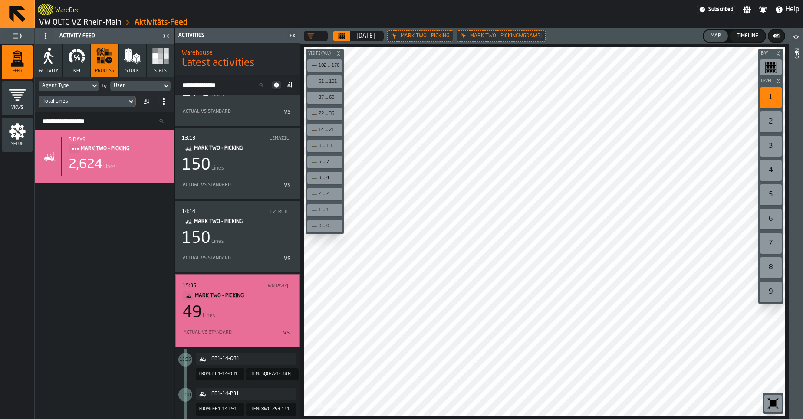
click at [224, 313] on div "49 Lines" at bounding box center [237, 312] width 109 height 17
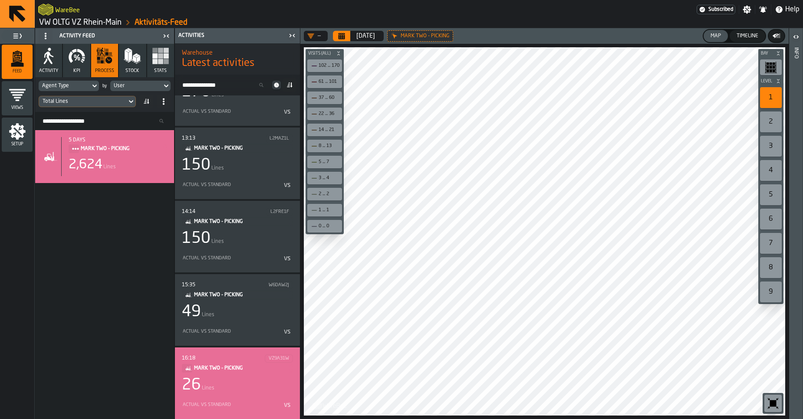
click at [238, 380] on div "26 Lines" at bounding box center [237, 385] width 111 height 17
click at [53, 65] on button "Activity" at bounding box center [48, 60] width 27 height 33
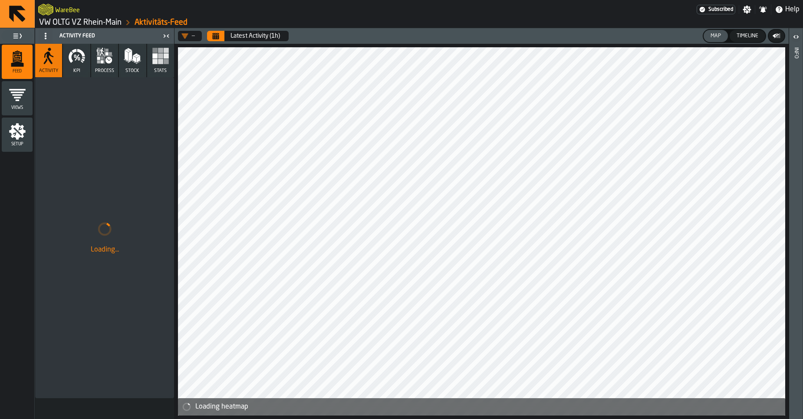
click at [90, 22] on link "VW OLTG VZ Rhein-Main" at bounding box center [80, 23] width 82 height 10
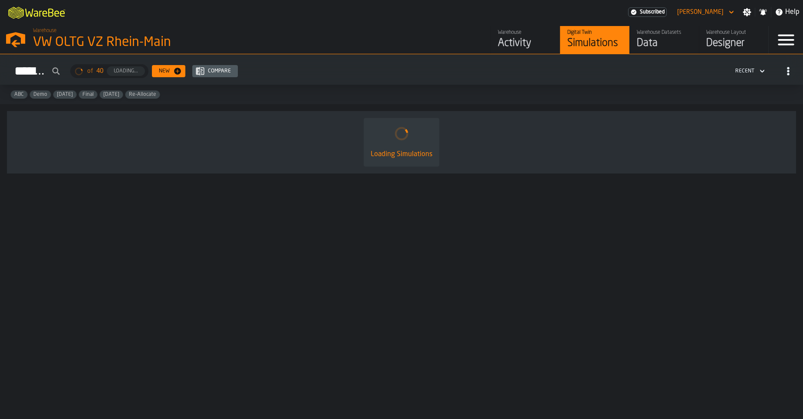
click at [509, 47] on div "Activity" at bounding box center [525, 43] width 55 height 14
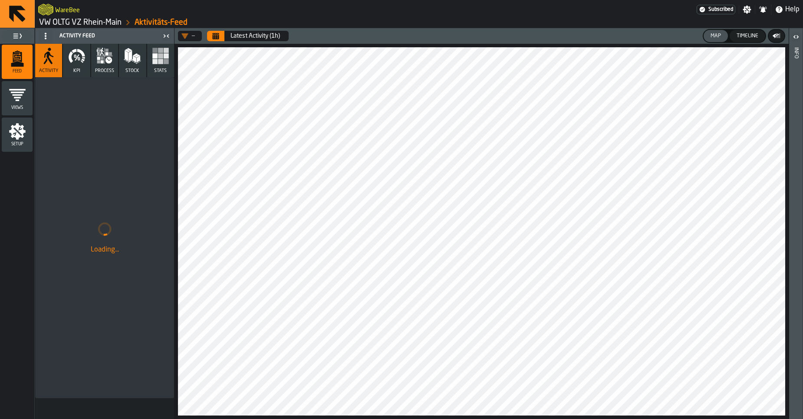
click at [214, 41] on header "— Latest Activity (1h) Map Timeline" at bounding box center [482, 36] width 614 height 16
click at [218, 36] on icon "Calendar" at bounding box center [215, 36] width 7 height 7
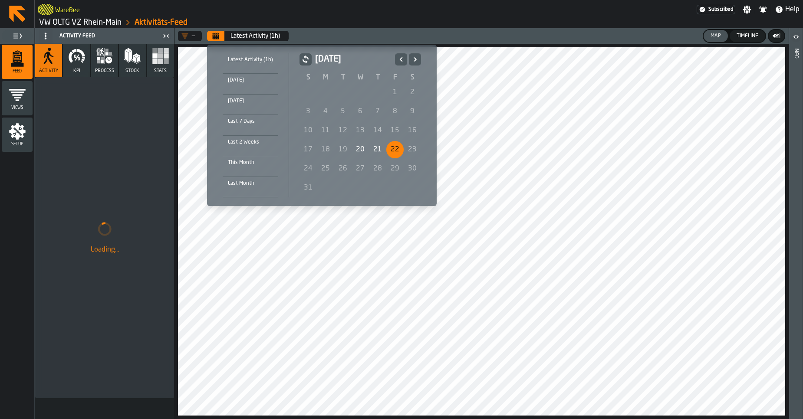
click at [370, 150] on div "21" at bounding box center [377, 149] width 17 height 17
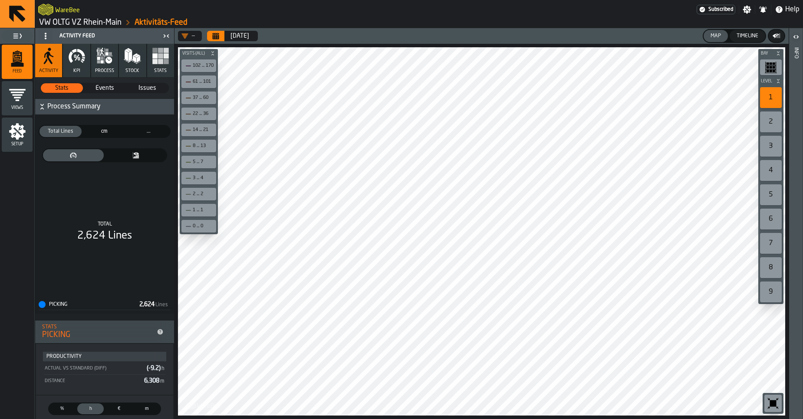
click at [144, 164] on div "pie bar" at bounding box center [105, 155] width 132 height 21
click at [137, 157] on icon "thumb" at bounding box center [136, 155] width 56 height 7
click at [79, 155] on icon "thumb" at bounding box center [74, 155] width 56 height 7
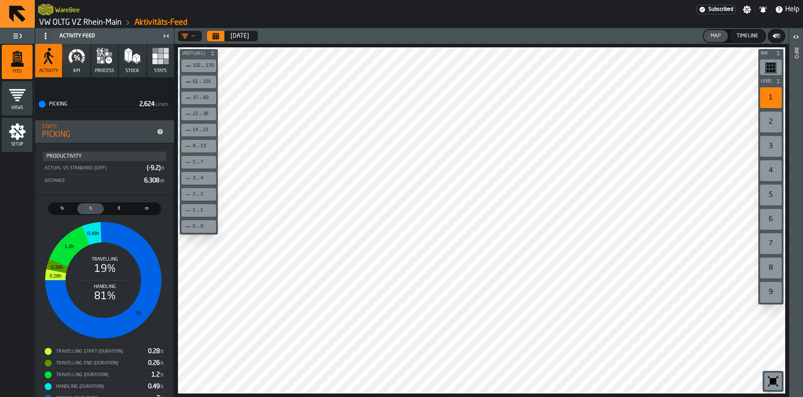
scroll to position [220, 0]
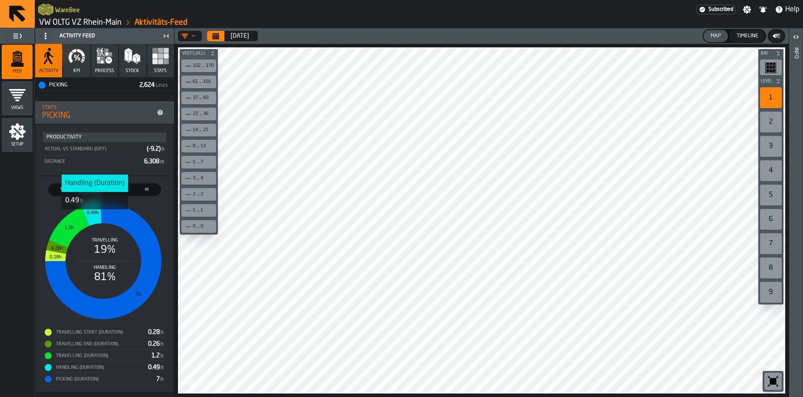
click at [94, 215] on icon "stat-" at bounding box center [90, 212] width 21 height 26
click at [84, 379] on div "Picking (Duration)" at bounding box center [104, 379] width 98 height 6
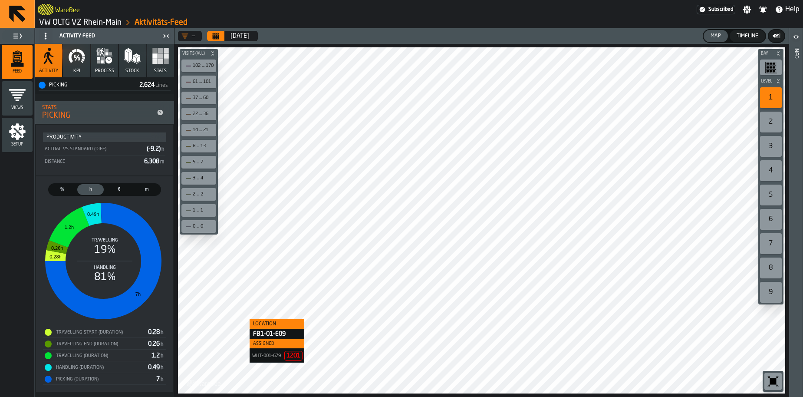
click at [115, 182] on div "% Share h Duration € Cost m Distance Travelling 19% Handling 81% 0.28h 0.26h 1.…" at bounding box center [104, 283] width 137 height 215
click at [117, 188] on span "€" at bounding box center [118, 189] width 23 height 7
click at [96, 191] on span "h" at bounding box center [90, 189] width 23 height 7
click at [148, 189] on span "m" at bounding box center [146, 189] width 23 height 7
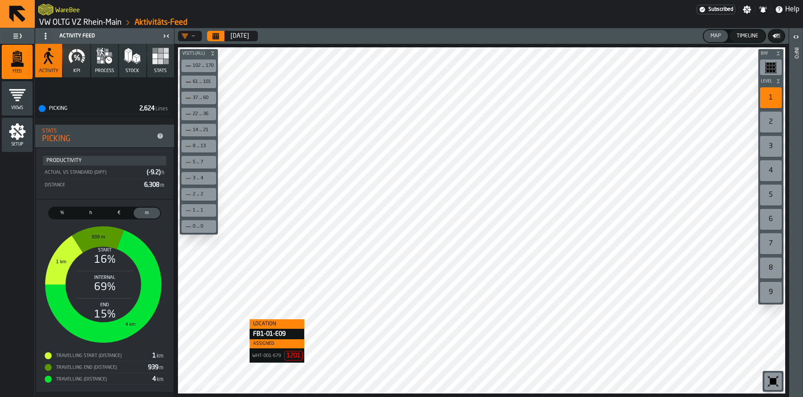
click at [118, 210] on span "€" at bounding box center [118, 212] width 23 height 7
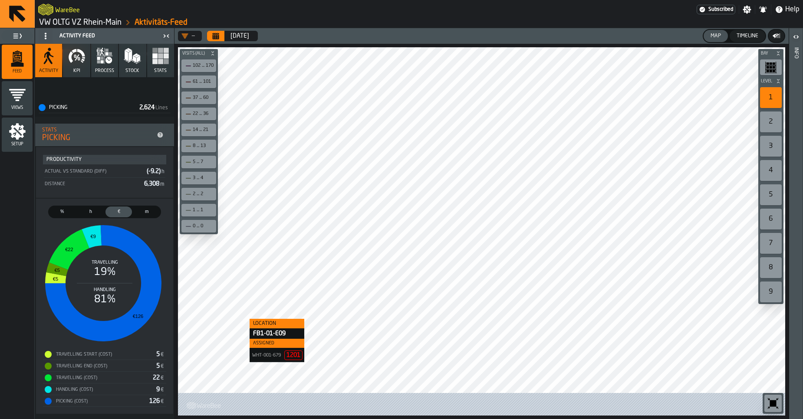
scroll to position [197, 0]
